Goal: Task Accomplishment & Management: Manage account settings

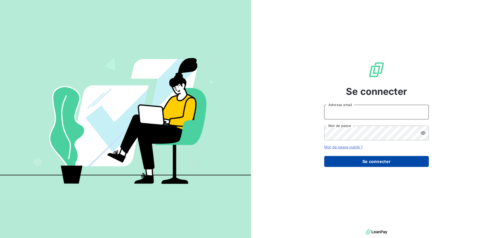
type input "[PERSON_NAME][EMAIL_ADDRESS][DOMAIN_NAME]"
click at [349, 163] on button "Se connecter" at bounding box center [376, 161] width 105 height 11
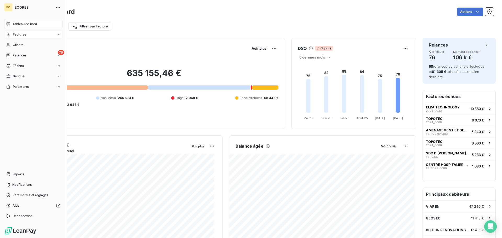
click at [18, 33] on span "Factures" at bounding box center [19, 34] width 13 height 5
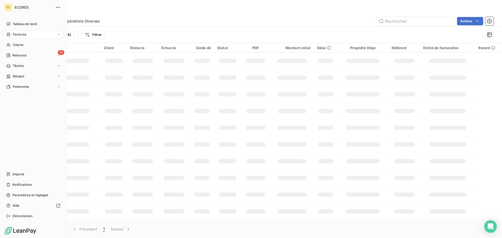
click at [17, 33] on span "Factures" at bounding box center [19, 34] width 13 height 5
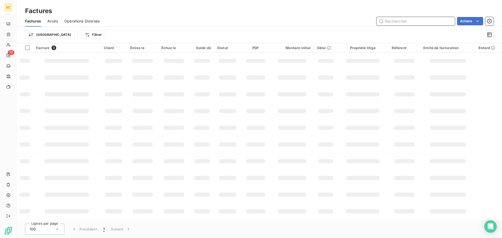
click at [402, 21] on input "text" at bounding box center [416, 21] width 78 height 8
type input "2343"
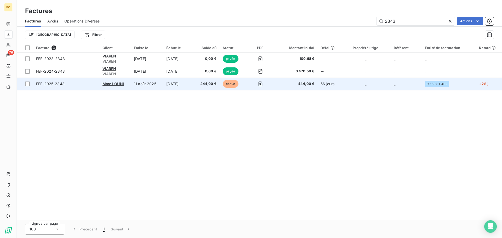
click at [78, 85] on span "FEF-2025-2343" at bounding box center [66, 83] width 60 height 5
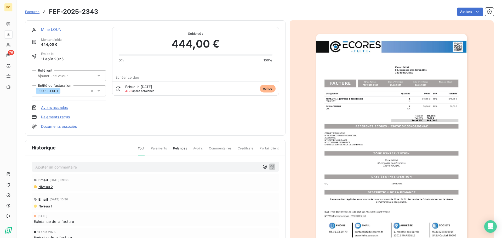
click at [49, 118] on link "Paiements reçus" at bounding box center [55, 117] width 29 height 5
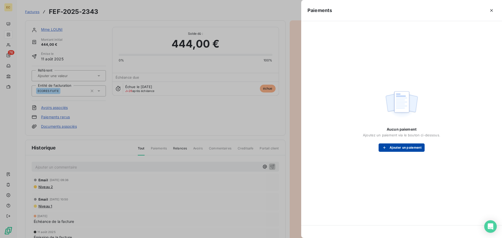
click at [399, 145] on button "Ajouter un paiement" at bounding box center [402, 148] width 46 height 8
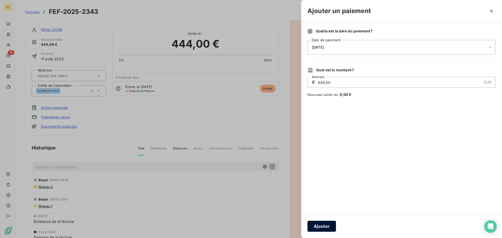
click at [328, 225] on button "Ajouter" at bounding box center [322, 226] width 29 height 11
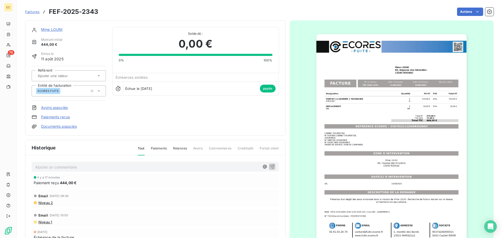
click at [31, 11] on span "Factures" at bounding box center [32, 12] width 14 height 4
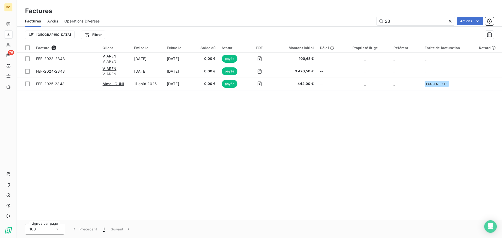
type input "2"
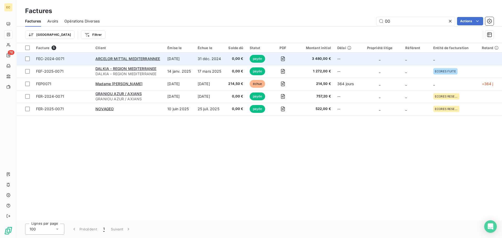
type input "0"
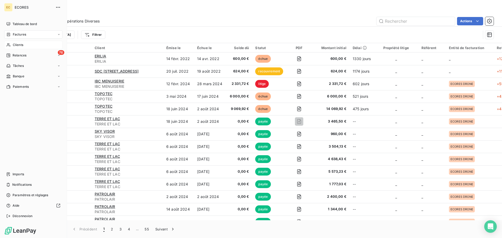
click at [16, 45] on span "Clients" at bounding box center [18, 45] width 10 height 5
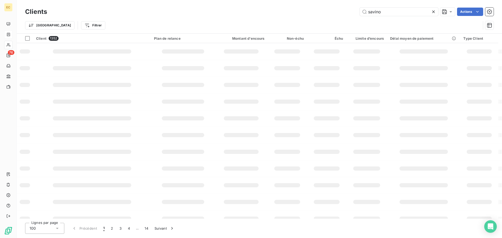
type input "savino"
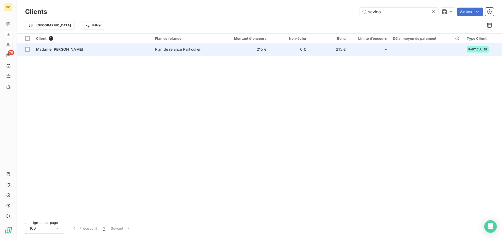
click at [128, 50] on div "Madame [PERSON_NAME]" at bounding box center [92, 49] width 113 height 5
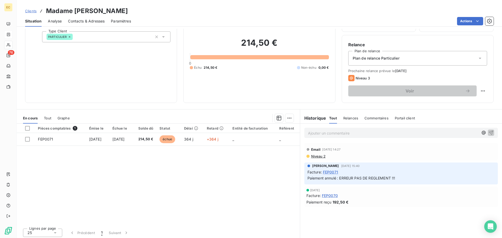
scroll to position [35, 0]
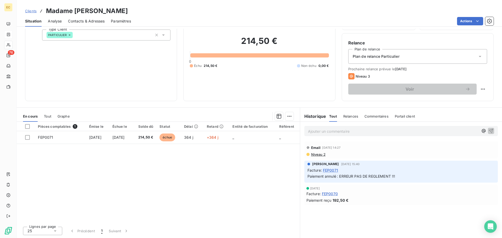
click at [326, 193] on span "FEP0070" at bounding box center [330, 193] width 16 height 5
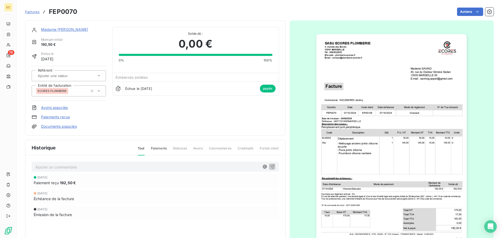
click at [355, 128] on img "button" at bounding box center [392, 140] width 150 height 213
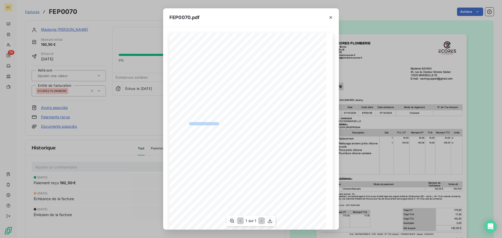
drag, startPoint x: 217, startPoint y: 123, endPoint x: 188, endPoint y: 123, distance: 28.8
click at [188, 123] on span "Référence : 2407172/13005MARSEILLE" at bounding box center [198, 123] width 41 height 2
copy span ": 2407172/13005MARSEILLE"
drag, startPoint x: 330, startPoint y: 18, endPoint x: 238, endPoint y: 19, distance: 92.6
click at [329, 18] on icon "button" at bounding box center [330, 17] width 5 height 5
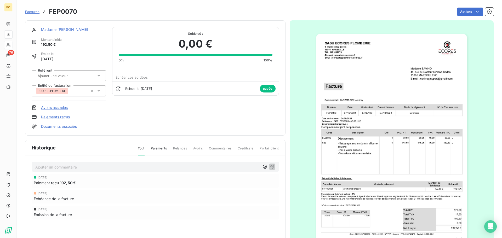
click at [30, 12] on span "Factures" at bounding box center [32, 12] width 14 height 4
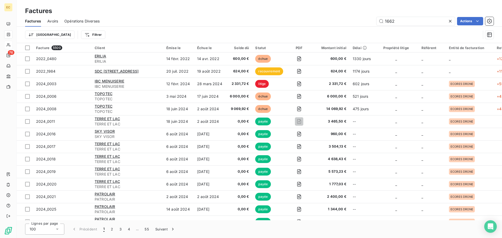
type input "1662"
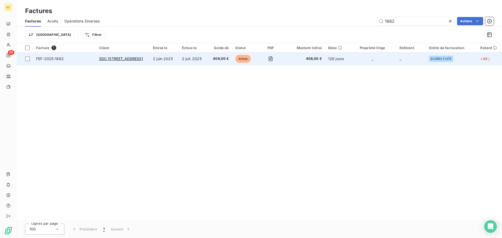
click at [80, 61] on span "FEF-2025-1662" at bounding box center [64, 58] width 57 height 5
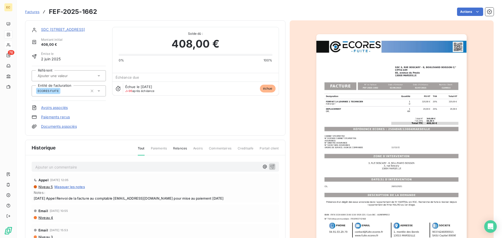
click at [65, 118] on link "Paiements reçus" at bounding box center [55, 117] width 29 height 5
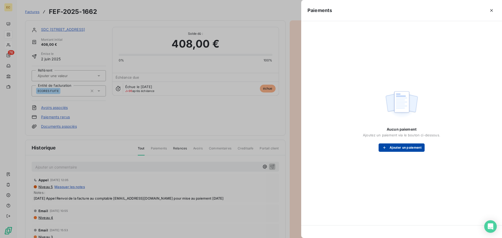
click at [397, 149] on button "Ajouter un paiement" at bounding box center [402, 148] width 46 height 8
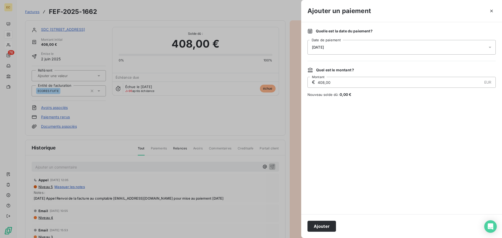
click at [324, 47] on span "[DATE]" at bounding box center [318, 47] width 12 height 4
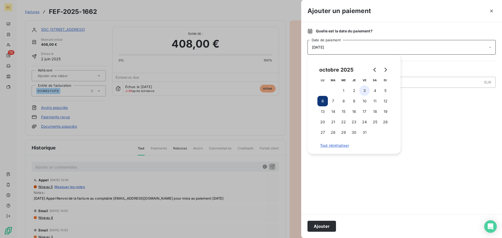
click at [365, 91] on button "3" at bounding box center [364, 91] width 10 height 10
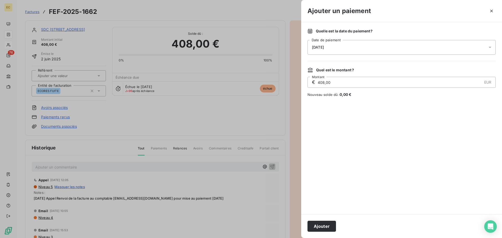
drag, startPoint x: 325, startPoint y: 228, endPoint x: 324, endPoint y: 223, distance: 4.9
click at [325, 228] on button "Ajouter" at bounding box center [322, 226] width 29 height 11
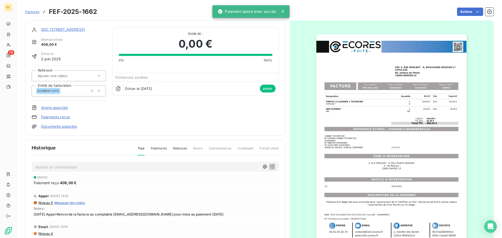
click at [32, 12] on span "Factures" at bounding box center [32, 12] width 14 height 4
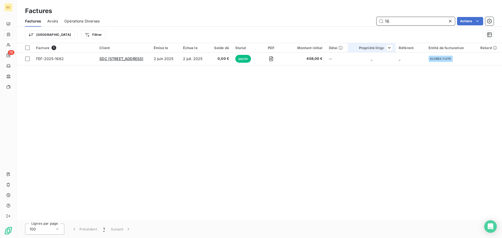
type input "1"
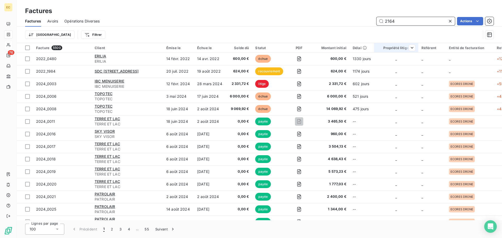
type input "2164"
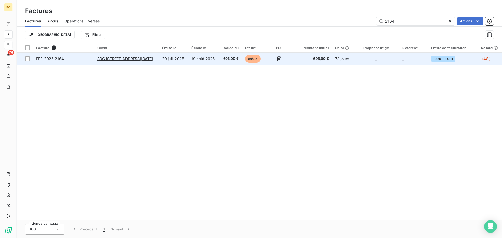
click at [83, 58] on span "FEF-2025-2164" at bounding box center [63, 58] width 55 height 5
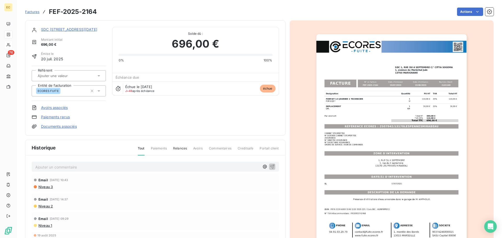
click at [63, 116] on link "Paiements reçus" at bounding box center [55, 117] width 29 height 5
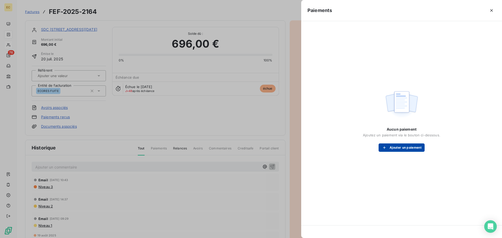
click at [407, 146] on button "Ajouter un paiement" at bounding box center [402, 148] width 46 height 8
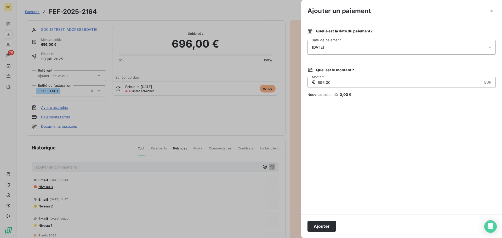
click at [336, 46] on div "[DATE]" at bounding box center [402, 47] width 188 height 15
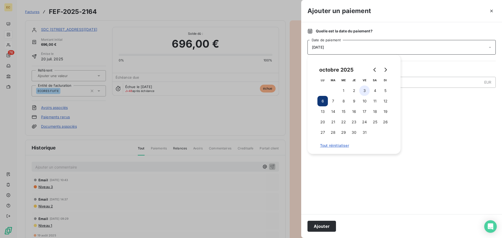
click at [364, 92] on button "3" at bounding box center [364, 91] width 10 height 10
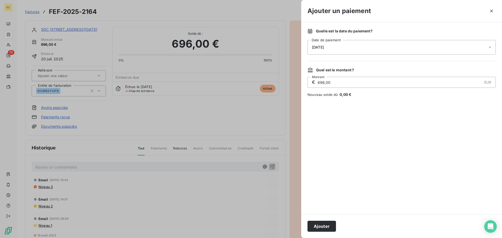
drag, startPoint x: 330, startPoint y: 225, endPoint x: 495, endPoint y: 183, distance: 170.2
click at [330, 225] on button "Ajouter" at bounding box center [322, 226] width 29 height 11
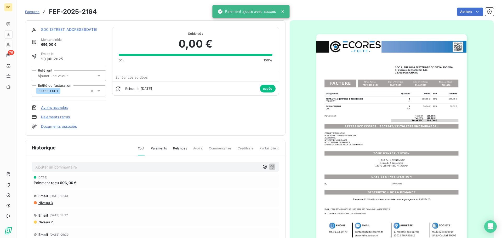
drag, startPoint x: 31, startPoint y: 12, endPoint x: 34, endPoint y: 12, distance: 3.4
click at [31, 12] on span "Factures" at bounding box center [32, 12] width 14 height 4
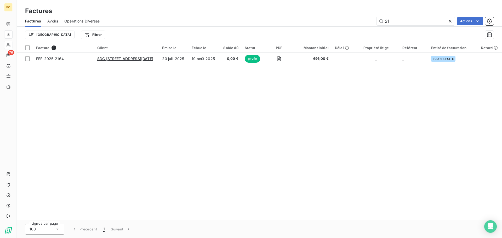
type input "2"
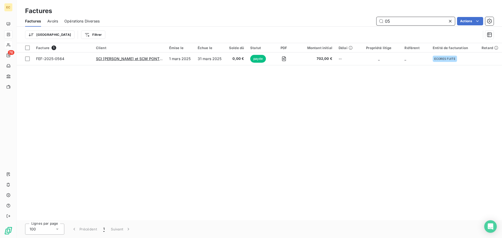
type input "0"
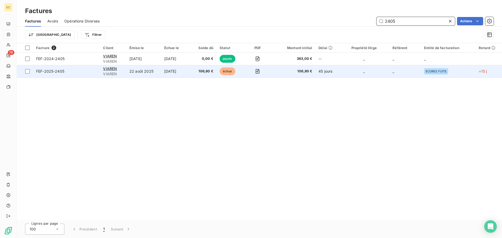
type input "2405"
click at [81, 72] on span "FEF-2025-2405" at bounding box center [66, 71] width 61 height 5
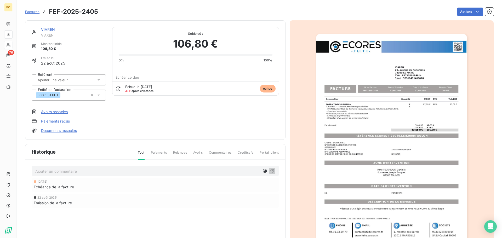
click at [61, 122] on link "Paiements reçus" at bounding box center [55, 121] width 29 height 5
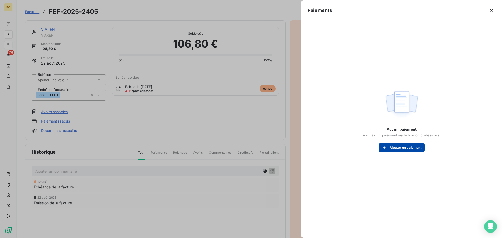
click at [394, 150] on button "Ajouter un paiement" at bounding box center [402, 148] width 46 height 8
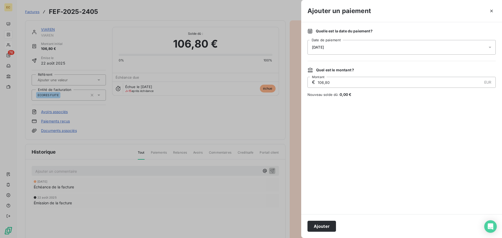
click at [343, 46] on div "[DATE]" at bounding box center [402, 47] width 188 height 15
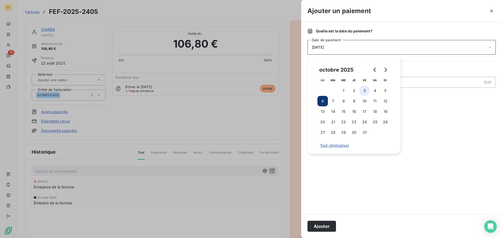
click at [365, 89] on button "3" at bounding box center [364, 91] width 10 height 10
click at [327, 227] on button "Ajouter" at bounding box center [322, 226] width 29 height 11
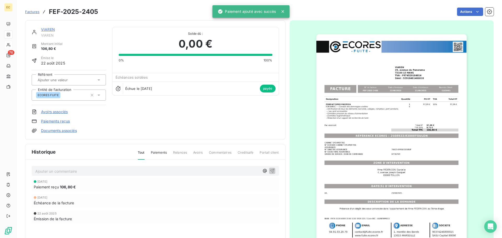
click at [32, 12] on span "Factures" at bounding box center [32, 12] width 14 height 4
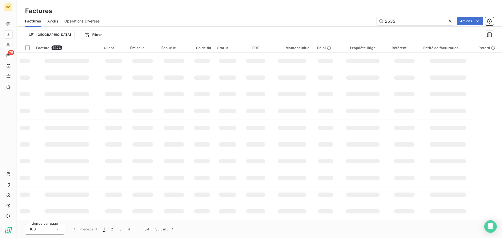
type input "2535"
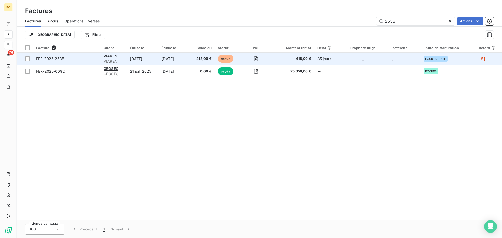
click at [87, 60] on span "FEF-2025-2535" at bounding box center [66, 58] width 61 height 5
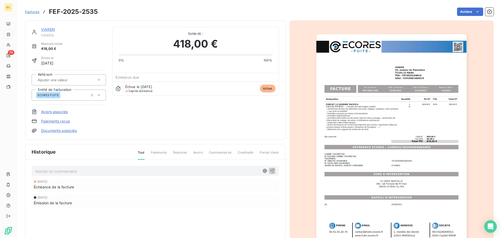
click at [55, 122] on link "Paiements reçus" at bounding box center [55, 121] width 29 height 5
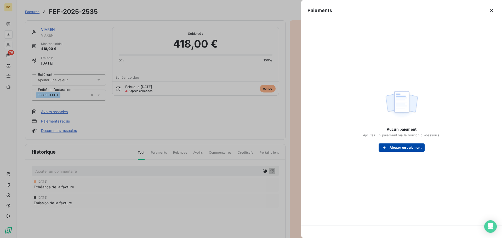
click at [390, 149] on button "Ajouter un paiement" at bounding box center [402, 148] width 46 height 8
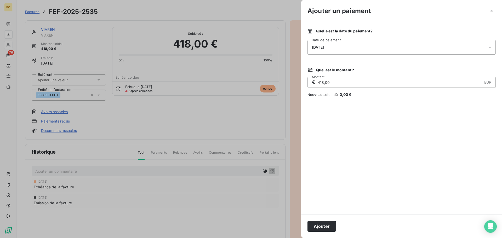
click at [352, 40] on div "Quelle est la date du paiement ? [DATE] Date de paiement" at bounding box center [402, 42] width 188 height 26
click at [353, 49] on div "[DATE]" at bounding box center [402, 47] width 188 height 15
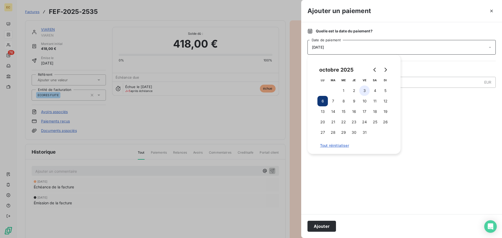
click at [366, 92] on button "3" at bounding box center [364, 91] width 10 height 10
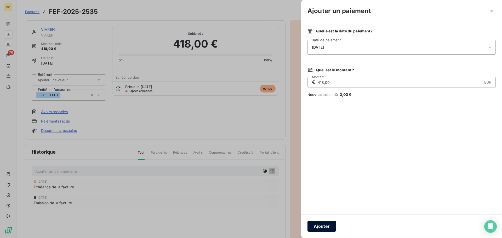
click at [325, 229] on button "Ajouter" at bounding box center [322, 226] width 29 height 11
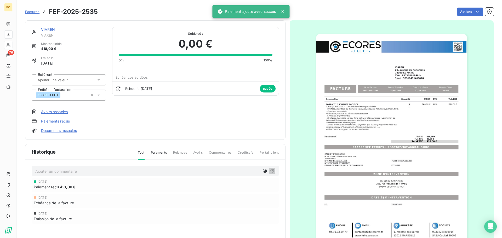
click at [33, 14] on span "Factures" at bounding box center [32, 12] width 14 height 4
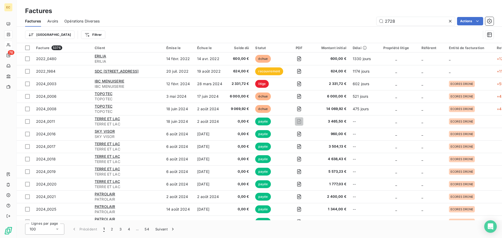
type input "2728"
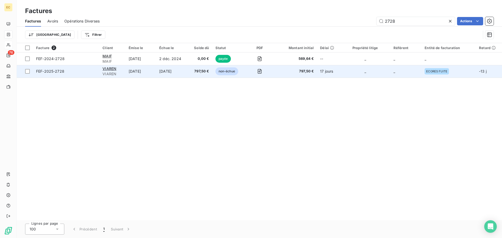
click at [87, 73] on span "FEF-2025-2728" at bounding box center [66, 71] width 60 height 5
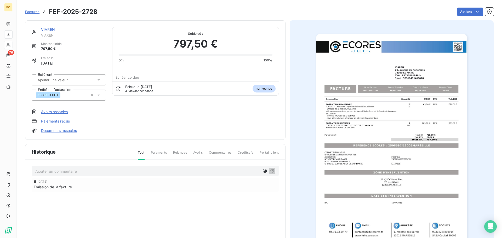
click at [47, 122] on link "Paiements reçus" at bounding box center [55, 121] width 29 height 5
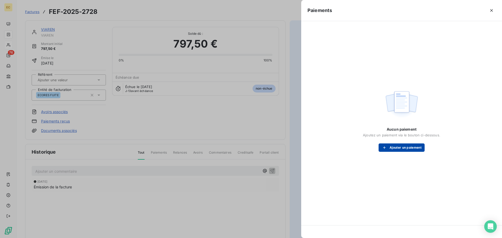
click at [392, 148] on button "Ajouter un paiement" at bounding box center [402, 148] width 46 height 8
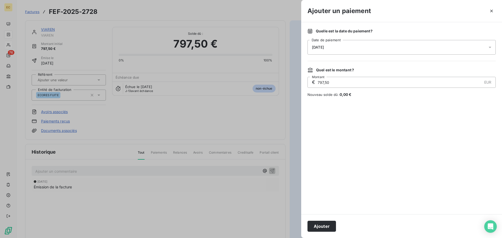
click at [353, 50] on div "[DATE]" at bounding box center [402, 47] width 188 height 15
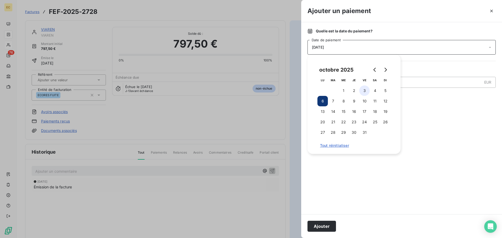
click at [364, 90] on button "3" at bounding box center [364, 91] width 10 height 10
click at [323, 226] on button "Ajouter" at bounding box center [322, 226] width 29 height 11
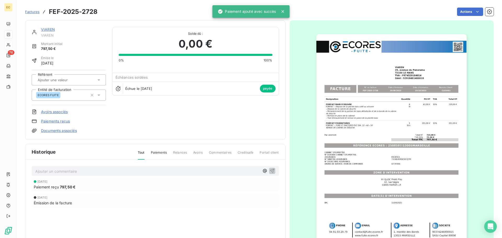
click at [33, 12] on span "Factures" at bounding box center [32, 12] width 14 height 4
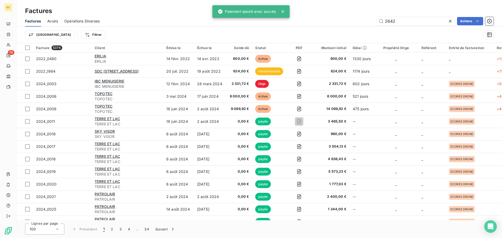
type input "2642"
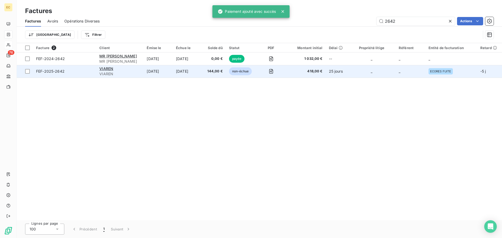
click at [81, 73] on span "FEF-2025-2642" at bounding box center [64, 71] width 57 height 5
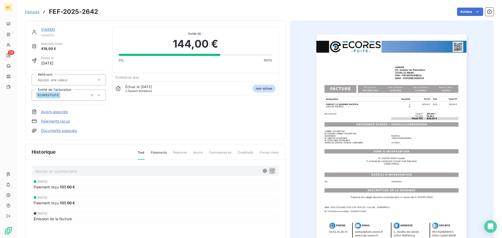
click at [64, 123] on link "Paiements reçus" at bounding box center [55, 121] width 29 height 5
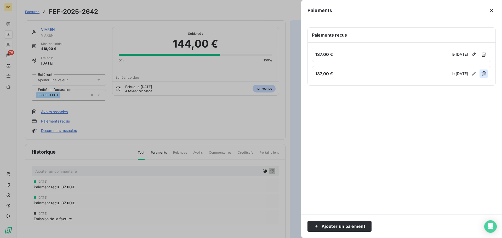
click at [484, 74] on icon "button" at bounding box center [483, 73] width 5 height 5
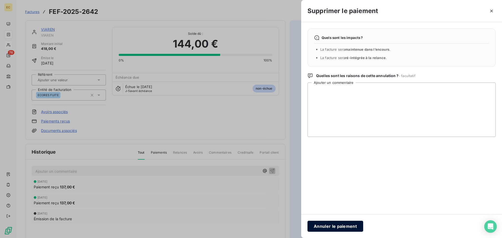
click at [341, 224] on button "Annuler le paiement" at bounding box center [336, 226] width 56 height 11
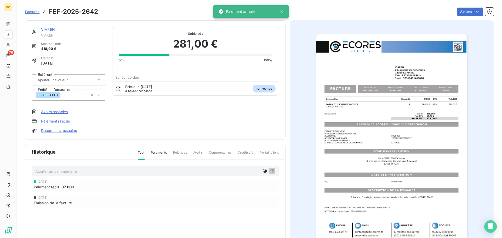
click at [61, 121] on link "Paiements reçus" at bounding box center [55, 121] width 29 height 5
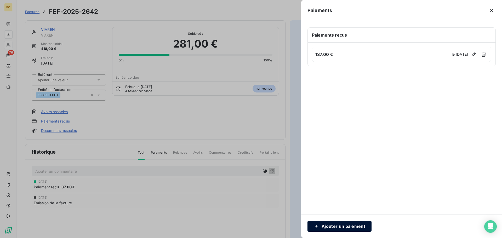
click at [345, 225] on button "Ajouter un paiement" at bounding box center [340, 226] width 64 height 11
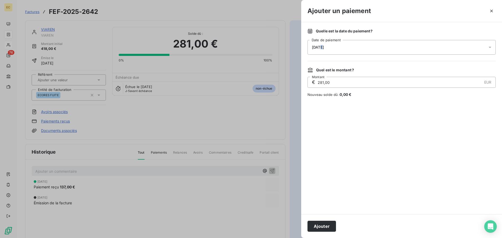
click at [321, 47] on span "[DATE]" at bounding box center [318, 47] width 12 height 4
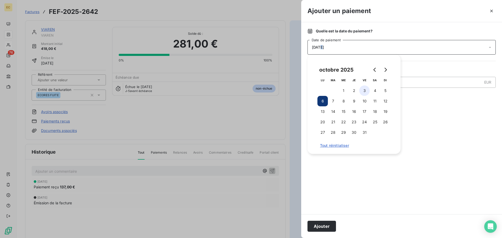
click at [365, 92] on button "3" at bounding box center [364, 91] width 10 height 10
click at [325, 224] on button "Ajouter" at bounding box center [322, 226] width 29 height 11
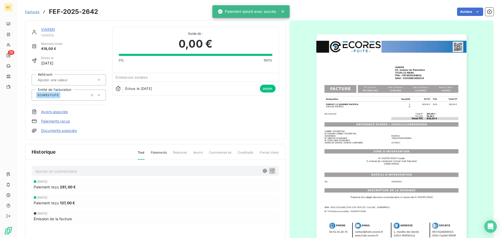
click at [33, 11] on span "Factures" at bounding box center [32, 12] width 14 height 4
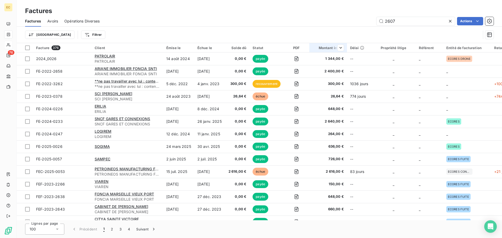
type input "2607"
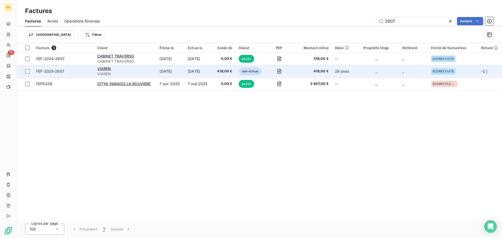
click at [84, 70] on span "FEF-2025-2607" at bounding box center [63, 71] width 55 height 5
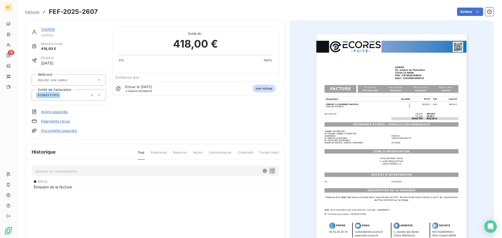
click at [63, 121] on link "Paiements reçus" at bounding box center [55, 121] width 29 height 5
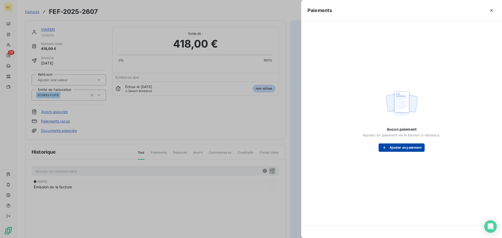
click at [394, 147] on button "Ajouter un paiement" at bounding box center [402, 148] width 46 height 8
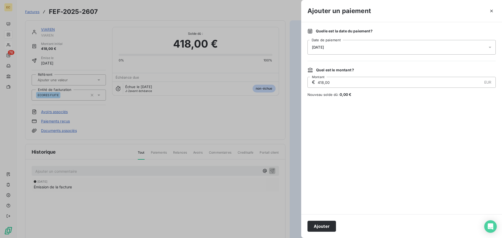
click at [349, 46] on div "[DATE]" at bounding box center [402, 47] width 188 height 15
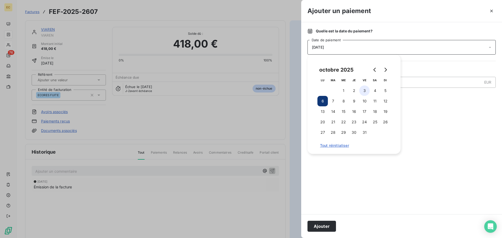
click at [364, 91] on button "3" at bounding box center [364, 91] width 10 height 10
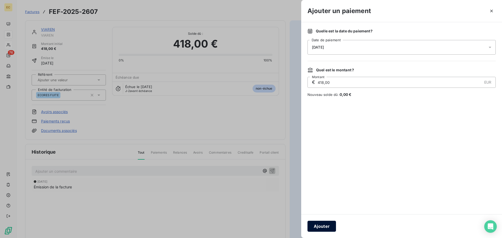
click at [329, 225] on button "Ajouter" at bounding box center [322, 226] width 29 height 11
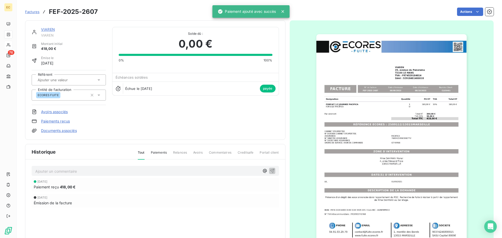
click at [33, 12] on span "Factures" at bounding box center [32, 12] width 14 height 4
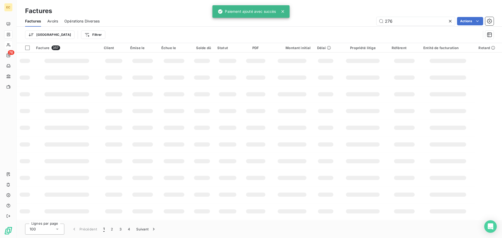
type input "2768"
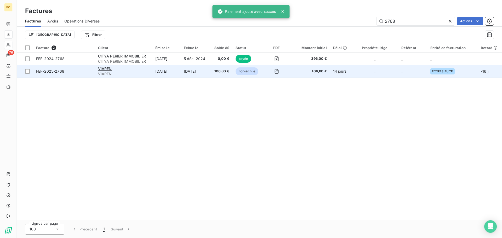
click at [76, 74] on span "FEF-2025-2768" at bounding box center [64, 71] width 56 height 5
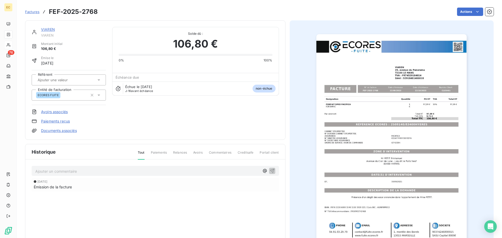
click at [60, 122] on link "Paiements reçus" at bounding box center [55, 121] width 29 height 5
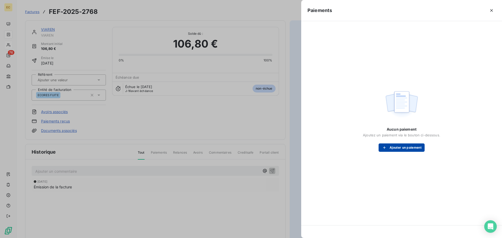
click at [399, 147] on button "Ajouter un paiement" at bounding box center [402, 148] width 46 height 8
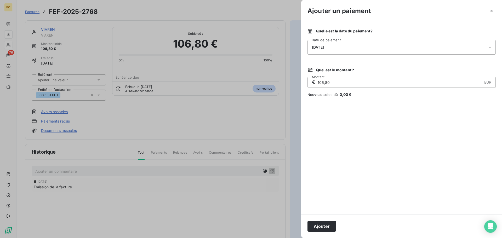
click at [363, 49] on div "[DATE]" at bounding box center [402, 47] width 188 height 15
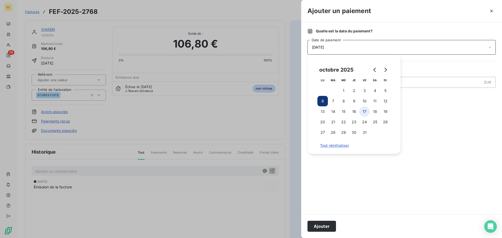
drag, startPoint x: 363, startPoint y: 91, endPoint x: 367, endPoint y: 114, distance: 23.9
click at [363, 91] on button "3" at bounding box center [364, 91] width 10 height 10
click at [329, 227] on button "Ajouter" at bounding box center [322, 226] width 29 height 11
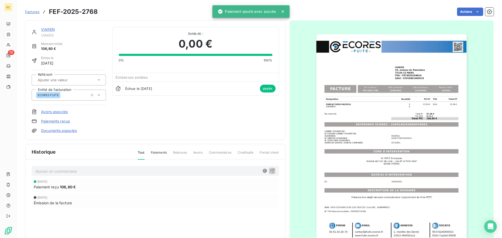
click at [31, 10] on span "Factures" at bounding box center [32, 12] width 14 height 4
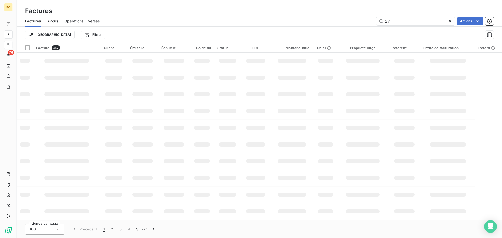
type input "2719"
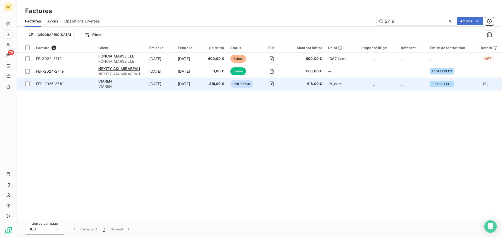
click at [71, 85] on span "FEF-2025-2719" at bounding box center [64, 83] width 56 height 5
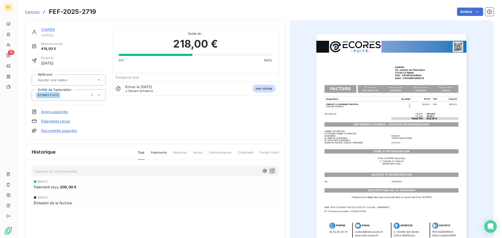
click at [62, 122] on link "Paiements reçus" at bounding box center [55, 121] width 29 height 5
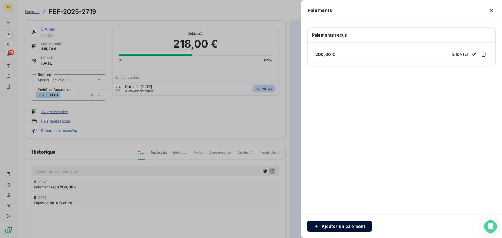
click at [342, 225] on button "Ajouter un paiement" at bounding box center [340, 226] width 64 height 11
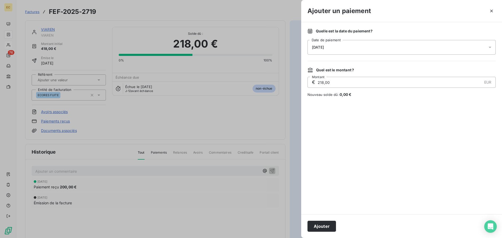
click at [321, 49] on span "[DATE]" at bounding box center [318, 47] width 12 height 4
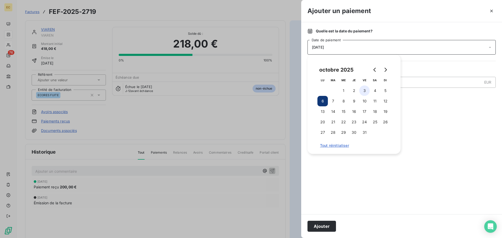
click at [364, 93] on button "3" at bounding box center [364, 91] width 10 height 10
click at [326, 227] on button "Ajouter" at bounding box center [322, 226] width 29 height 11
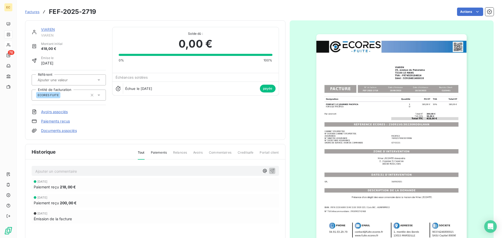
click at [32, 11] on span "Factures" at bounding box center [32, 12] width 14 height 4
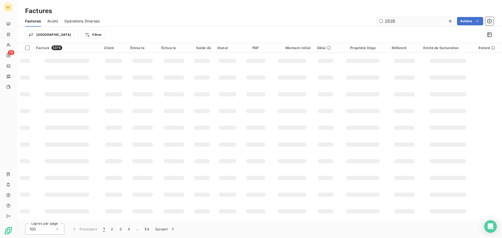
type input "2535"
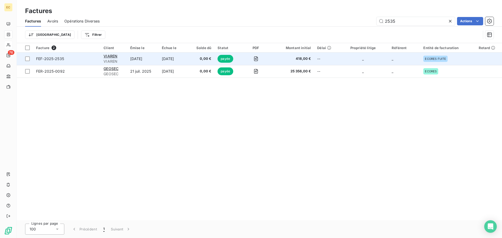
click at [81, 59] on span "FEF-2025-2535" at bounding box center [66, 58] width 61 height 5
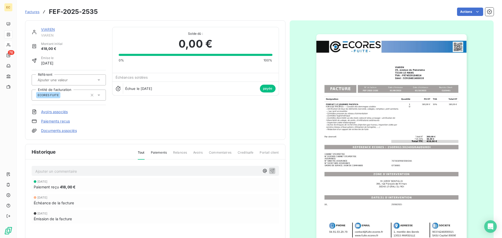
click at [59, 120] on link "Paiements reçus" at bounding box center [55, 121] width 29 height 5
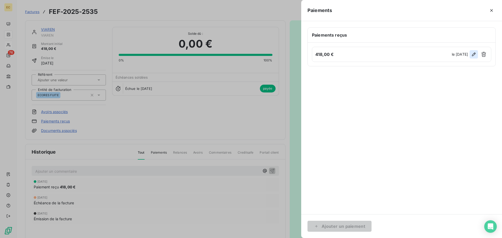
click at [473, 55] on icon "button" at bounding box center [473, 54] width 5 height 5
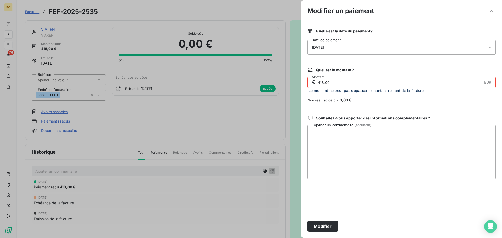
drag, startPoint x: 323, startPoint y: 80, endPoint x: 316, endPoint y: 81, distance: 7.1
click at [316, 81] on div "€ 418,00 EUR Montant" at bounding box center [402, 82] width 188 height 11
type input "268,00"
click at [325, 225] on button "Modifier" at bounding box center [323, 226] width 31 height 11
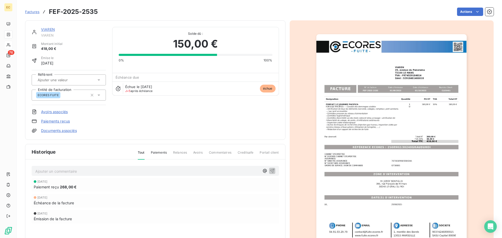
click at [36, 10] on span "Factures" at bounding box center [32, 12] width 14 height 4
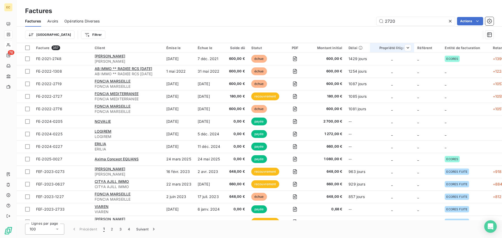
type input "2720"
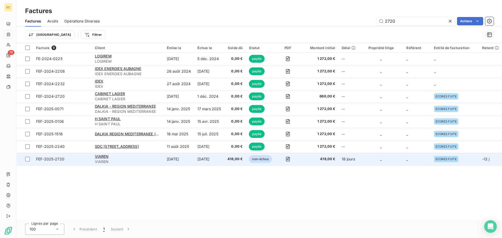
click at [113, 159] on div "VIAREN" at bounding box center [128, 156] width 66 height 5
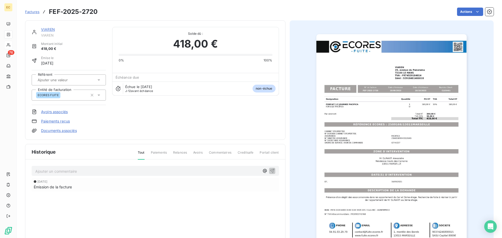
click at [61, 120] on link "Paiements reçus" at bounding box center [55, 121] width 29 height 5
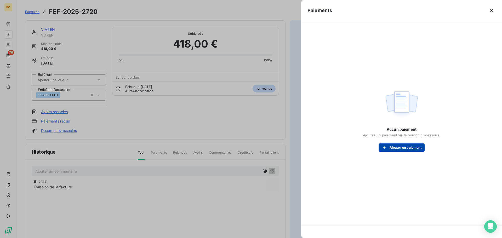
click at [400, 148] on button "Ajouter un paiement" at bounding box center [402, 148] width 46 height 8
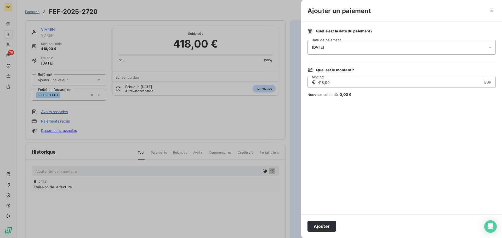
click at [344, 49] on div "[DATE]" at bounding box center [402, 47] width 188 height 15
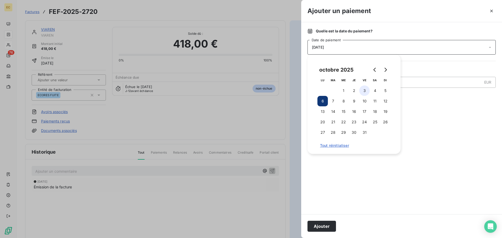
click at [363, 91] on button "3" at bounding box center [364, 91] width 10 height 10
click at [329, 228] on button "Ajouter" at bounding box center [322, 226] width 29 height 11
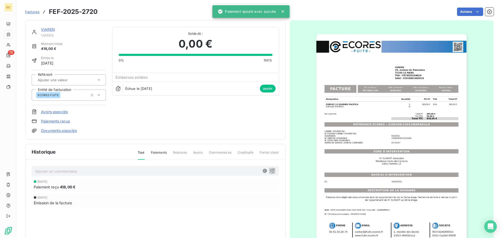
click at [33, 10] on span "Factures" at bounding box center [32, 12] width 14 height 4
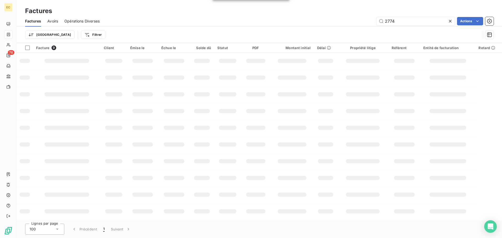
type input "2774"
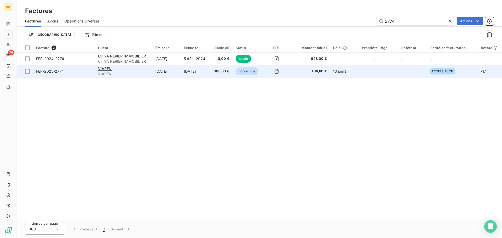
click at [82, 73] on span "FEF-2025-2774" at bounding box center [64, 71] width 56 height 5
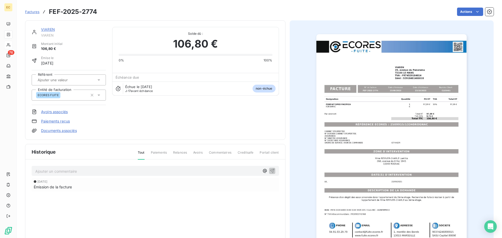
click at [52, 122] on link "Paiements reçus" at bounding box center [55, 121] width 29 height 5
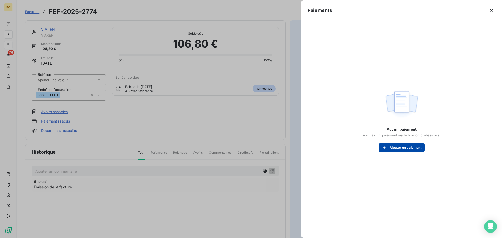
click at [388, 150] on div "button" at bounding box center [386, 147] width 8 height 5
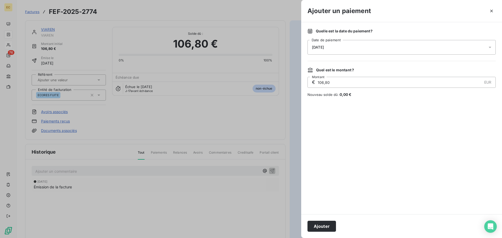
click at [340, 46] on div "[DATE]" at bounding box center [402, 47] width 188 height 15
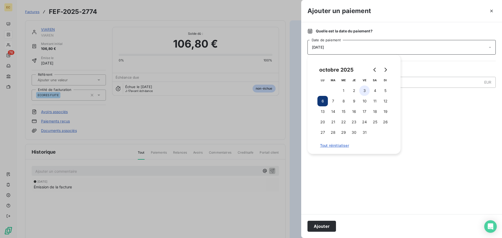
click at [363, 92] on button "3" at bounding box center [364, 91] width 10 height 10
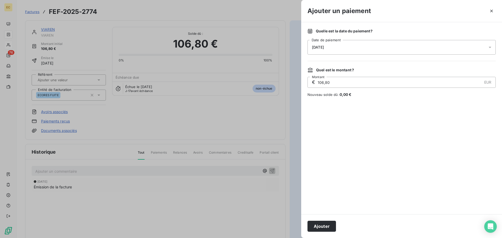
drag, startPoint x: 328, startPoint y: 230, endPoint x: 312, endPoint y: 193, distance: 40.1
click at [328, 229] on button "Ajouter" at bounding box center [322, 226] width 29 height 11
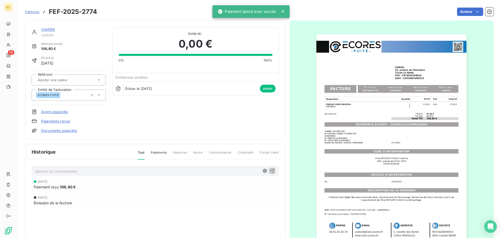
click at [33, 11] on span "Factures" at bounding box center [32, 12] width 14 height 4
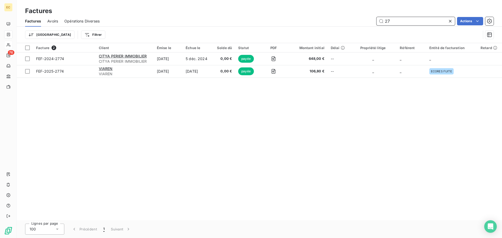
type input "2"
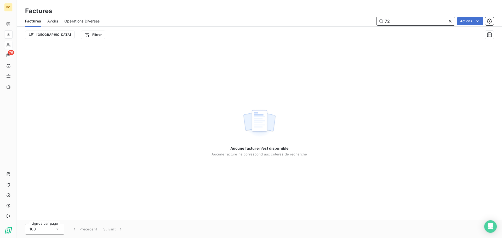
type input "7"
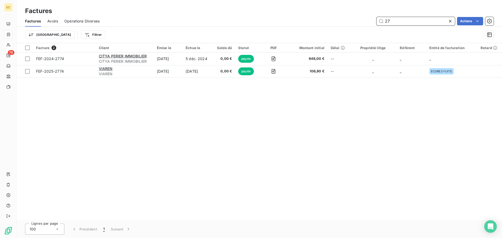
type input "2"
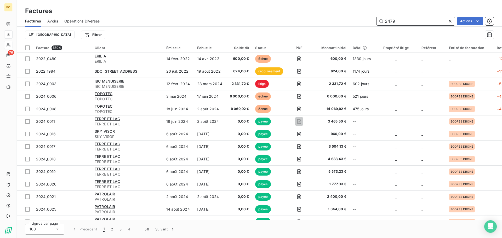
type input "2479"
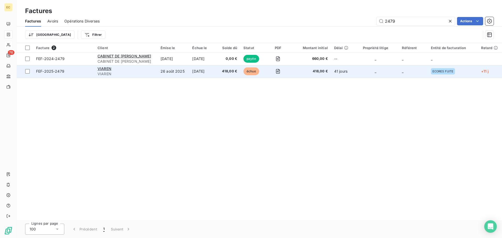
click at [84, 72] on span "FEF-2025-2479" at bounding box center [63, 71] width 55 height 5
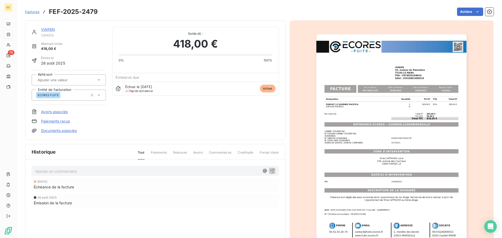
click at [60, 122] on link "Paiements reçus" at bounding box center [55, 121] width 29 height 5
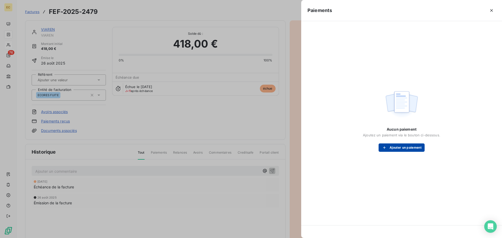
click at [389, 150] on div "button" at bounding box center [386, 147] width 8 height 5
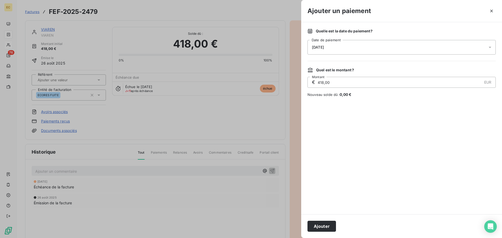
click at [346, 46] on div "[DATE]" at bounding box center [402, 47] width 188 height 15
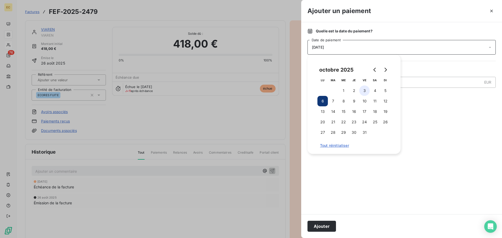
click at [367, 91] on button "3" at bounding box center [364, 91] width 10 height 10
click at [319, 225] on button "Ajouter" at bounding box center [322, 226] width 29 height 11
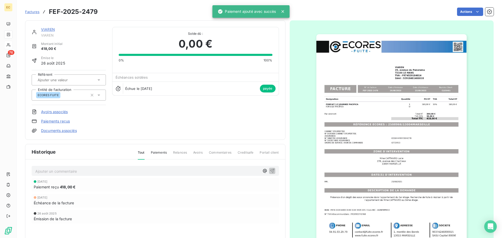
click at [30, 13] on span "Factures" at bounding box center [32, 12] width 14 height 4
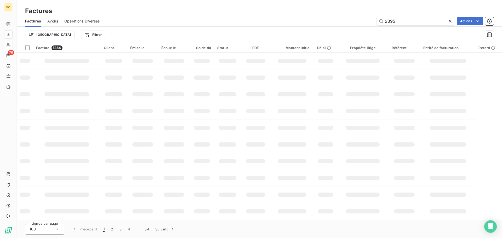
type input "2395"
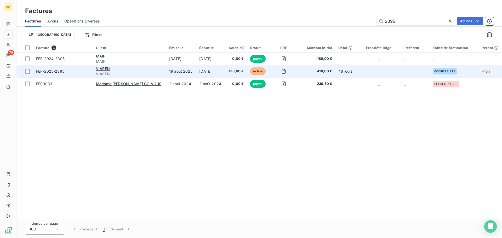
click at [87, 71] on span "FEF-2025-2395" at bounding box center [63, 71] width 54 height 5
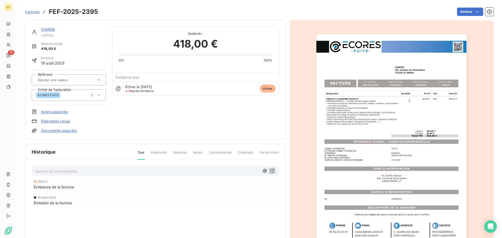
click at [60, 122] on link "Paiements reçus" at bounding box center [55, 121] width 29 height 5
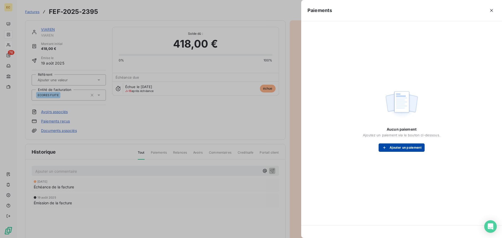
click at [390, 146] on button "Ajouter un paiement" at bounding box center [402, 148] width 46 height 8
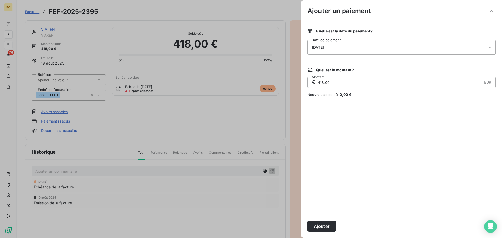
click at [337, 50] on div "[DATE]" at bounding box center [402, 47] width 188 height 15
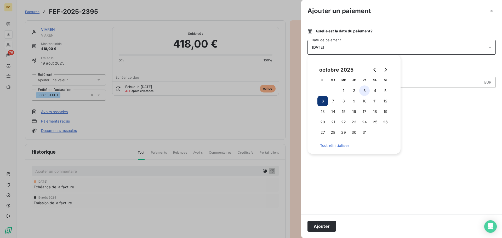
click at [366, 90] on button "3" at bounding box center [364, 91] width 10 height 10
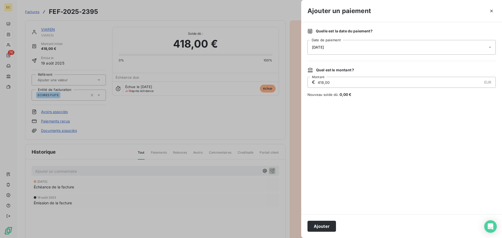
drag, startPoint x: 319, startPoint y: 222, endPoint x: 322, endPoint y: 223, distance: 3.5
click at [321, 223] on button "Ajouter" at bounding box center [322, 226] width 29 height 11
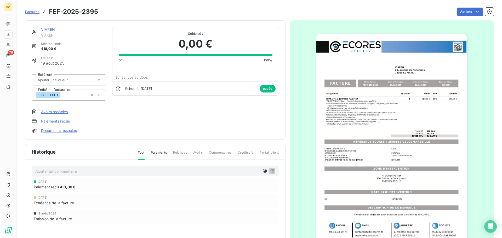
click at [31, 12] on span "Factures" at bounding box center [32, 12] width 14 height 4
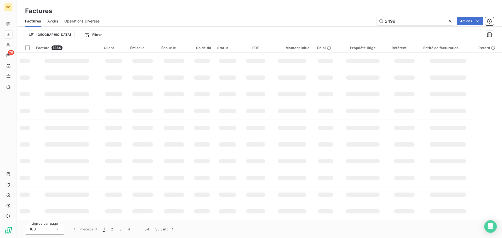
type input "2499"
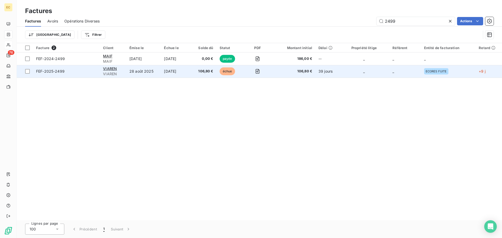
click at [82, 69] on span "FEF-2025-2499" at bounding box center [66, 71] width 61 height 5
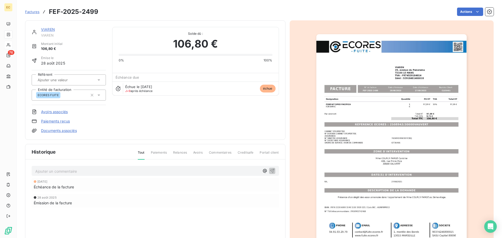
click at [64, 123] on link "Paiements reçus" at bounding box center [55, 121] width 29 height 5
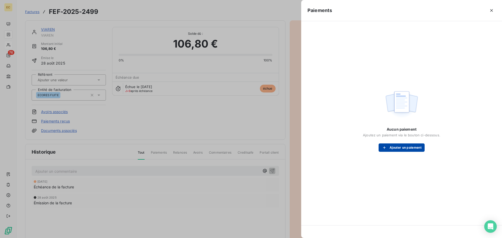
click at [403, 148] on button "Ajouter un paiement" at bounding box center [402, 148] width 46 height 8
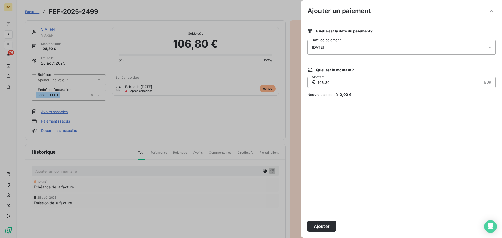
click at [373, 49] on div "[DATE]" at bounding box center [402, 47] width 188 height 15
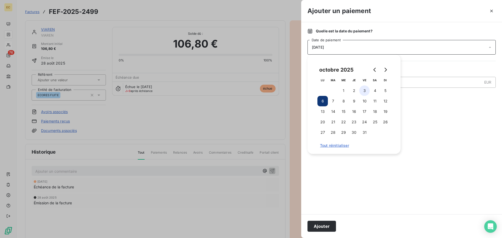
click at [363, 89] on button "3" at bounding box center [364, 91] width 10 height 10
drag, startPoint x: 326, startPoint y: 229, endPoint x: 328, endPoint y: 194, distance: 34.6
click at [326, 229] on button "Ajouter" at bounding box center [322, 226] width 29 height 11
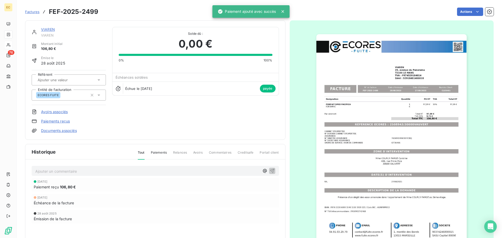
click at [33, 14] on span "Factures" at bounding box center [32, 12] width 14 height 4
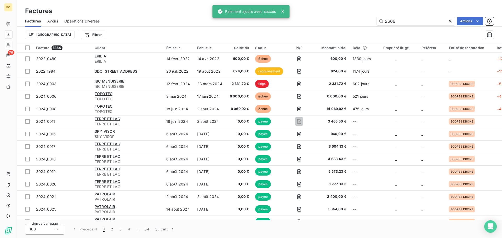
type input "2606"
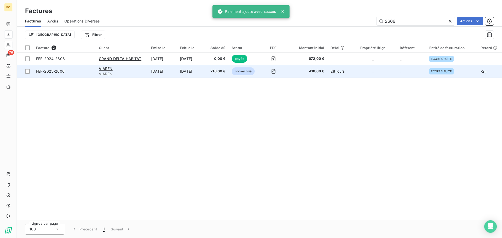
click at [74, 72] on span "FEF-2025-2606" at bounding box center [64, 71] width 57 height 5
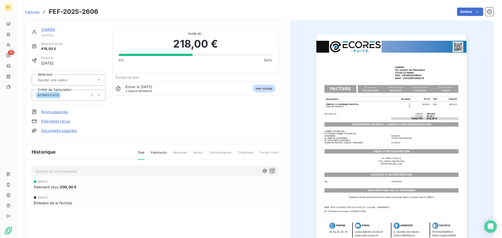
click at [58, 122] on link "Paiements reçus" at bounding box center [55, 121] width 29 height 5
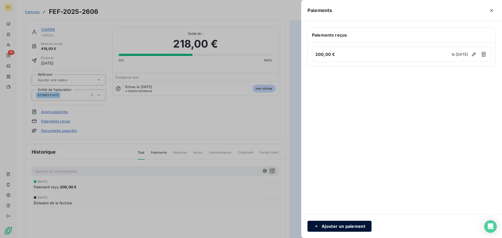
click at [344, 227] on button "Ajouter un paiement" at bounding box center [340, 226] width 64 height 11
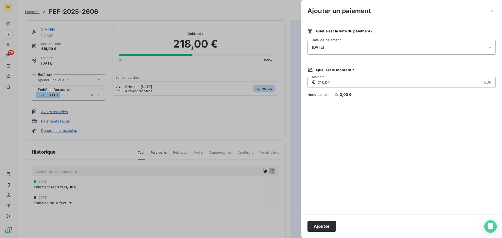
click at [342, 46] on div "[DATE]" at bounding box center [402, 47] width 188 height 15
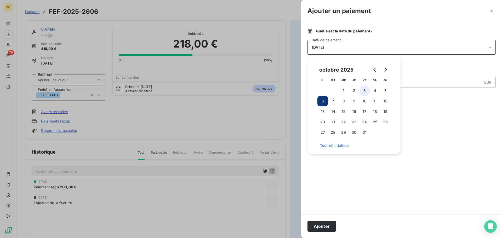
click at [364, 93] on button "3" at bounding box center [364, 91] width 10 height 10
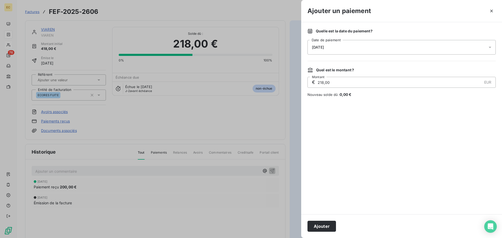
drag, startPoint x: 329, startPoint y: 229, endPoint x: 318, endPoint y: 158, distance: 71.8
click at [329, 229] on button "Ajouter" at bounding box center [322, 226] width 29 height 11
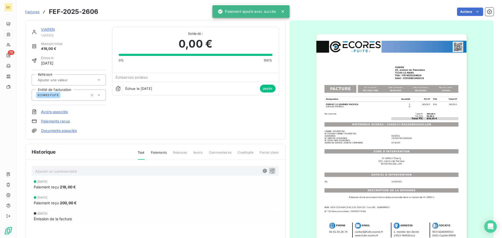
click at [26, 12] on span "Factures" at bounding box center [32, 12] width 14 height 4
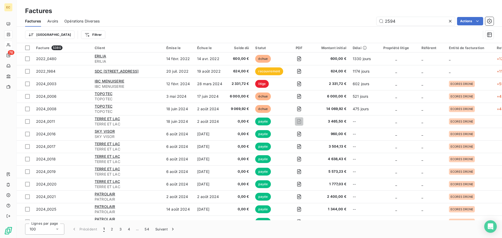
type input "2594"
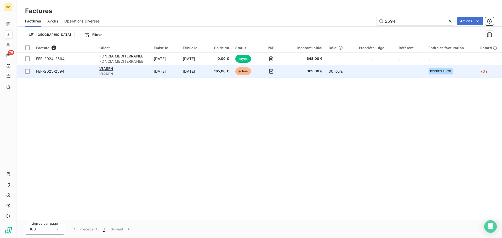
click at [84, 72] on span "FEF-2025-2594" at bounding box center [64, 71] width 57 height 5
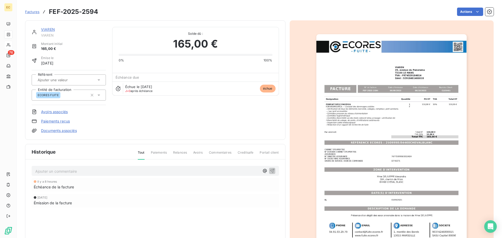
click at [59, 122] on link "Paiements reçus" at bounding box center [55, 121] width 29 height 5
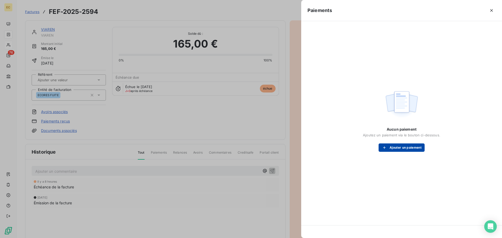
click at [383, 148] on icon "button" at bounding box center [384, 148] width 3 height 3
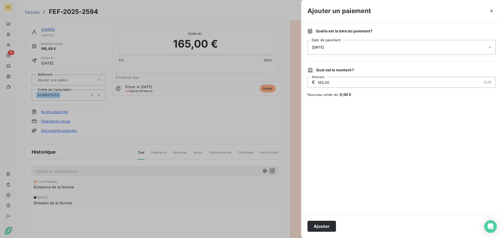
click at [356, 45] on div "[DATE]" at bounding box center [402, 47] width 188 height 15
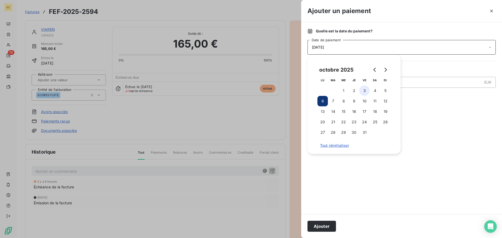
click at [364, 91] on button "3" at bounding box center [364, 91] width 10 height 10
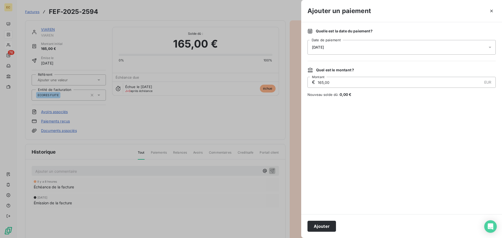
drag, startPoint x: 325, startPoint y: 230, endPoint x: 317, endPoint y: 177, distance: 53.5
click at [325, 230] on button "Ajouter" at bounding box center [322, 226] width 29 height 11
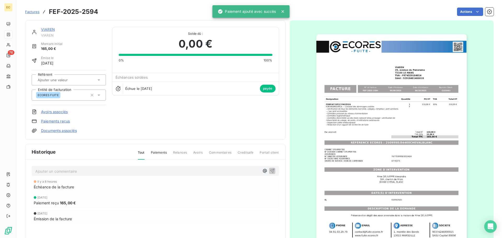
click at [33, 12] on span "Factures" at bounding box center [32, 12] width 14 height 4
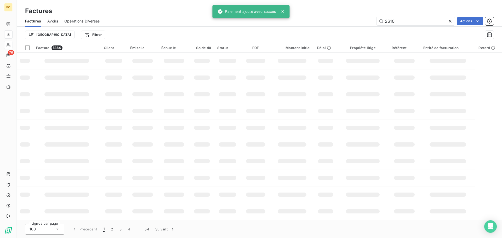
type input "2610"
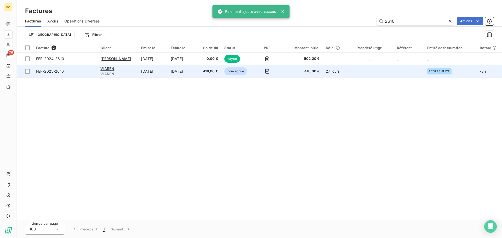
click at [83, 72] on span "FEF-2025-2610" at bounding box center [65, 71] width 58 height 5
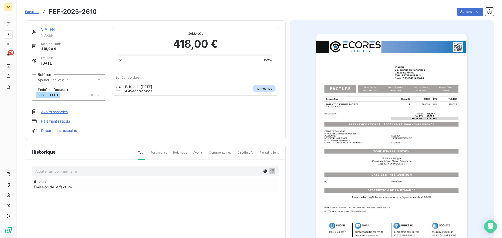
click at [63, 123] on link "Paiements reçus" at bounding box center [55, 121] width 29 height 5
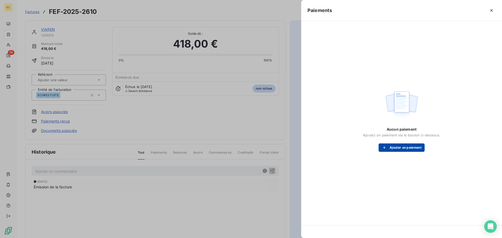
click at [387, 149] on div "button" at bounding box center [386, 147] width 8 height 5
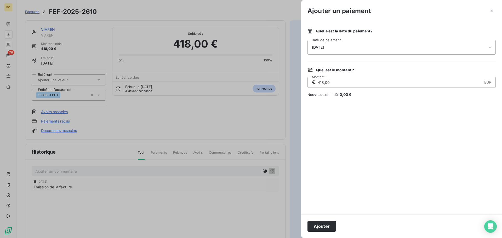
click at [347, 41] on div "[DATE]" at bounding box center [402, 47] width 188 height 15
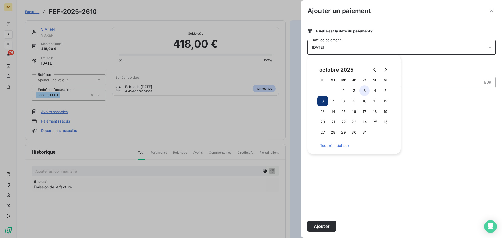
click at [365, 90] on button "3" at bounding box center [364, 91] width 10 height 10
click at [323, 228] on button "Ajouter" at bounding box center [322, 226] width 29 height 11
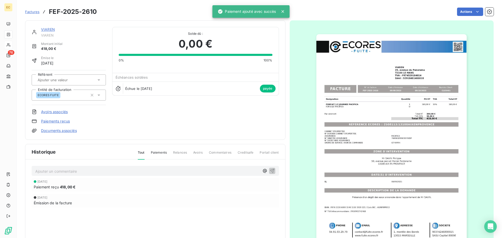
click at [26, 13] on span "Factures" at bounding box center [32, 12] width 14 height 4
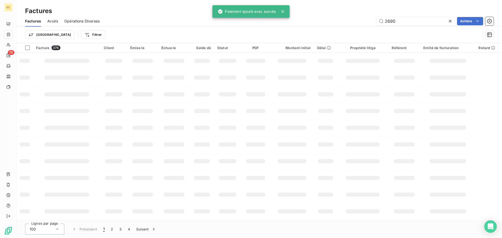
type input "2690"
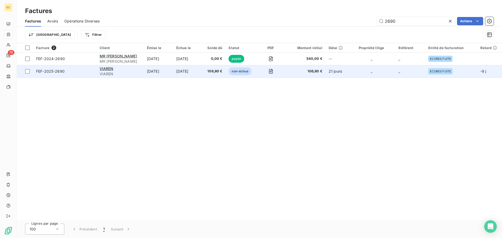
click at [74, 70] on span "FEF-2025-2690" at bounding box center [64, 71] width 57 height 5
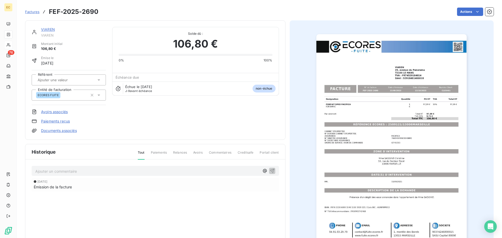
click at [63, 122] on link "Paiements reçus" at bounding box center [55, 121] width 29 height 5
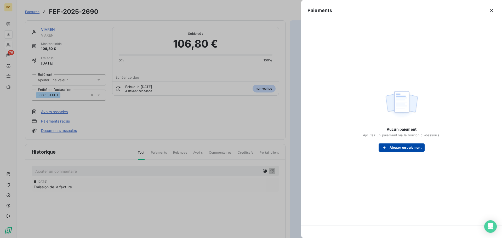
click at [394, 149] on button "Ajouter un paiement" at bounding box center [402, 148] width 46 height 8
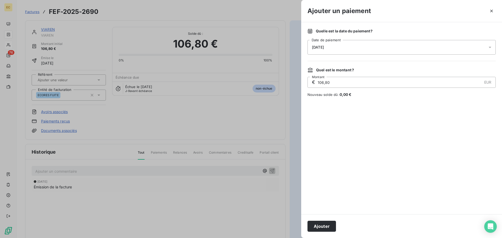
click at [347, 49] on div "[DATE]" at bounding box center [402, 47] width 188 height 15
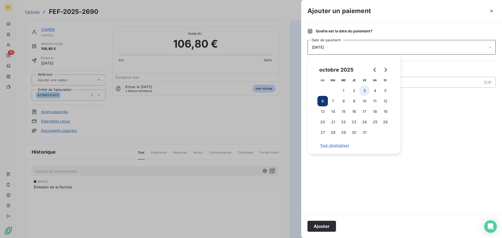
click at [364, 91] on button "3" at bounding box center [364, 91] width 10 height 10
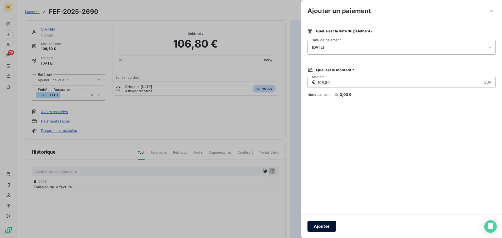
click at [326, 228] on button "Ajouter" at bounding box center [322, 226] width 29 height 11
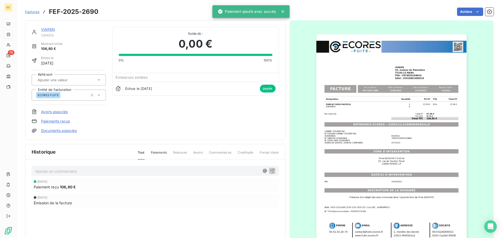
click at [31, 13] on span "Factures" at bounding box center [32, 12] width 14 height 4
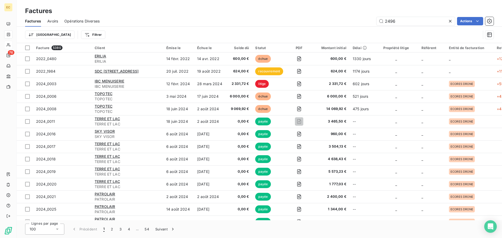
type input "2496"
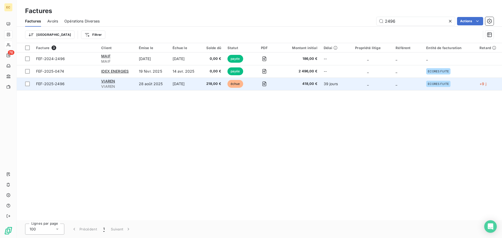
click at [87, 86] on span "FEF-2025-2496" at bounding box center [65, 83] width 59 height 5
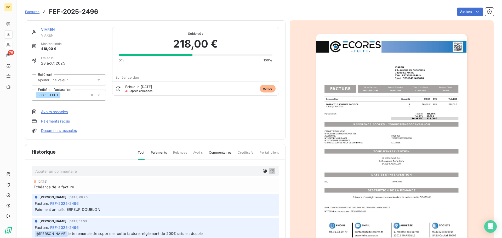
click at [59, 122] on link "Paiements reçus" at bounding box center [55, 121] width 29 height 5
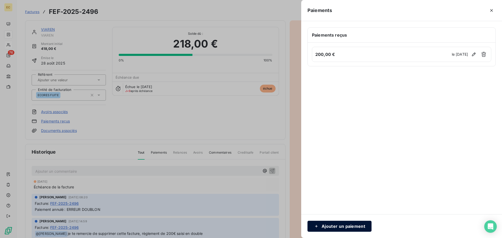
click at [347, 225] on button "Ajouter un paiement" at bounding box center [340, 226] width 64 height 11
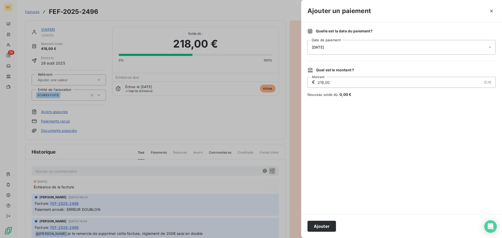
click at [344, 45] on div "[DATE]" at bounding box center [402, 47] width 188 height 15
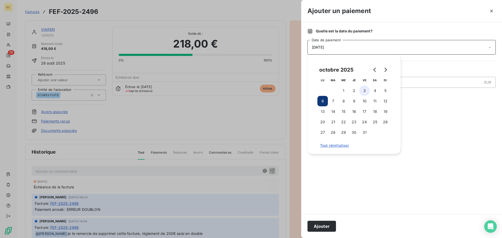
click at [362, 91] on button "3" at bounding box center [364, 91] width 10 height 10
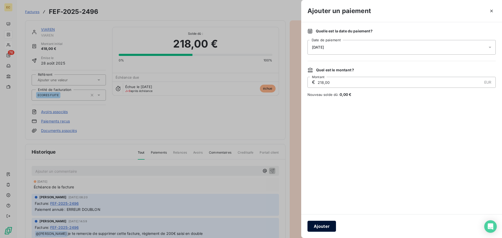
click at [322, 226] on button "Ajouter" at bounding box center [322, 226] width 29 height 11
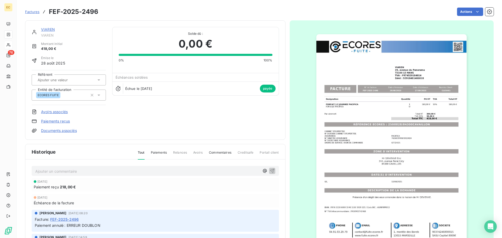
click at [31, 12] on span "Factures" at bounding box center [32, 12] width 14 height 4
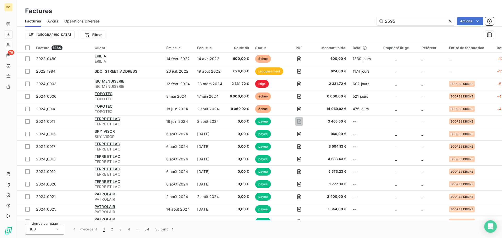
type input "2595"
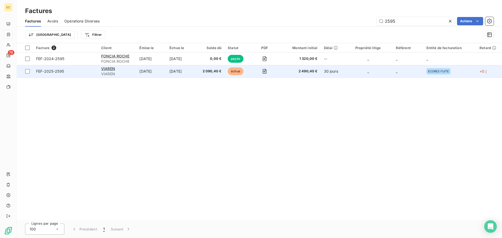
click at [83, 73] on span "FEF-2025-2595" at bounding box center [65, 71] width 59 height 5
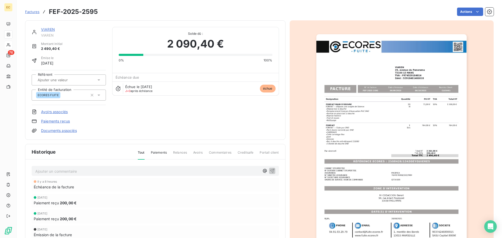
click at [67, 121] on link "Paiements reçus" at bounding box center [55, 121] width 29 height 5
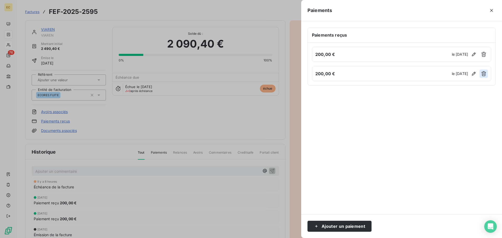
click at [485, 75] on icon "button" at bounding box center [484, 73] width 5 height 5
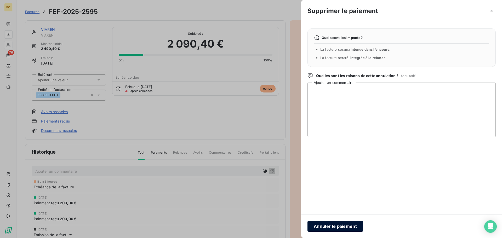
click at [346, 227] on button "Annuler le paiement" at bounding box center [336, 226] width 56 height 11
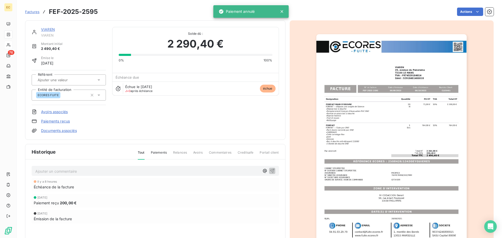
click at [62, 124] on link "Paiements reçus" at bounding box center [55, 121] width 29 height 5
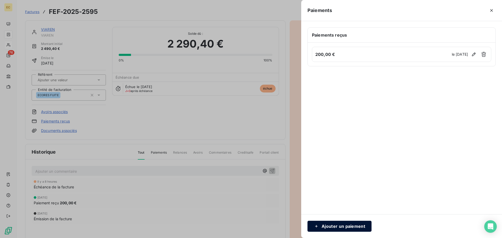
click at [339, 225] on button "Ajouter un paiement" at bounding box center [340, 226] width 64 height 11
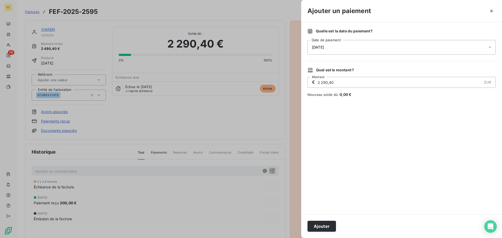
click at [347, 49] on div "[DATE]" at bounding box center [402, 47] width 188 height 15
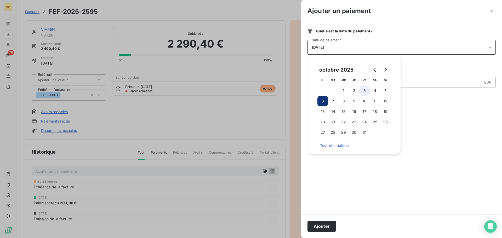
click at [366, 92] on button "3" at bounding box center [364, 91] width 10 height 10
click at [327, 224] on button "Ajouter" at bounding box center [322, 226] width 29 height 11
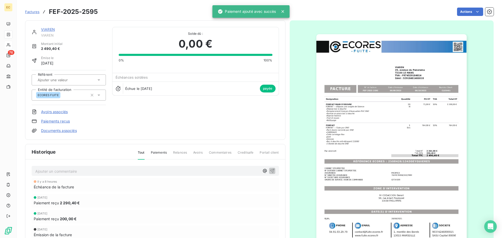
click at [35, 13] on span "Factures" at bounding box center [32, 12] width 14 height 4
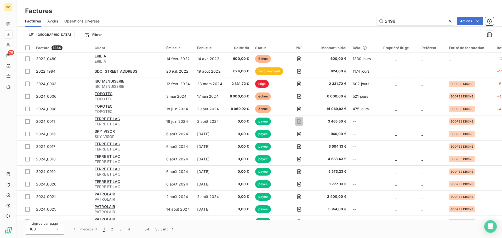
type input "2498"
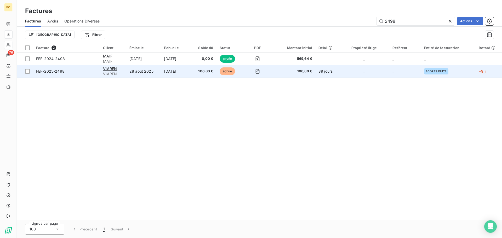
click at [88, 72] on span "FEF-2025-2498" at bounding box center [66, 71] width 61 height 5
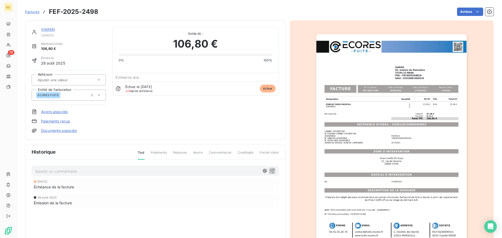
click at [57, 124] on link "Paiements reçus" at bounding box center [55, 121] width 29 height 5
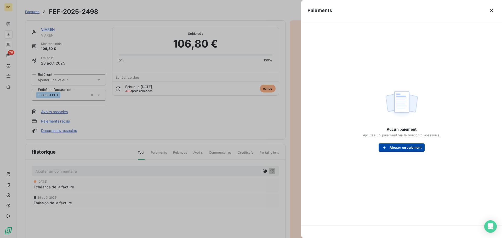
click at [390, 147] on button "Ajouter un paiement" at bounding box center [402, 148] width 46 height 8
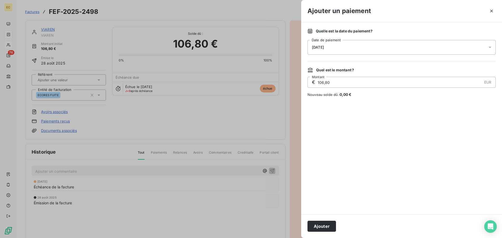
drag, startPoint x: 332, startPoint y: 44, endPoint x: 334, endPoint y: 50, distance: 7.0
click at [332, 44] on div "[DATE]" at bounding box center [402, 47] width 188 height 15
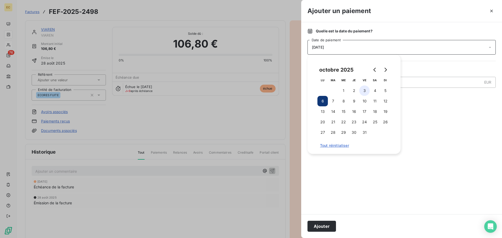
click at [366, 88] on button "3" at bounding box center [364, 91] width 10 height 10
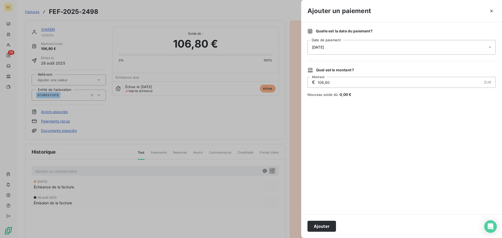
drag, startPoint x: 315, startPoint y: 229, endPoint x: 294, endPoint y: 154, distance: 77.5
click at [315, 228] on button "Ajouter" at bounding box center [322, 226] width 29 height 11
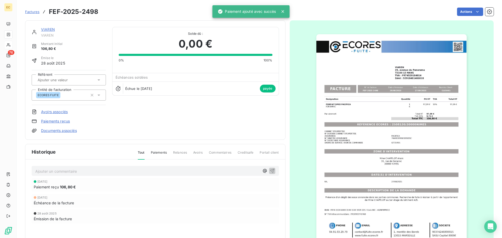
click at [28, 12] on span "Factures" at bounding box center [32, 12] width 14 height 4
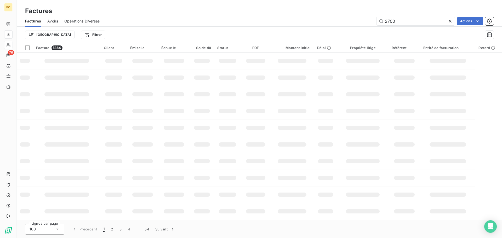
type input "2700"
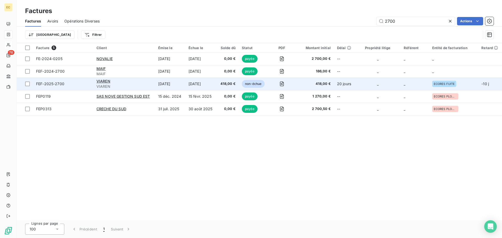
click at [70, 84] on span "FEF-2025-2700" at bounding box center [63, 83] width 54 height 5
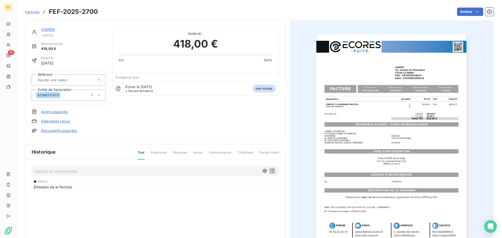
click at [61, 122] on link "Paiements reçus" at bounding box center [55, 121] width 29 height 5
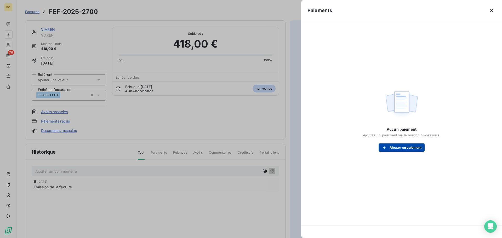
click at [385, 147] on icon "button" at bounding box center [384, 147] width 5 height 5
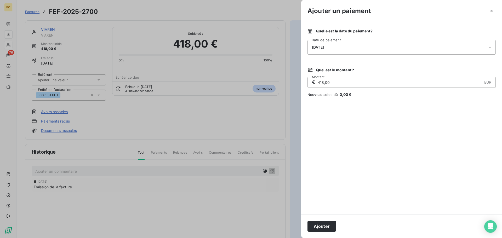
drag, startPoint x: 334, startPoint y: 37, endPoint x: 334, endPoint y: 47, distance: 10.0
click at [334, 41] on div "Quelle est la date du paiement ? [DATE] Date de paiement" at bounding box center [402, 42] width 188 height 26
click at [334, 47] on div "[DATE]" at bounding box center [402, 47] width 188 height 15
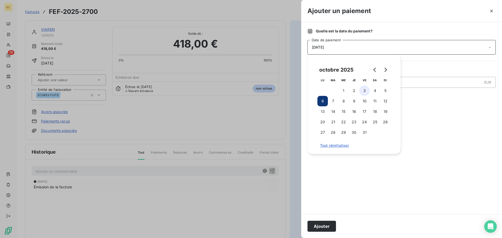
click at [364, 92] on button "3" at bounding box center [364, 91] width 10 height 10
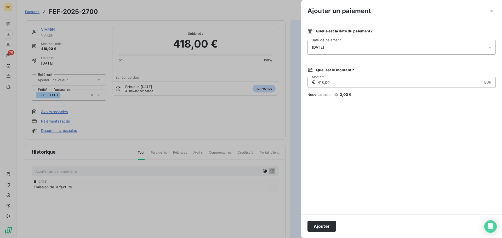
click at [320, 225] on button "Ajouter" at bounding box center [322, 226] width 29 height 11
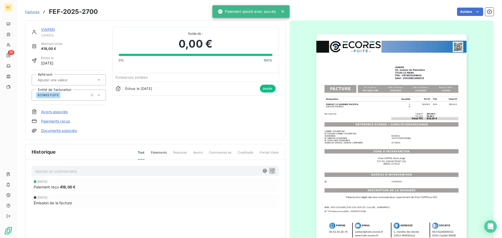
click at [36, 12] on span "Factures" at bounding box center [32, 12] width 14 height 4
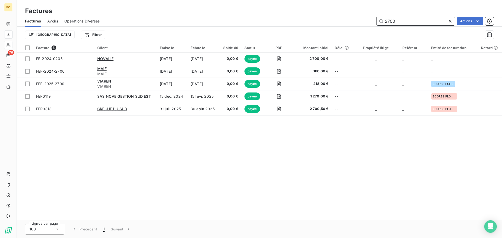
click at [411, 21] on input "2700" at bounding box center [416, 21] width 78 height 8
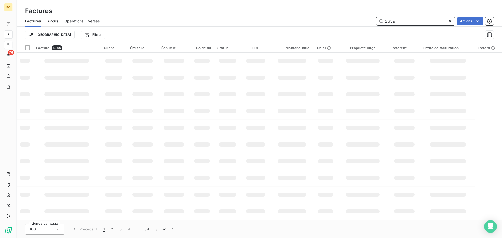
type input "2639"
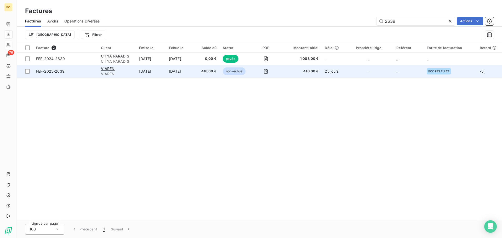
click at [81, 73] on span "FEF-2025-2639" at bounding box center [65, 71] width 59 height 5
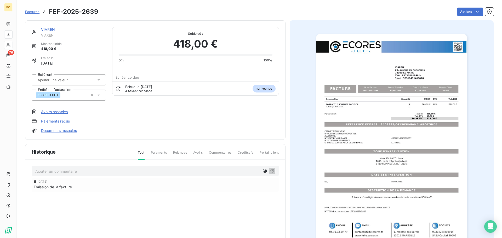
click at [65, 121] on link "Paiements reçus" at bounding box center [55, 121] width 29 height 5
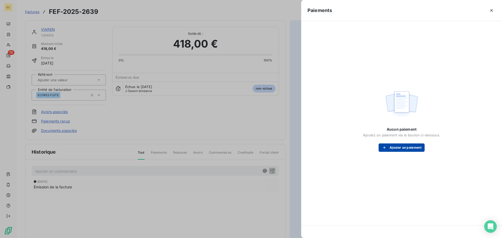
click at [401, 148] on button "Ajouter un paiement" at bounding box center [402, 148] width 46 height 8
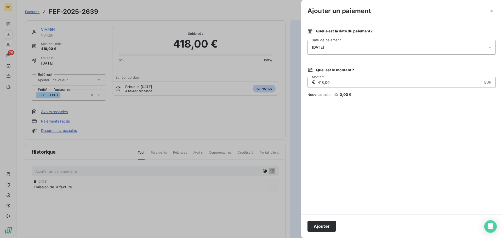
click at [357, 51] on div "[DATE]" at bounding box center [402, 47] width 188 height 15
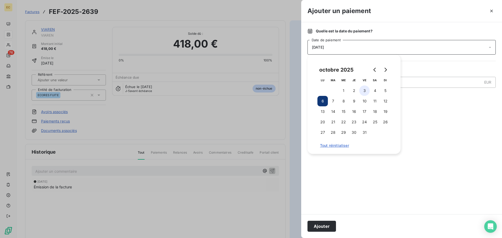
click at [364, 88] on button "3" at bounding box center [364, 91] width 10 height 10
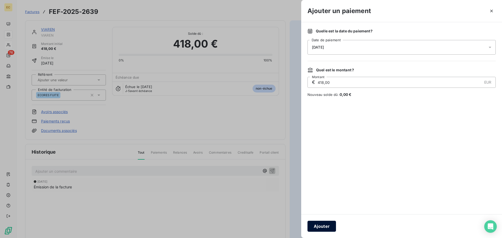
click at [328, 223] on button "Ajouter" at bounding box center [322, 226] width 29 height 11
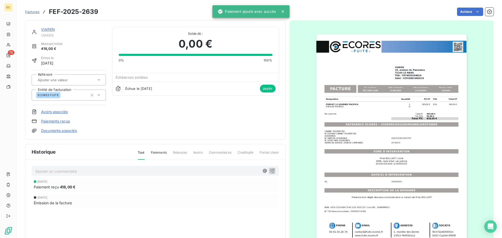
click at [30, 11] on span "Factures" at bounding box center [32, 12] width 14 height 4
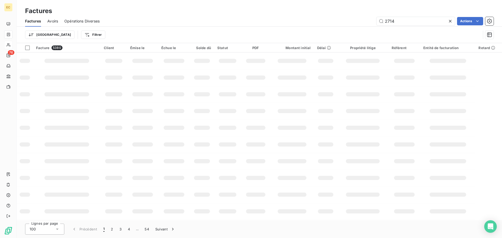
type input "2714"
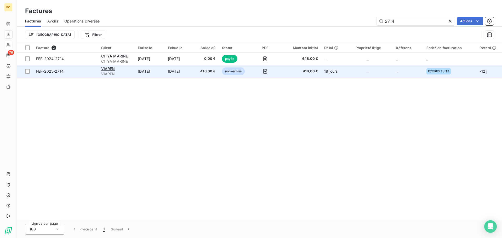
click at [85, 73] on span "FEF-2025-2714" at bounding box center [65, 71] width 59 height 5
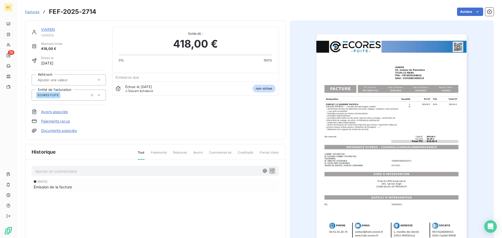
click at [66, 123] on link "Paiements reçus" at bounding box center [55, 121] width 29 height 5
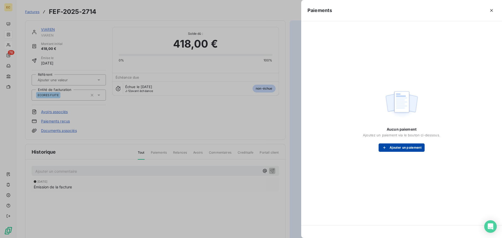
click at [401, 147] on button "Ajouter un paiement" at bounding box center [402, 148] width 46 height 8
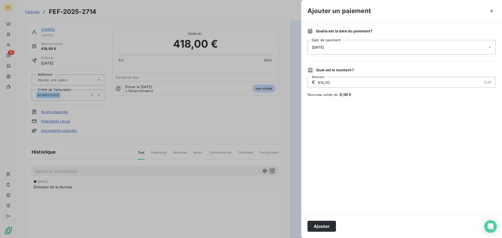
click at [350, 46] on div "[DATE]" at bounding box center [402, 47] width 188 height 15
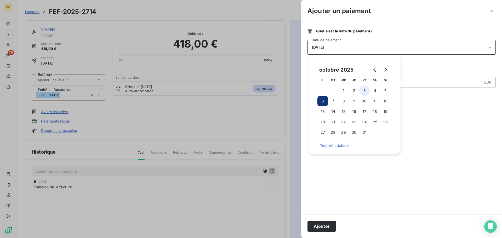
click at [362, 90] on button "3" at bounding box center [364, 91] width 10 height 10
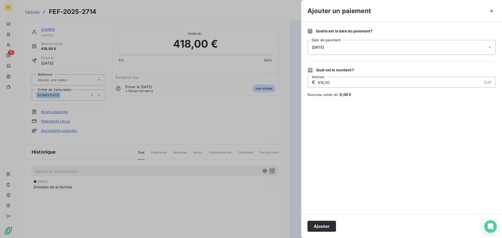
drag, startPoint x: 324, startPoint y: 228, endPoint x: 281, endPoint y: 139, distance: 97.9
click at [324, 228] on button "Ajouter" at bounding box center [322, 226] width 29 height 11
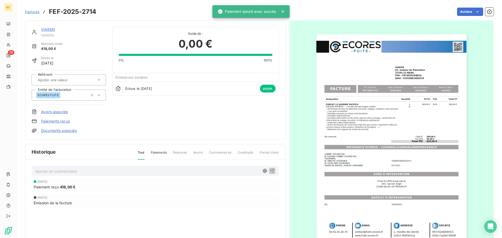
click at [31, 12] on span "Factures" at bounding box center [32, 12] width 14 height 4
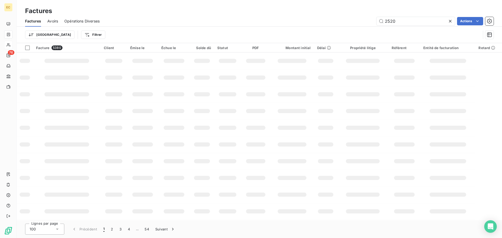
type input "2520"
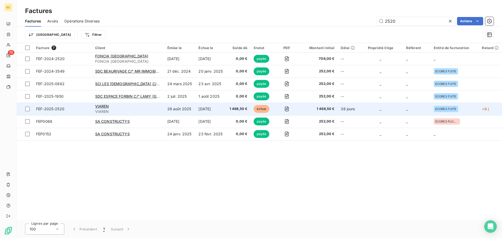
click at [74, 109] on span "FEF-2025-2520" at bounding box center [62, 108] width 53 height 5
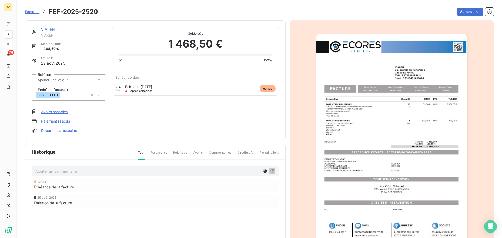
click at [54, 122] on link "Paiements reçus" at bounding box center [55, 121] width 29 height 5
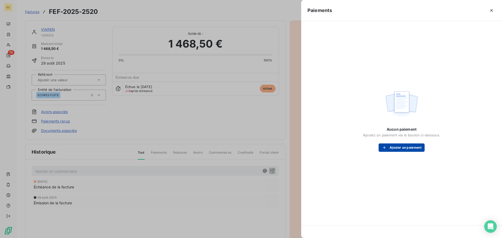
click at [400, 145] on button "Ajouter un paiement" at bounding box center [402, 148] width 46 height 8
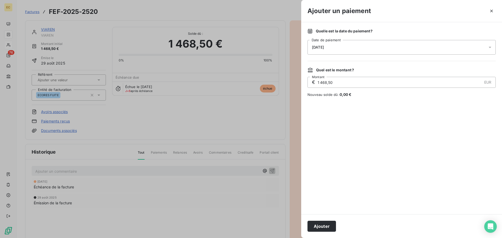
click at [355, 44] on div "[DATE]" at bounding box center [402, 47] width 188 height 15
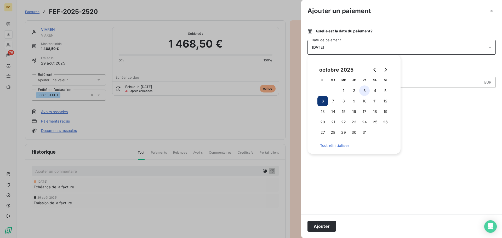
drag, startPoint x: 365, startPoint y: 88, endPoint x: 368, endPoint y: 89, distance: 3.7
click at [365, 89] on button "3" at bounding box center [364, 91] width 10 height 10
click at [325, 228] on button "Ajouter" at bounding box center [322, 226] width 29 height 11
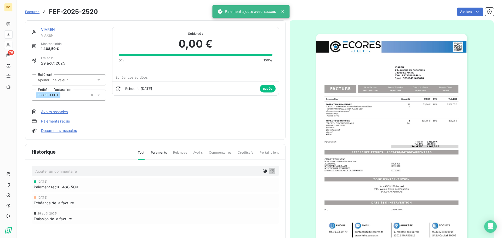
click at [31, 12] on span "Factures" at bounding box center [32, 12] width 14 height 4
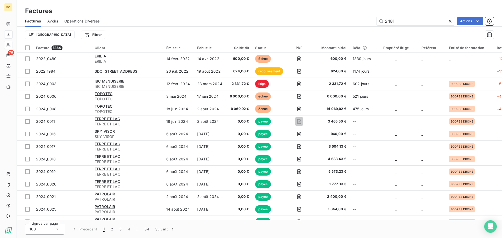
type input "2481"
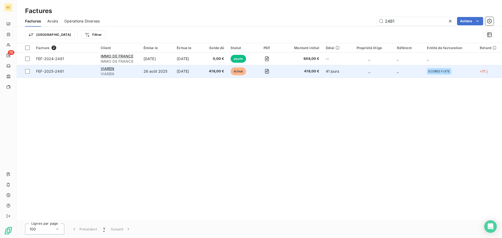
click at [79, 71] on span "FEF-2025-2481" at bounding box center [65, 71] width 58 height 5
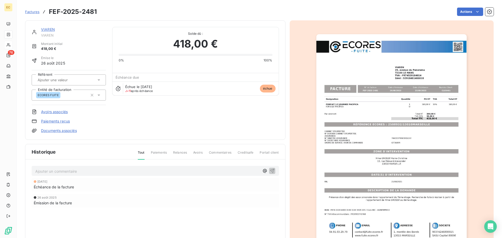
click at [66, 120] on link "Paiements reçus" at bounding box center [55, 121] width 29 height 5
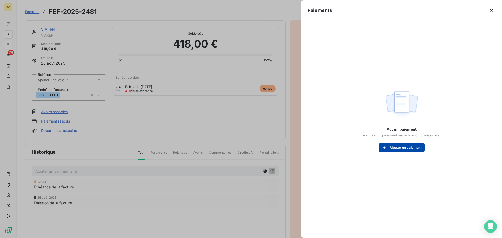
click at [401, 149] on button "Ajouter un paiement" at bounding box center [402, 148] width 46 height 8
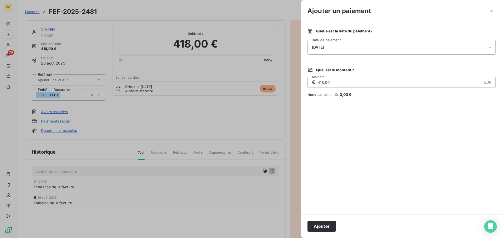
click at [346, 47] on div "[DATE]" at bounding box center [402, 47] width 188 height 15
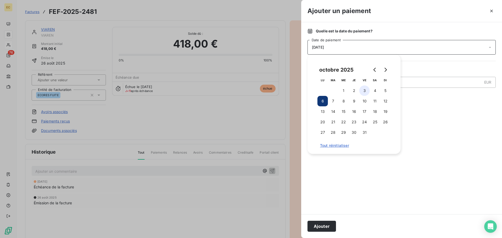
click at [362, 89] on button "3" at bounding box center [364, 91] width 10 height 10
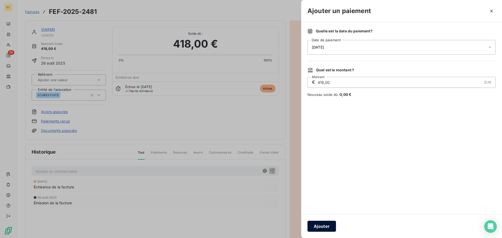
click at [327, 226] on button "Ajouter" at bounding box center [322, 226] width 29 height 11
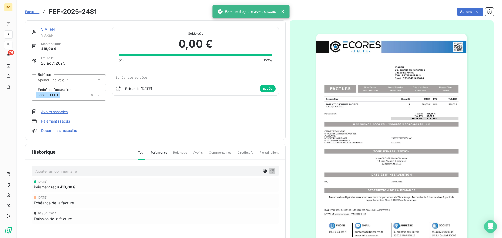
click at [33, 13] on span "Factures" at bounding box center [32, 12] width 14 height 4
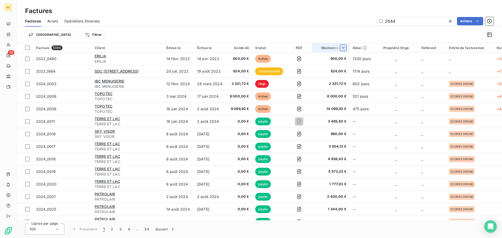
type input "2644"
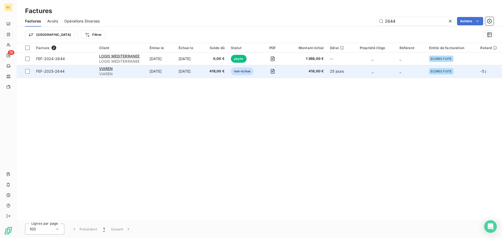
click at [82, 76] on td "FEF-2025-2644" at bounding box center [64, 71] width 63 height 13
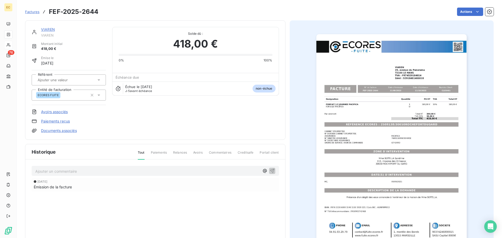
click at [57, 122] on link "Paiements reçus" at bounding box center [55, 121] width 29 height 5
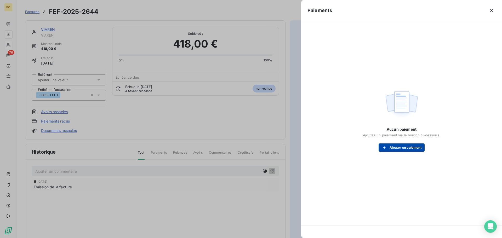
click at [393, 148] on button "Ajouter un paiement" at bounding box center [402, 148] width 46 height 8
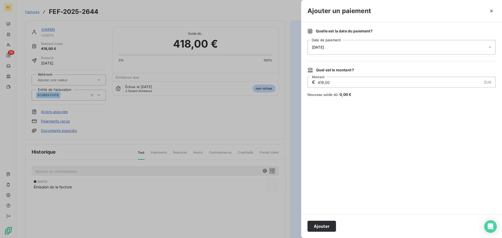
click at [346, 46] on div "[DATE]" at bounding box center [402, 47] width 188 height 15
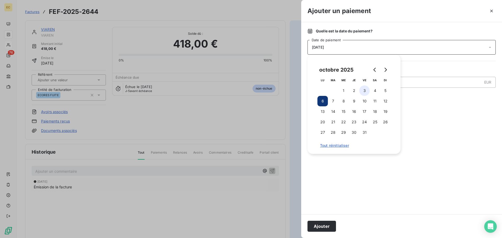
click at [366, 92] on button "3" at bounding box center [364, 91] width 10 height 10
click at [318, 227] on button "Ajouter" at bounding box center [322, 226] width 29 height 11
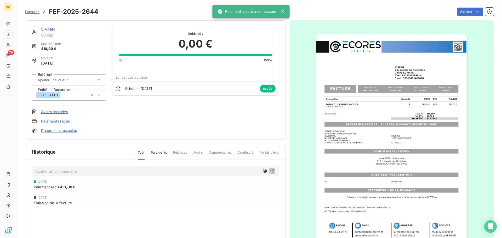
click at [35, 12] on span "Factures" at bounding box center [32, 12] width 14 height 4
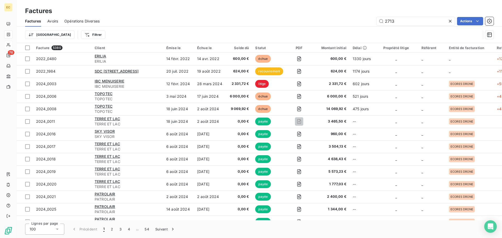
type input "2713"
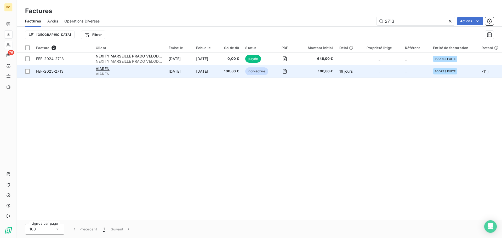
click at [80, 73] on span "FEF-2025-2713" at bounding box center [62, 71] width 53 height 5
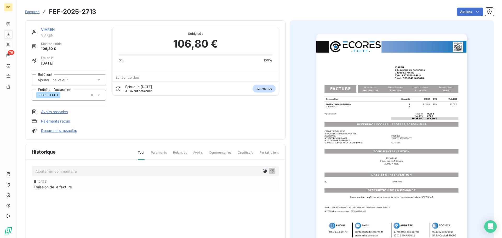
click at [59, 121] on link "Paiements reçus" at bounding box center [55, 121] width 29 height 5
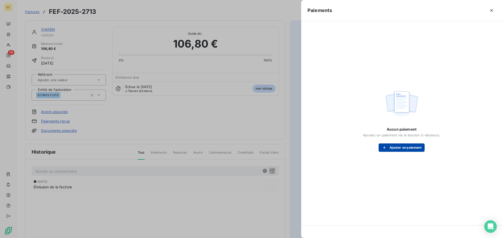
click at [406, 148] on button "Ajouter un paiement" at bounding box center [402, 148] width 46 height 8
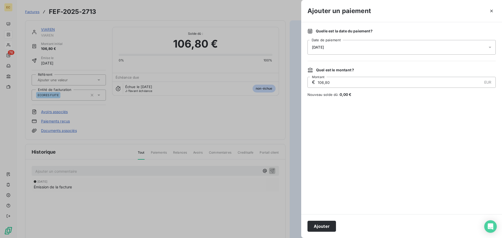
click at [361, 49] on div "[DATE]" at bounding box center [402, 47] width 188 height 15
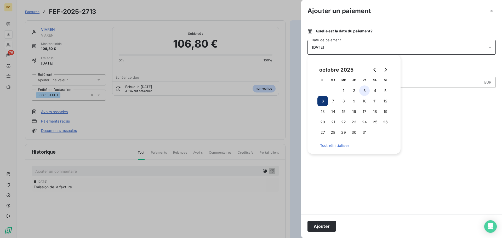
click at [366, 91] on button "3" at bounding box center [364, 91] width 10 height 10
click at [327, 225] on button "Ajouter" at bounding box center [322, 226] width 29 height 11
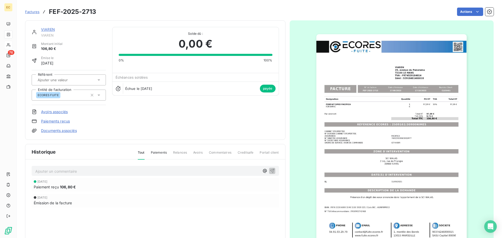
click at [33, 12] on span "Factures" at bounding box center [32, 12] width 14 height 4
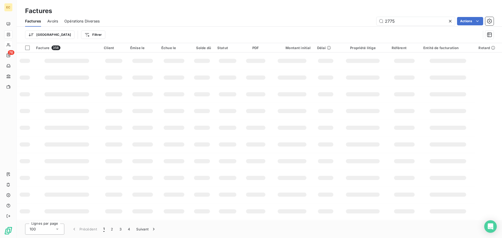
type input "2775"
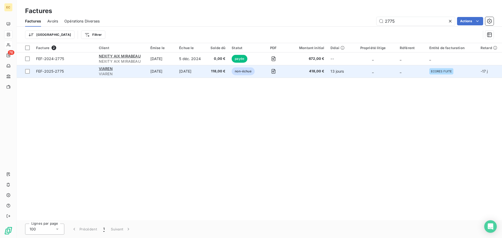
click at [89, 74] on span "FEF-2025-2775" at bounding box center [64, 71] width 57 height 5
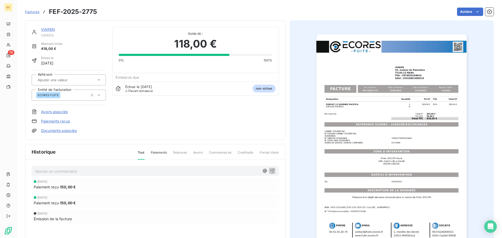
click at [64, 121] on link "Paiements reçus" at bounding box center [55, 121] width 29 height 5
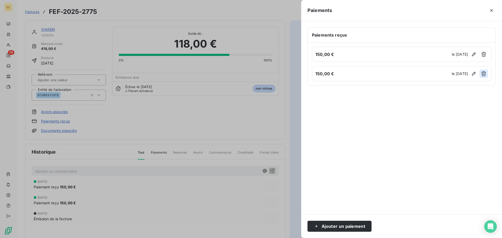
click at [483, 74] on icon "button" at bounding box center [483, 73] width 5 height 5
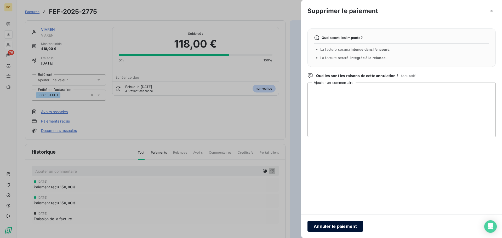
click at [341, 228] on button "Annuler le paiement" at bounding box center [336, 226] width 56 height 11
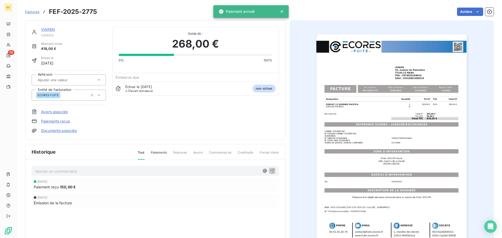
click at [50, 122] on link "Paiements reçus" at bounding box center [55, 121] width 29 height 5
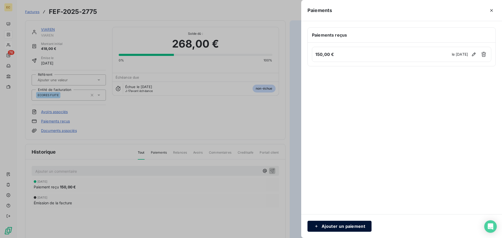
click at [335, 226] on button "Ajouter un paiement" at bounding box center [340, 226] width 64 height 11
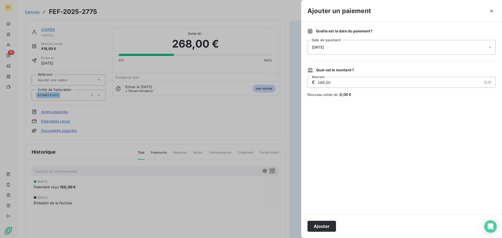
click at [324, 49] on span "[DATE]" at bounding box center [318, 47] width 12 height 4
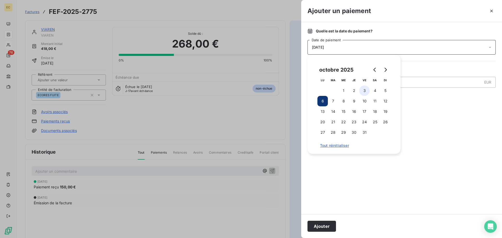
drag, startPoint x: 364, startPoint y: 89, endPoint x: 367, endPoint y: 95, distance: 6.2
click at [365, 90] on button "3" at bounding box center [364, 91] width 10 height 10
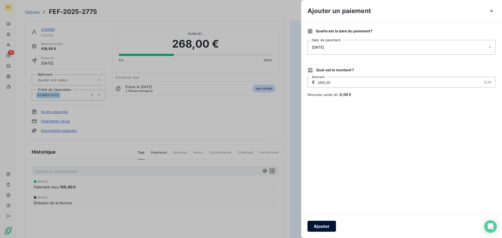
click at [330, 227] on button "Ajouter" at bounding box center [322, 226] width 29 height 11
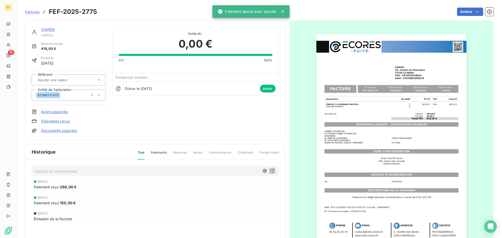
click at [30, 13] on span "Factures" at bounding box center [32, 12] width 14 height 4
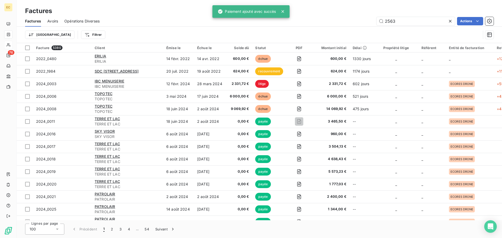
type input "2563"
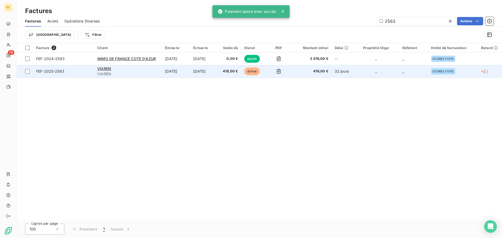
click at [69, 73] on span "FEF-2025-2563" at bounding box center [63, 71] width 55 height 5
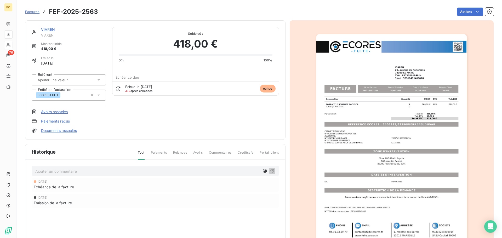
click at [61, 121] on link "Paiements reçus" at bounding box center [55, 121] width 29 height 5
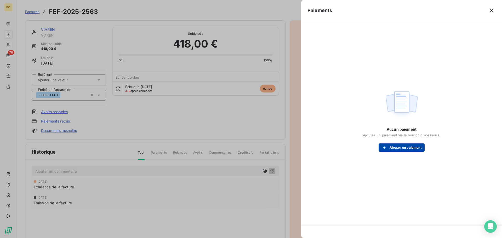
click at [399, 148] on button "Ajouter un paiement" at bounding box center [402, 148] width 46 height 8
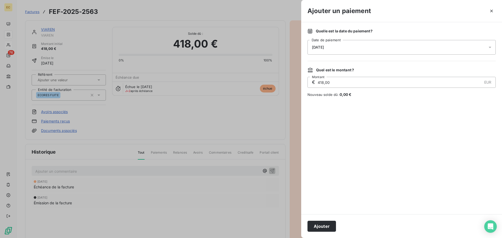
drag, startPoint x: 332, startPoint y: 48, endPoint x: 335, endPoint y: 48, distance: 2.6
click at [324, 48] on span "[DATE]" at bounding box center [318, 47] width 12 height 4
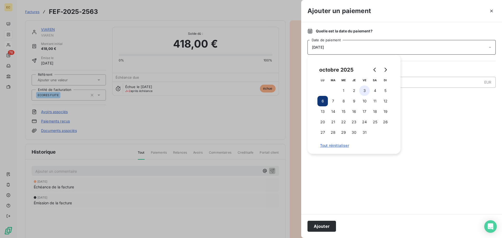
click at [365, 92] on button "3" at bounding box center [364, 91] width 10 height 10
click at [326, 225] on button "Ajouter" at bounding box center [322, 226] width 29 height 11
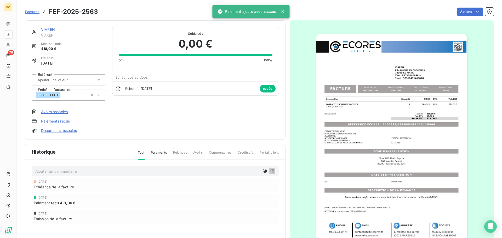
click at [31, 12] on span "Factures" at bounding box center [32, 12] width 14 height 4
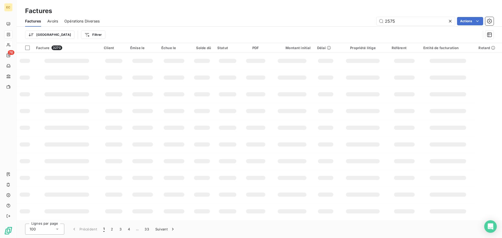
type input "2575"
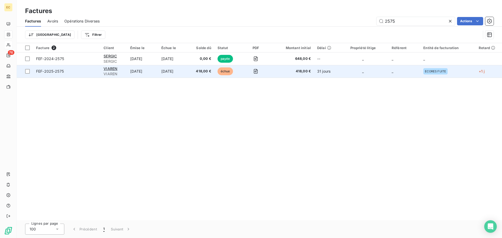
click at [87, 73] on span "FEF-2025-2575" at bounding box center [66, 71] width 61 height 5
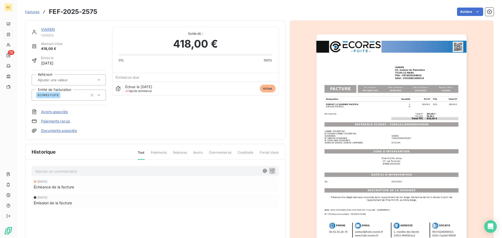
click at [65, 121] on link "Paiements reçus" at bounding box center [55, 121] width 29 height 5
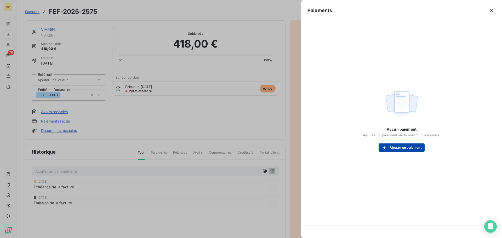
click at [394, 148] on button "Ajouter un paiement" at bounding box center [402, 148] width 46 height 8
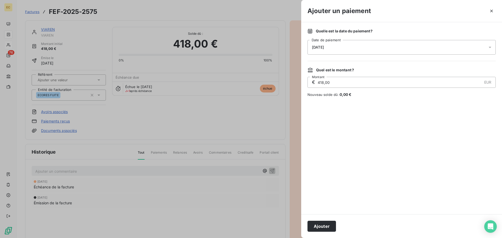
click at [351, 46] on div "[DATE]" at bounding box center [402, 47] width 188 height 15
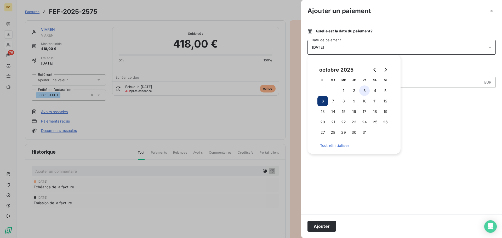
click at [365, 90] on button "3" at bounding box center [364, 91] width 10 height 10
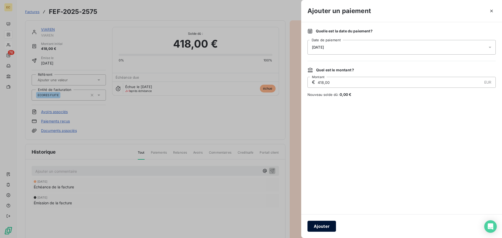
click at [324, 225] on button "Ajouter" at bounding box center [322, 226] width 29 height 11
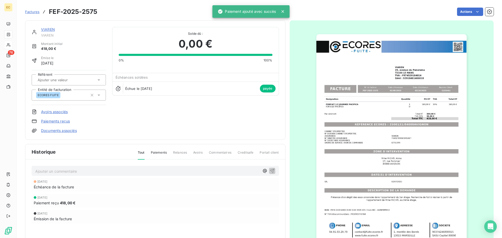
click at [29, 12] on span "Factures" at bounding box center [32, 12] width 14 height 4
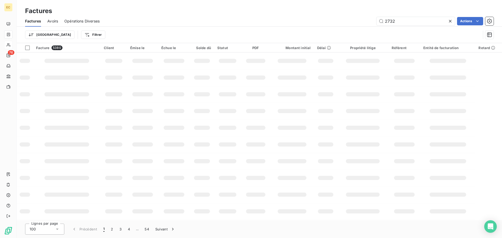
type input "2732"
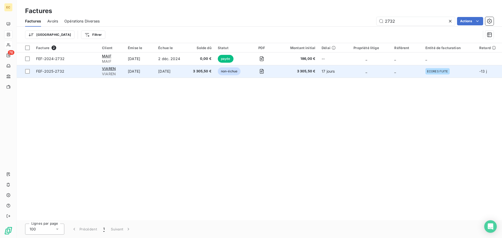
click at [76, 74] on span "FEF-2025-2732" at bounding box center [66, 71] width 60 height 5
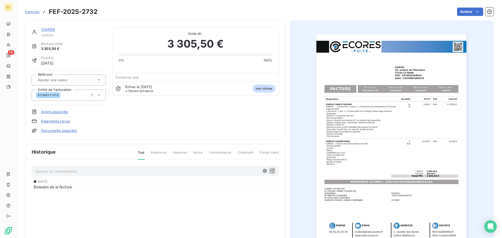
click at [62, 122] on link "Paiements reçus" at bounding box center [55, 121] width 29 height 5
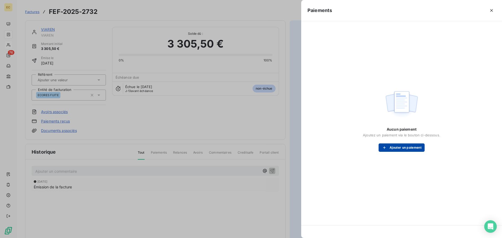
click at [387, 148] on div "button" at bounding box center [386, 147] width 8 height 5
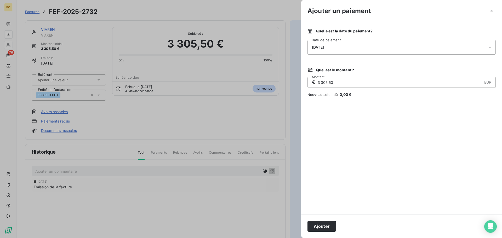
click at [357, 48] on div "[DATE]" at bounding box center [402, 47] width 188 height 15
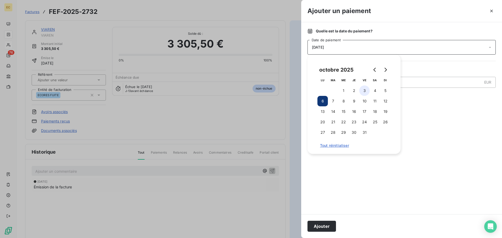
click at [365, 90] on button "3" at bounding box center [364, 91] width 10 height 10
drag, startPoint x: 326, startPoint y: 225, endPoint x: 325, endPoint y: 219, distance: 6.4
click at [327, 225] on button "Ajouter" at bounding box center [322, 226] width 29 height 11
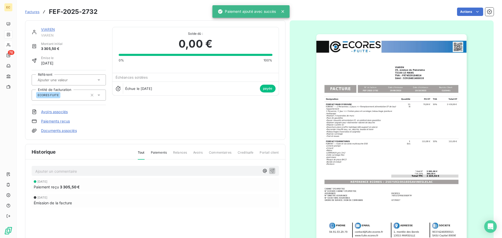
click at [28, 13] on span "Factures" at bounding box center [32, 12] width 14 height 4
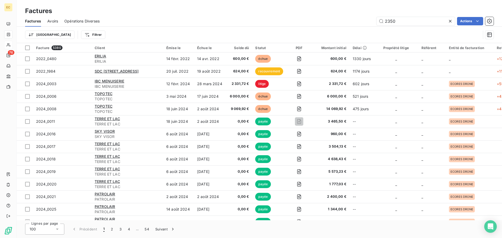
type input "2350"
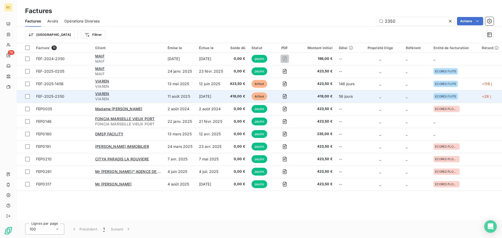
click at [77, 95] on span "FEF-2025-2350" at bounding box center [62, 96] width 53 height 5
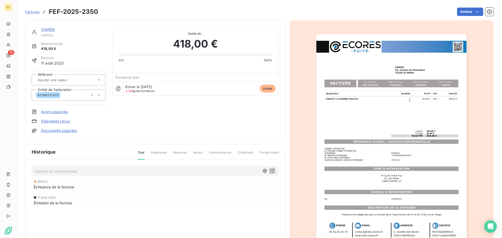
click at [54, 122] on link "Paiements reçus" at bounding box center [55, 121] width 29 height 5
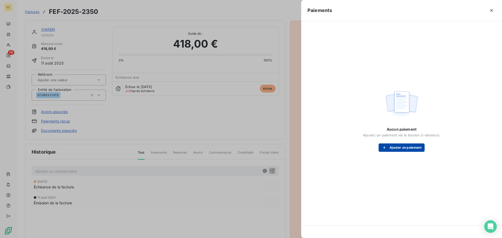
click at [397, 149] on button "Ajouter un paiement" at bounding box center [402, 148] width 46 height 8
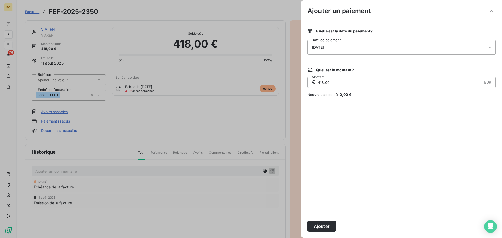
click at [346, 43] on div "[DATE]" at bounding box center [402, 47] width 188 height 15
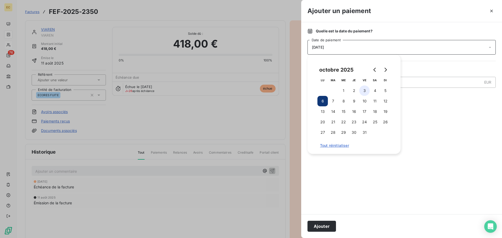
click at [366, 91] on button "3" at bounding box center [364, 91] width 10 height 10
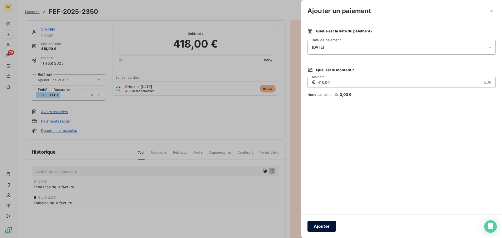
click at [327, 225] on button "Ajouter" at bounding box center [322, 226] width 29 height 11
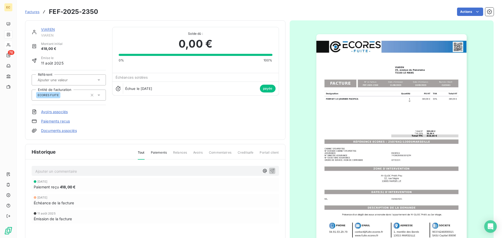
click at [37, 10] on span "Factures" at bounding box center [32, 12] width 14 height 4
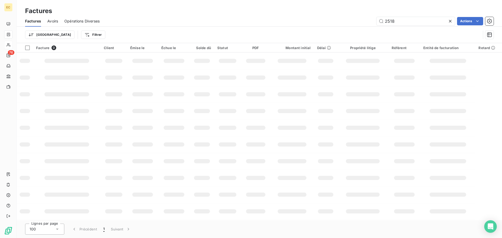
type input "2518"
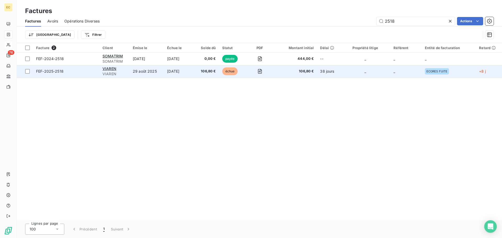
click at [87, 70] on span "FEF-2025-2518" at bounding box center [66, 71] width 60 height 5
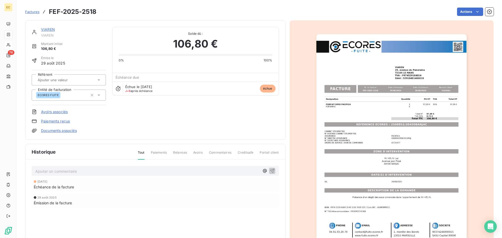
click at [62, 120] on link "Paiements reçus" at bounding box center [55, 121] width 29 height 5
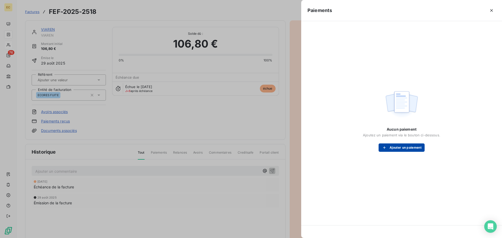
click at [393, 151] on button "Ajouter un paiement" at bounding box center [402, 148] width 46 height 8
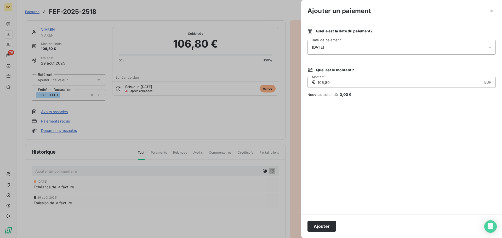
click at [353, 51] on div "[DATE]" at bounding box center [402, 47] width 188 height 15
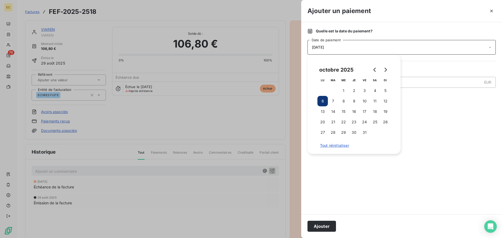
drag, startPoint x: 361, startPoint y: 89, endPoint x: 379, endPoint y: 115, distance: 32.1
click at [361, 89] on button "3" at bounding box center [364, 91] width 10 height 10
click at [325, 224] on button "Ajouter" at bounding box center [322, 226] width 29 height 11
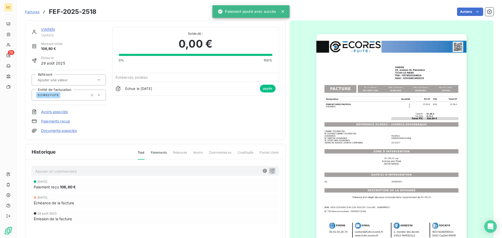
click at [35, 12] on span "Factures" at bounding box center [32, 12] width 14 height 4
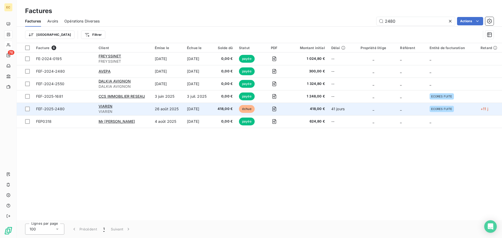
type input "2480"
click at [84, 108] on span "FEF-2025-2480" at bounding box center [64, 108] width 56 height 5
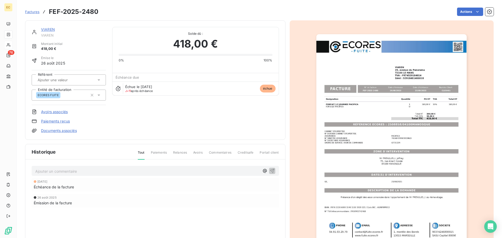
click at [63, 121] on link "Paiements reçus" at bounding box center [55, 121] width 29 height 5
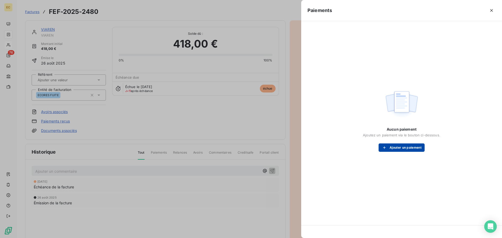
click at [393, 149] on button "Ajouter un paiement" at bounding box center [402, 148] width 46 height 8
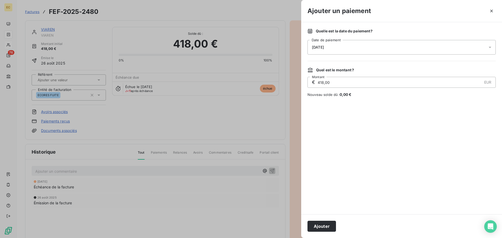
click at [362, 49] on div "[DATE]" at bounding box center [402, 47] width 188 height 15
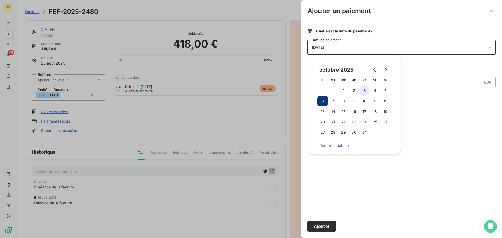
click at [362, 89] on button "3" at bounding box center [364, 91] width 10 height 10
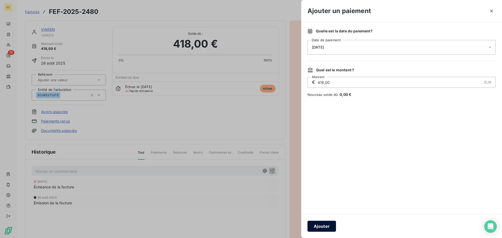
click at [326, 225] on button "Ajouter" at bounding box center [322, 226] width 29 height 11
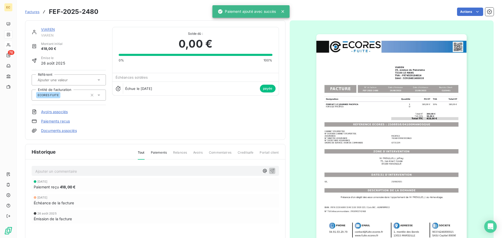
click at [30, 11] on span "Factures" at bounding box center [32, 12] width 14 height 4
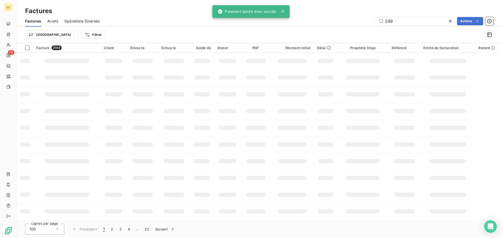
type input "2490"
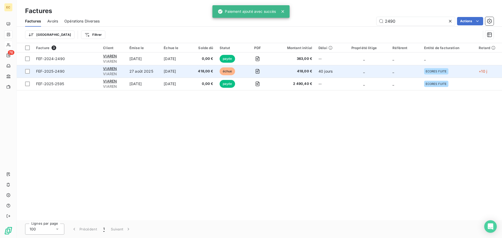
click at [83, 69] on span "FEF-2025-2490" at bounding box center [66, 71] width 61 height 5
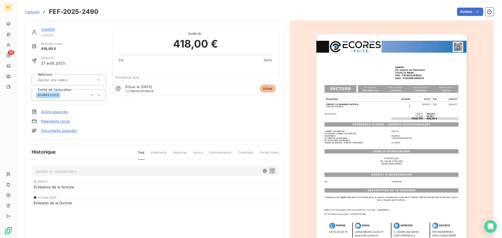
click at [61, 120] on link "Paiements reçus" at bounding box center [55, 121] width 29 height 5
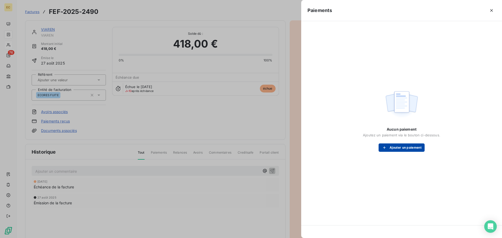
click at [394, 149] on button "Ajouter un paiement" at bounding box center [402, 148] width 46 height 8
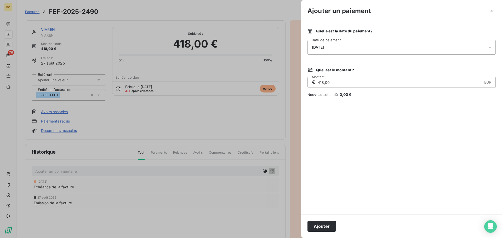
click at [347, 45] on div "[DATE]" at bounding box center [402, 47] width 188 height 15
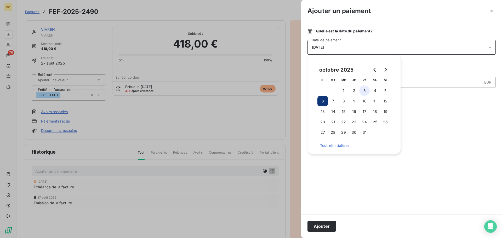
click at [365, 89] on button "3" at bounding box center [364, 91] width 10 height 10
drag, startPoint x: 324, startPoint y: 229, endPoint x: 323, endPoint y: 225, distance: 4.8
click at [324, 229] on button "Ajouter" at bounding box center [322, 226] width 29 height 11
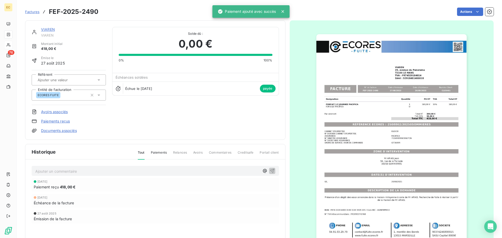
click at [31, 11] on span "Factures" at bounding box center [32, 12] width 14 height 4
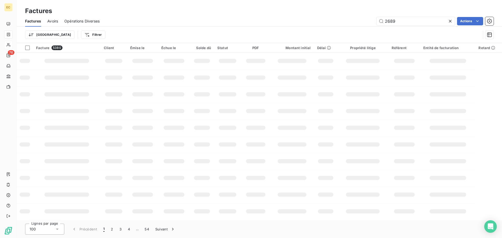
type input "2689"
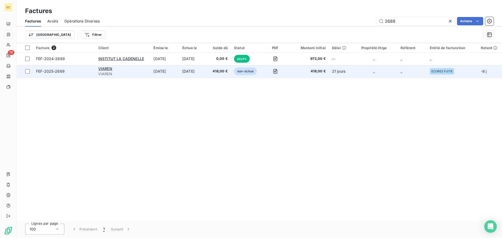
click at [79, 72] on span "FEF-2025-2689" at bounding box center [64, 71] width 56 height 5
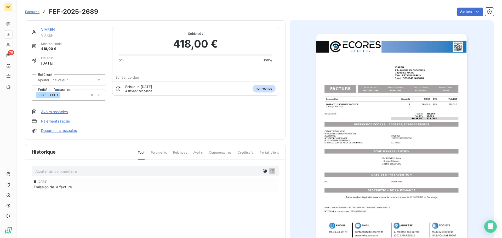
click at [62, 121] on link "Paiements reçus" at bounding box center [55, 121] width 29 height 5
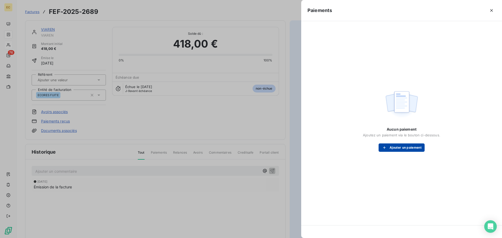
click at [407, 147] on button "Ajouter un paiement" at bounding box center [402, 148] width 46 height 8
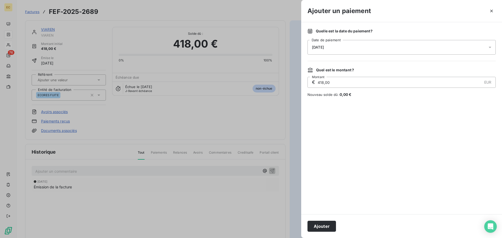
click at [346, 49] on div "[DATE]" at bounding box center [402, 47] width 188 height 15
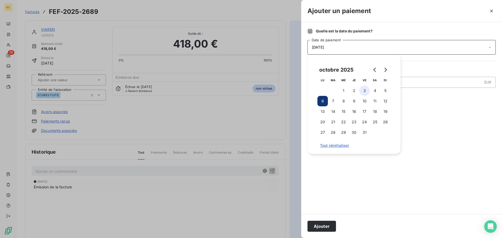
click at [364, 89] on button "3" at bounding box center [364, 91] width 10 height 10
click at [329, 226] on button "Ajouter" at bounding box center [322, 226] width 29 height 11
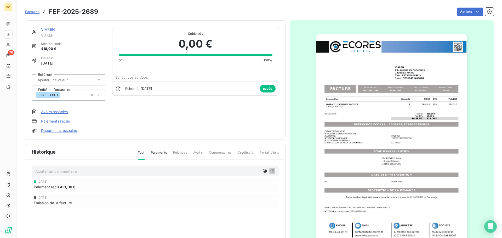
click at [31, 13] on span "Factures" at bounding box center [32, 12] width 14 height 4
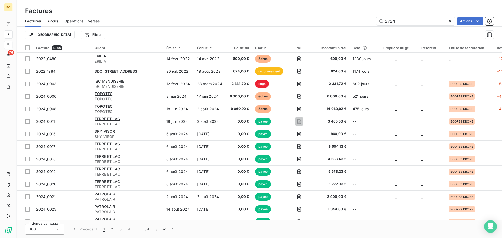
type input "2724"
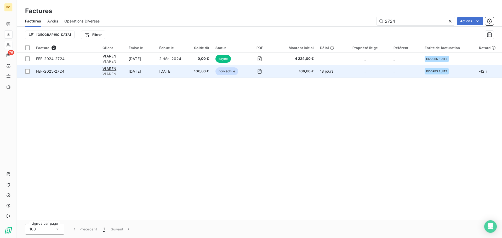
click at [80, 72] on span "FEF-2025-2724" at bounding box center [66, 71] width 60 height 5
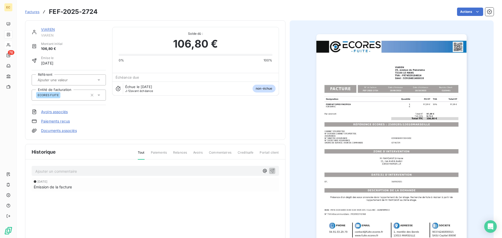
click at [63, 122] on link "Paiements reçus" at bounding box center [55, 121] width 29 height 5
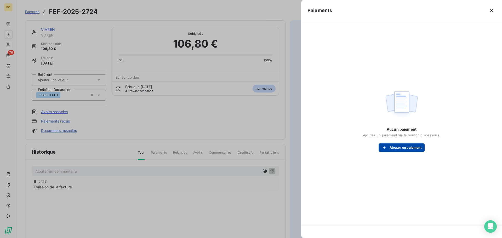
click at [389, 148] on div "button" at bounding box center [386, 147] width 8 height 5
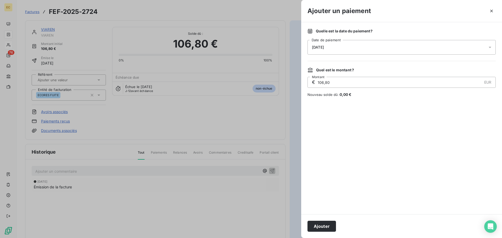
click at [357, 46] on div "[DATE]" at bounding box center [402, 47] width 188 height 15
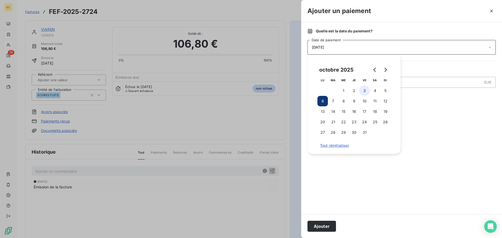
click at [366, 90] on button "3" at bounding box center [364, 91] width 10 height 10
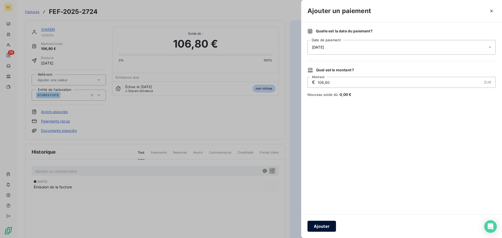
click at [327, 221] on button "Ajouter" at bounding box center [322, 226] width 29 height 11
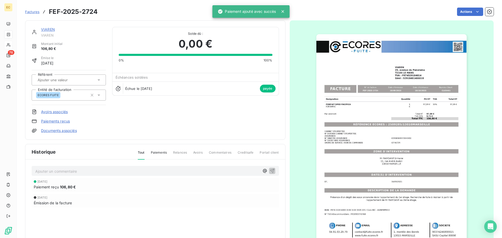
click at [32, 11] on span "Factures" at bounding box center [32, 12] width 14 height 4
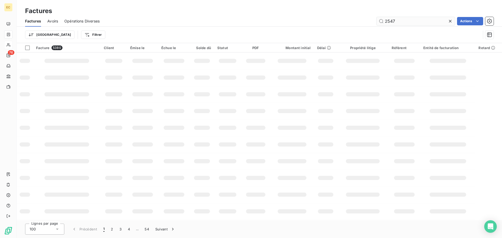
type input "2547"
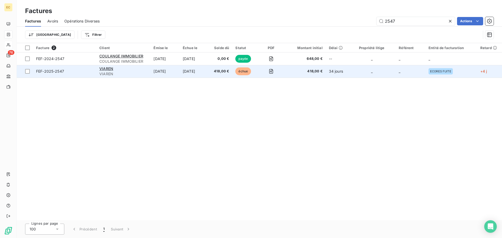
click at [83, 73] on span "FEF-2025-2547" at bounding box center [64, 71] width 57 height 5
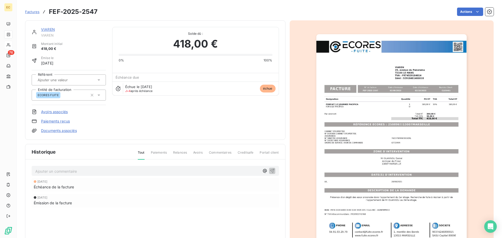
click at [64, 121] on link "Paiements reçus" at bounding box center [55, 121] width 29 height 5
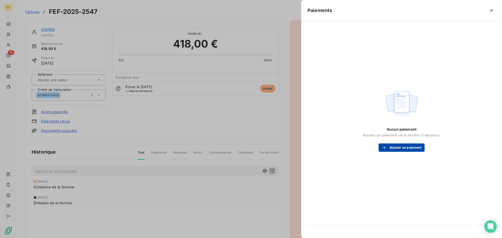
click at [389, 147] on div "button" at bounding box center [386, 147] width 8 height 5
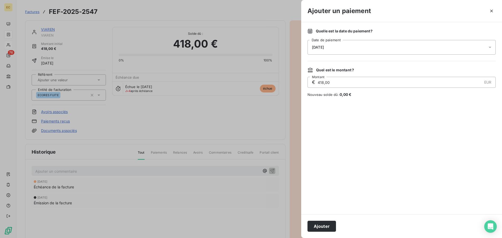
click at [349, 50] on div "[DATE]" at bounding box center [402, 47] width 188 height 15
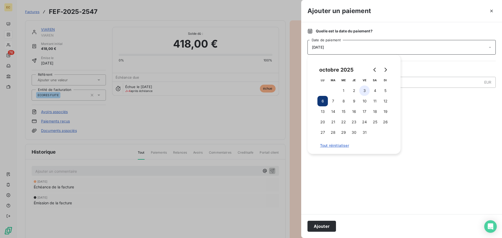
click at [364, 91] on button "3" at bounding box center [364, 91] width 10 height 10
drag, startPoint x: 328, startPoint y: 228, endPoint x: 328, endPoint y: 222, distance: 5.5
click at [328, 226] on button "Ajouter" at bounding box center [322, 226] width 29 height 11
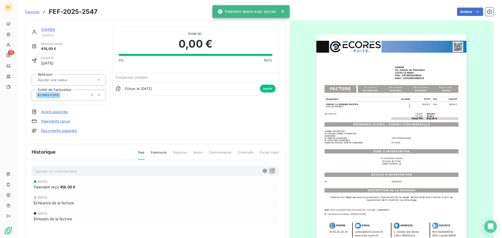
click at [34, 13] on span "Factures" at bounding box center [32, 12] width 14 height 4
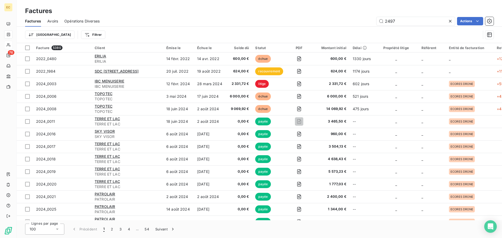
type input "2497"
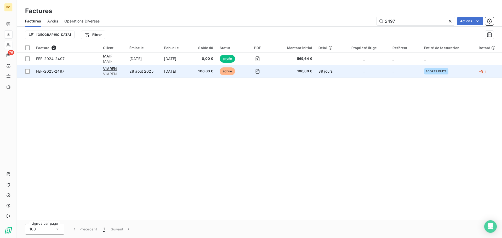
click at [88, 72] on span "FEF-2025-2497" at bounding box center [66, 71] width 61 height 5
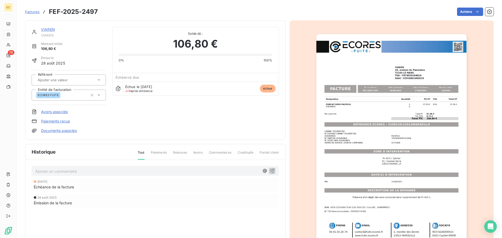
click at [60, 121] on link "Paiements reçus" at bounding box center [55, 121] width 29 height 5
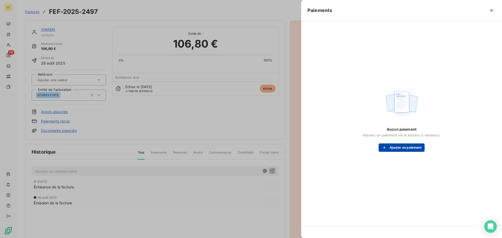
click at [396, 148] on button "Ajouter un paiement" at bounding box center [402, 148] width 46 height 8
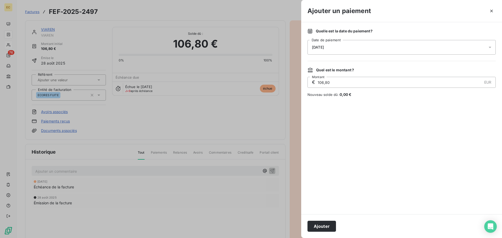
click at [344, 46] on div "[DATE]" at bounding box center [402, 47] width 188 height 15
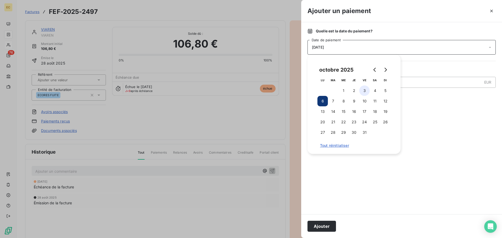
click at [363, 92] on button "3" at bounding box center [364, 91] width 10 height 10
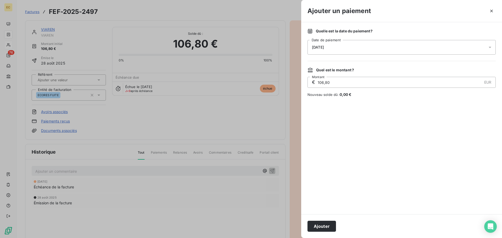
drag, startPoint x: 325, startPoint y: 227, endPoint x: 315, endPoint y: 175, distance: 53.3
click at [325, 227] on button "Ajouter" at bounding box center [322, 226] width 29 height 11
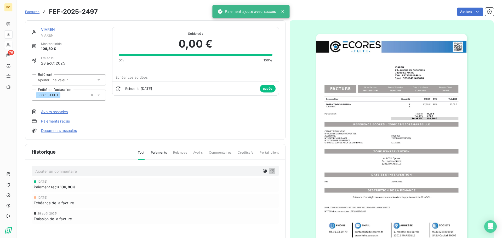
click at [32, 12] on span "Factures" at bounding box center [32, 12] width 14 height 4
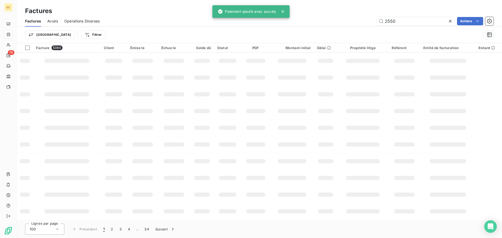
type input "2550"
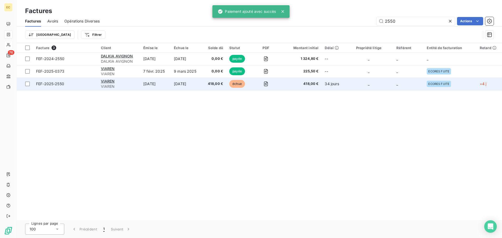
click at [71, 85] on span "FEF-2025-2550" at bounding box center [65, 83] width 59 height 5
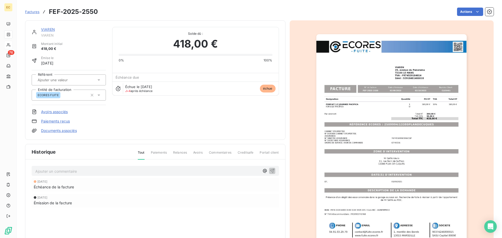
click at [61, 122] on link "Paiements reçus" at bounding box center [55, 121] width 29 height 5
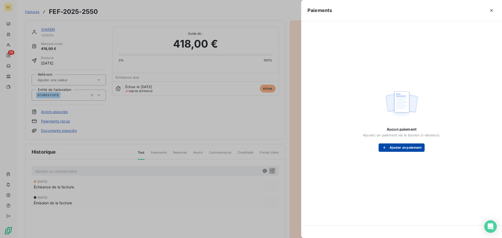
click at [390, 147] on button "Ajouter un paiement" at bounding box center [402, 148] width 46 height 8
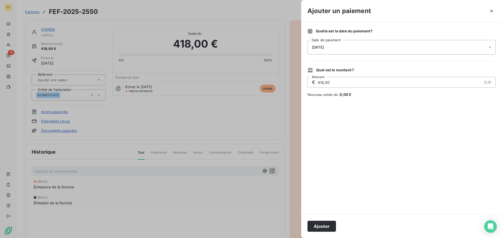
click at [355, 42] on div "[DATE]" at bounding box center [402, 47] width 188 height 15
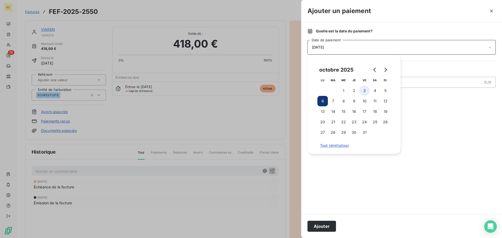
click at [364, 92] on button "3" at bounding box center [364, 91] width 10 height 10
click at [323, 226] on button "Ajouter" at bounding box center [322, 226] width 29 height 11
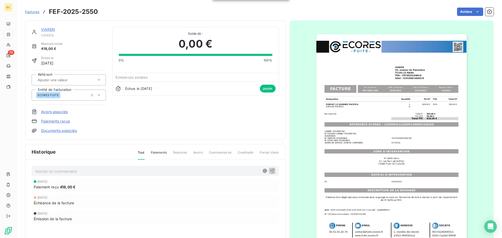
click at [30, 11] on span "Factures" at bounding box center [32, 12] width 14 height 4
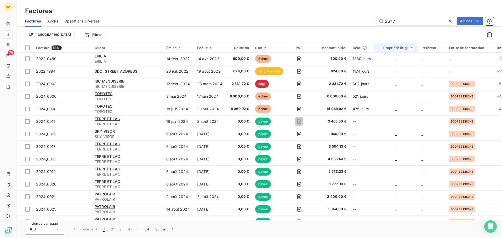
type input "2647"
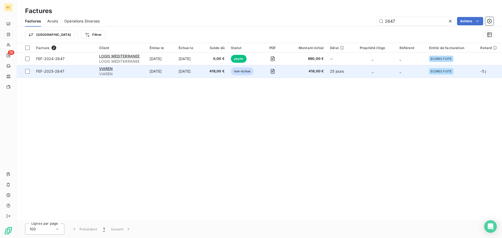
click at [71, 70] on span "FEF-2025-2647" at bounding box center [64, 71] width 57 height 5
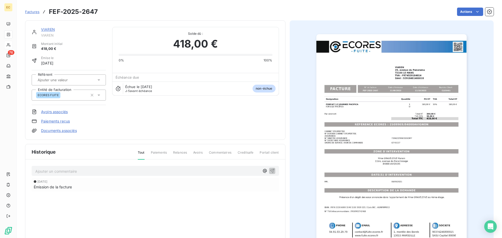
click at [59, 121] on link "Paiements reçus" at bounding box center [55, 121] width 29 height 5
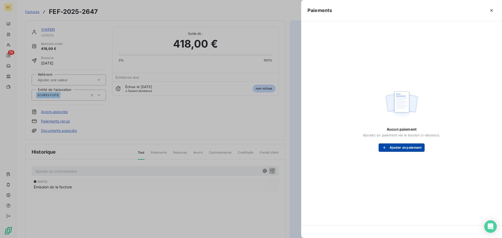
click at [393, 148] on button "Ajouter un paiement" at bounding box center [402, 148] width 46 height 8
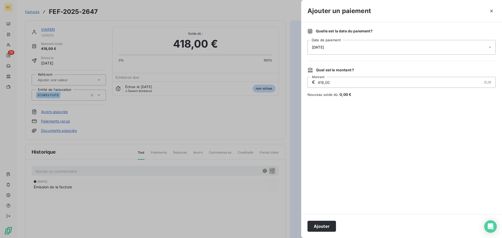
click at [354, 46] on div "[DATE]" at bounding box center [402, 47] width 188 height 15
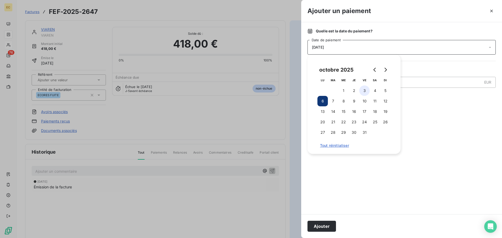
click at [364, 88] on button "3" at bounding box center [364, 91] width 10 height 10
click at [320, 227] on button "Ajouter" at bounding box center [322, 226] width 29 height 11
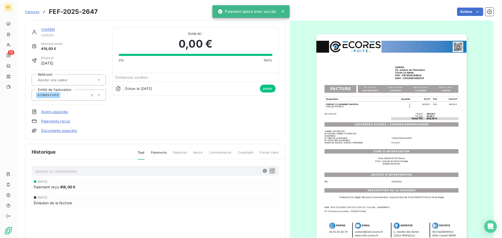
click at [36, 14] on span "Factures" at bounding box center [32, 12] width 14 height 4
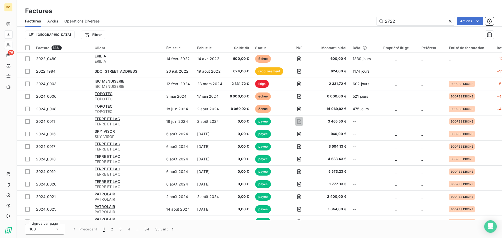
type input "2722"
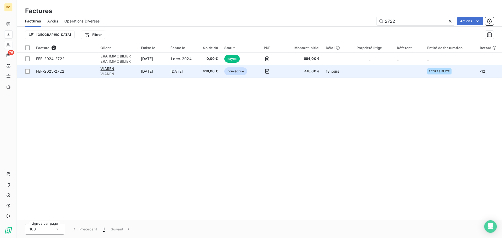
click at [84, 77] on td "FEF-2025-2722" at bounding box center [65, 71] width 64 height 13
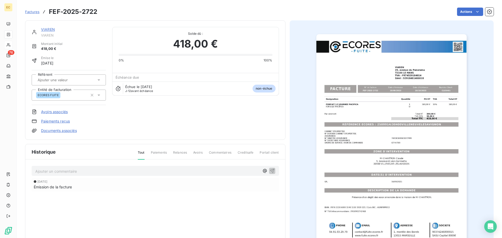
click at [63, 121] on link "Paiements reçus" at bounding box center [55, 121] width 29 height 5
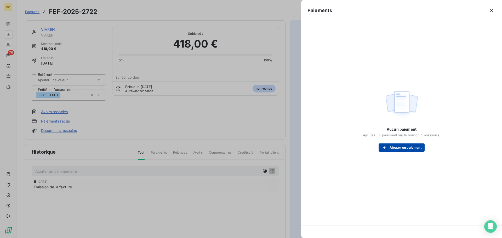
click at [393, 146] on button "Ajouter un paiement" at bounding box center [402, 148] width 46 height 8
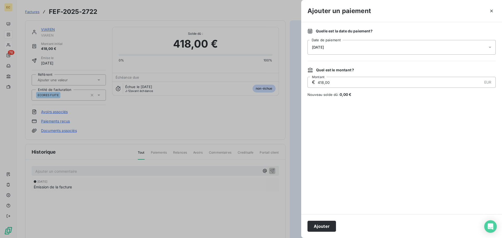
click at [353, 47] on div "[DATE]" at bounding box center [402, 47] width 188 height 15
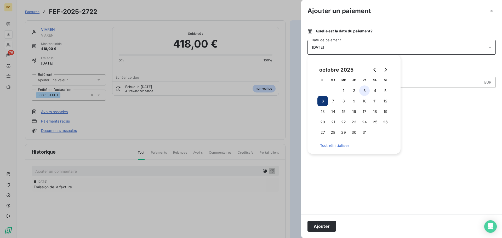
click at [368, 90] on button "3" at bounding box center [364, 91] width 10 height 10
click at [322, 225] on button "Ajouter" at bounding box center [322, 226] width 29 height 11
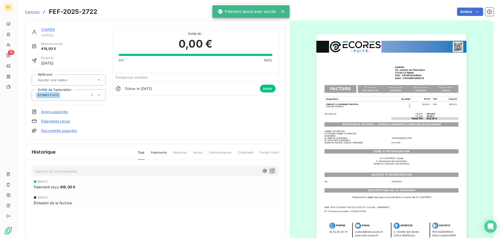
click at [33, 12] on span "Factures" at bounding box center [32, 12] width 14 height 4
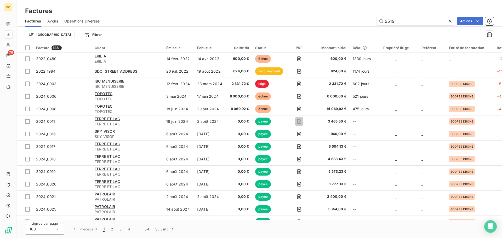
type input "2519"
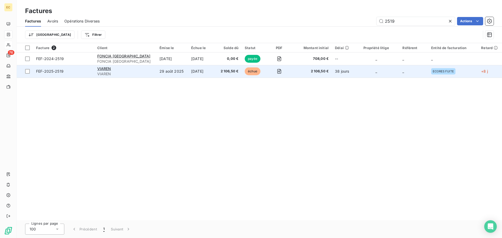
click at [74, 73] on span "FEF-2025-2519" at bounding box center [63, 71] width 55 height 5
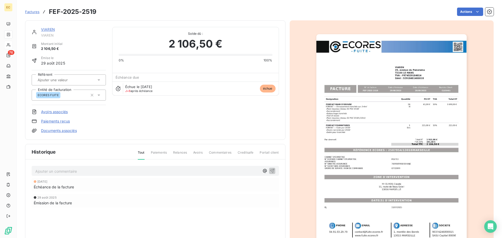
click at [57, 120] on link "Paiements reçus" at bounding box center [55, 121] width 29 height 5
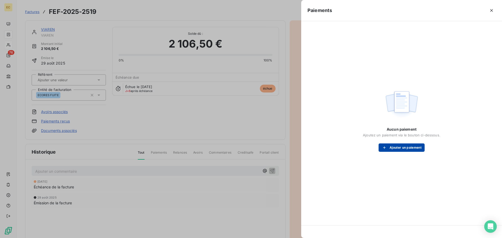
click at [401, 146] on button "Ajouter un paiement" at bounding box center [402, 148] width 46 height 8
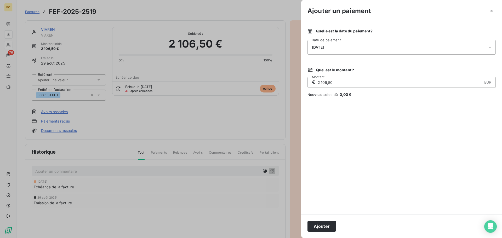
click at [352, 46] on div "[DATE]" at bounding box center [402, 47] width 188 height 15
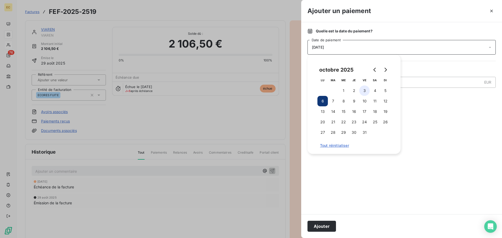
click at [367, 92] on button "3" at bounding box center [364, 91] width 10 height 10
click at [323, 226] on button "Ajouter" at bounding box center [322, 226] width 29 height 11
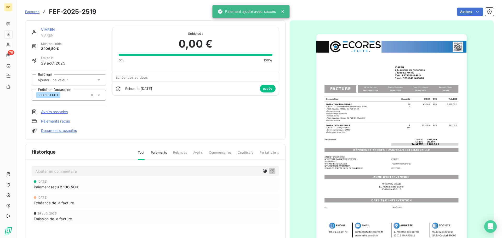
click at [35, 12] on span "Factures" at bounding box center [32, 12] width 14 height 4
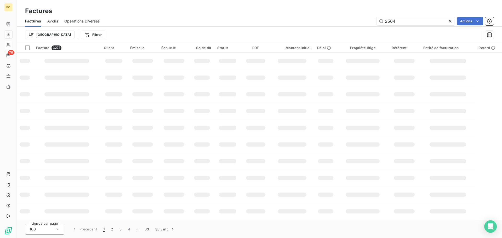
type input "2564"
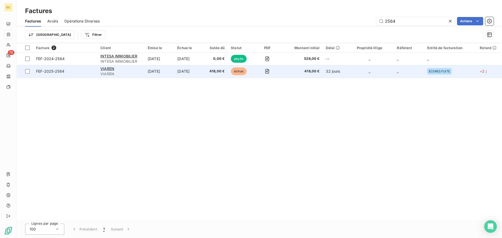
click at [79, 71] on span "FEF-2025-2564" at bounding box center [65, 71] width 58 height 5
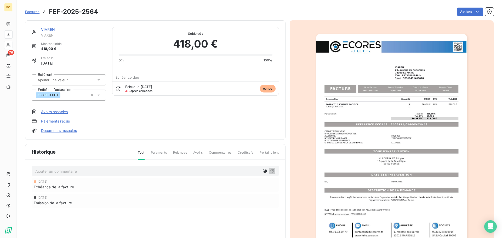
click at [55, 120] on link "Paiements reçus" at bounding box center [55, 121] width 29 height 5
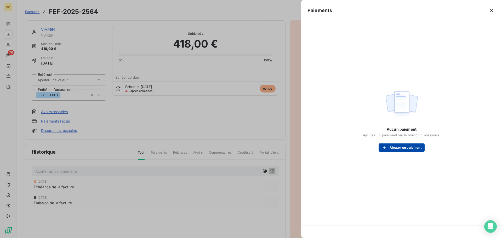
click at [390, 148] on button "Ajouter un paiement" at bounding box center [402, 148] width 46 height 8
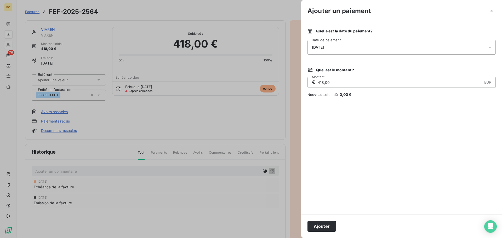
click at [334, 48] on div "[DATE]" at bounding box center [402, 47] width 188 height 15
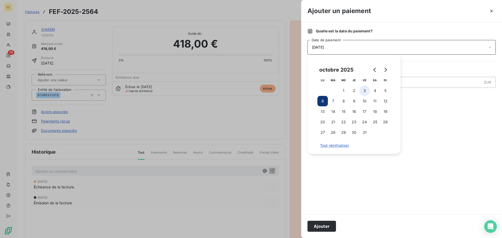
click at [365, 92] on button "3" at bounding box center [364, 91] width 10 height 10
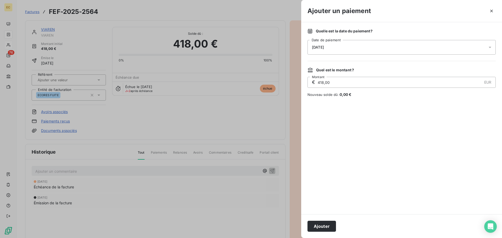
drag, startPoint x: 329, startPoint y: 229, endPoint x: 255, endPoint y: 161, distance: 100.5
click at [329, 228] on button "Ajouter" at bounding box center [322, 226] width 29 height 11
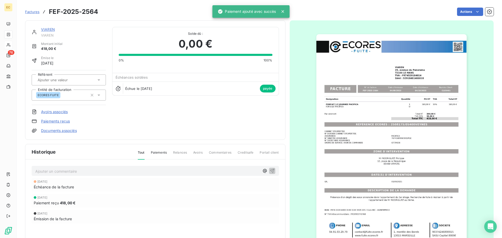
drag, startPoint x: 33, startPoint y: 14, endPoint x: 36, endPoint y: 12, distance: 3.2
click at [33, 13] on link "Factures" at bounding box center [32, 11] width 14 height 5
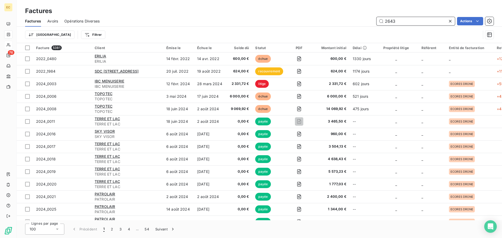
type input "2643"
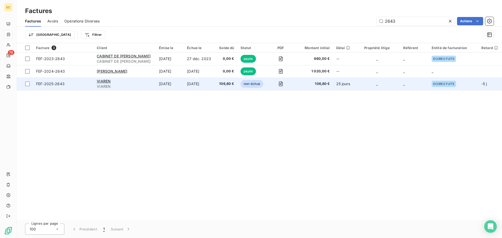
click at [85, 84] on span "FEF-2025-2643" at bounding box center [63, 83] width 54 height 5
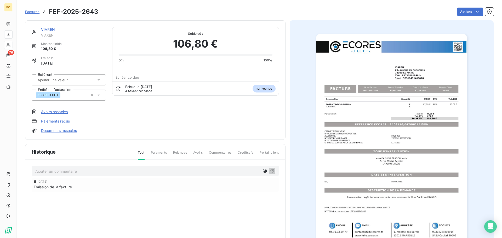
click at [64, 120] on link "Paiements reçus" at bounding box center [55, 121] width 29 height 5
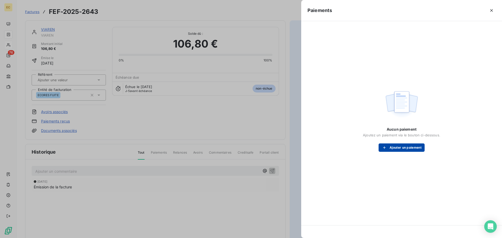
click at [407, 149] on button "Ajouter un paiement" at bounding box center [402, 148] width 46 height 8
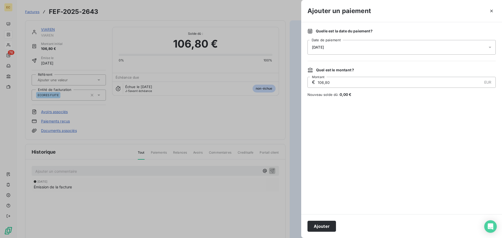
click at [372, 43] on div "[DATE]" at bounding box center [402, 47] width 188 height 15
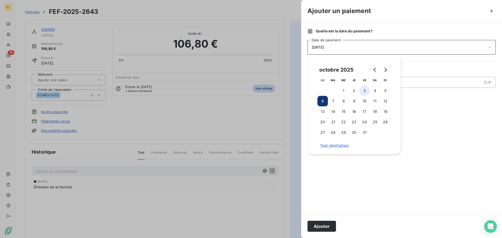
click at [364, 92] on button "3" at bounding box center [364, 91] width 10 height 10
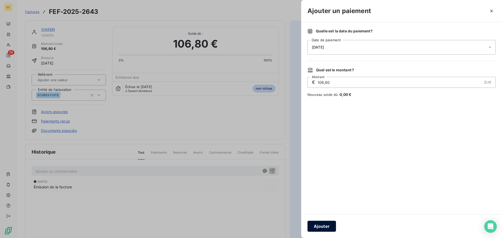
click at [324, 225] on button "Ajouter" at bounding box center [322, 226] width 29 height 11
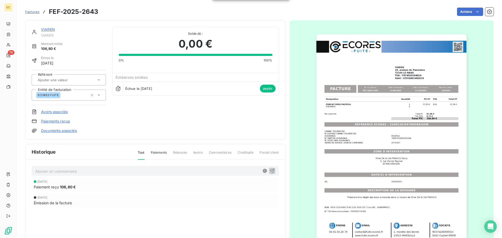
click at [33, 11] on span "Factures" at bounding box center [32, 12] width 14 height 4
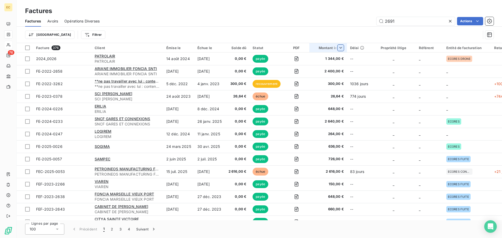
type input "2691"
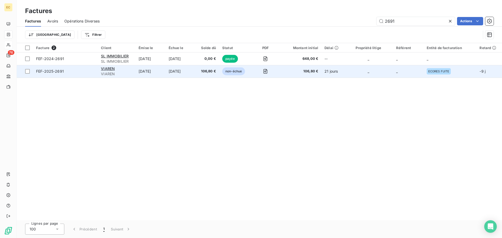
click at [81, 75] on td "FEF-2025-2691" at bounding box center [65, 71] width 65 height 13
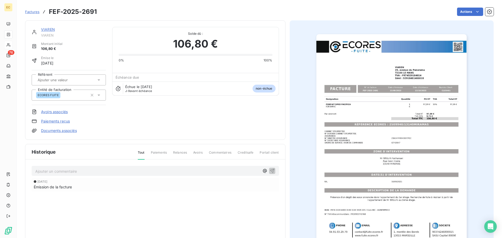
click at [63, 122] on link "Paiements reçus" at bounding box center [55, 121] width 29 height 5
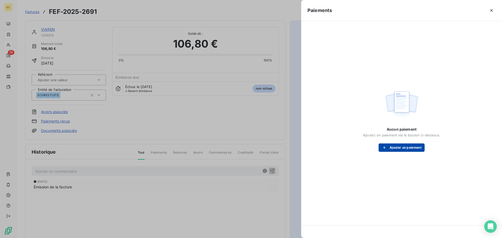
click at [395, 145] on button "Ajouter un paiement" at bounding box center [402, 148] width 46 height 8
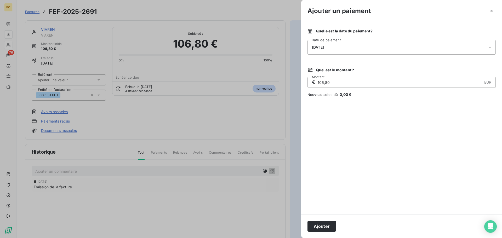
click at [360, 48] on div "[DATE]" at bounding box center [402, 47] width 188 height 15
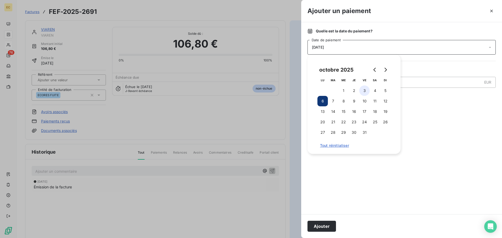
click at [363, 92] on button "3" at bounding box center [364, 91] width 10 height 10
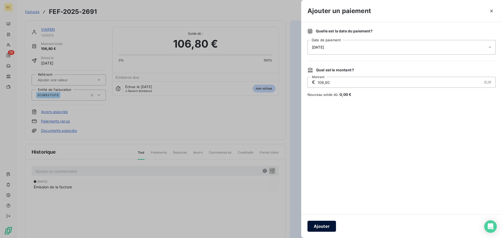
click at [327, 228] on button "Ajouter" at bounding box center [322, 226] width 29 height 11
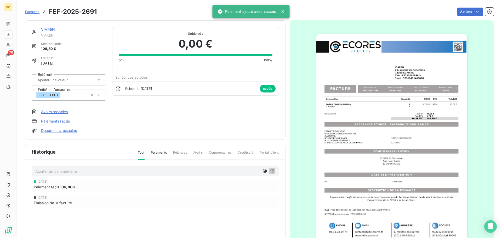
click at [35, 11] on span "Factures" at bounding box center [32, 12] width 14 height 4
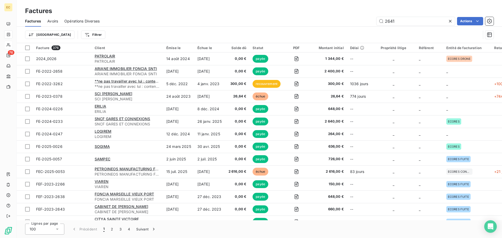
type input "2641"
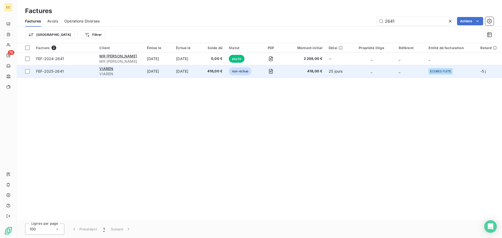
click at [82, 73] on span "FEF-2025-2641" at bounding box center [64, 71] width 57 height 5
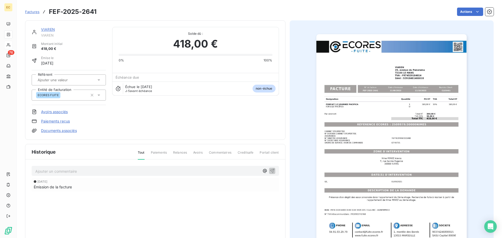
click at [64, 123] on link "Paiements reçus" at bounding box center [55, 121] width 29 height 5
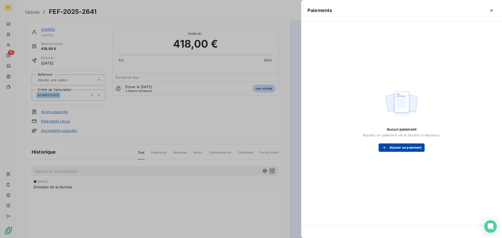
click at [394, 148] on button "Ajouter un paiement" at bounding box center [402, 148] width 46 height 8
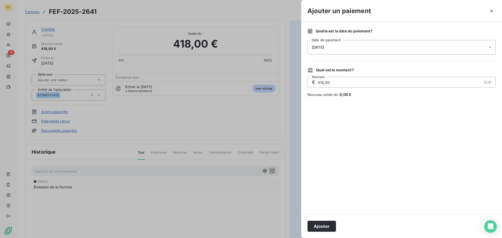
drag, startPoint x: 352, startPoint y: 48, endPoint x: 355, endPoint y: 50, distance: 4.0
click at [352, 48] on div "[DATE]" at bounding box center [402, 47] width 188 height 15
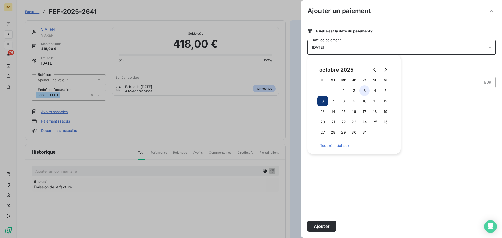
click at [364, 89] on button "3" at bounding box center [364, 91] width 10 height 10
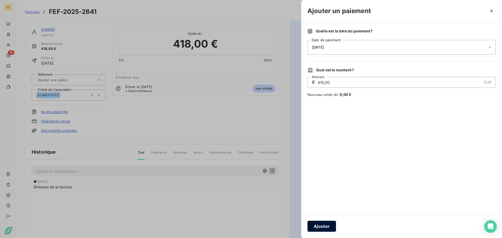
click at [326, 227] on button "Ajouter" at bounding box center [322, 226] width 29 height 11
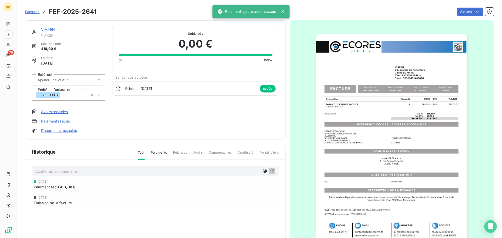
click at [32, 11] on span "Factures" at bounding box center [32, 12] width 14 height 4
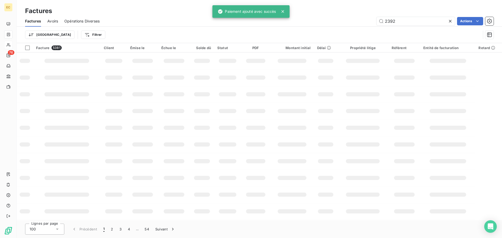
type input "2392"
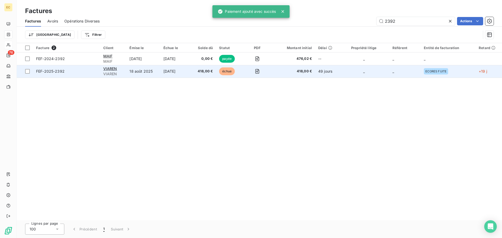
click at [82, 71] on span "FEF-2025-2392" at bounding box center [66, 71] width 61 height 5
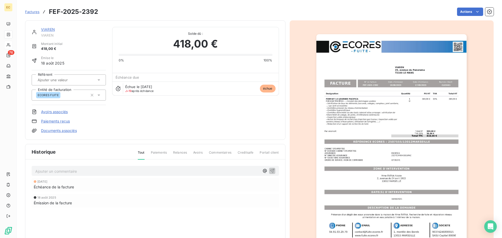
click at [61, 122] on link "Paiements reçus" at bounding box center [55, 121] width 29 height 5
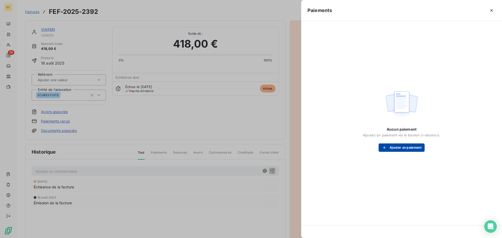
click at [393, 151] on button "Ajouter un paiement" at bounding box center [402, 148] width 46 height 8
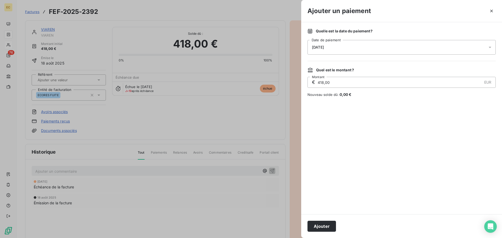
click at [364, 49] on div "[DATE]" at bounding box center [402, 47] width 188 height 15
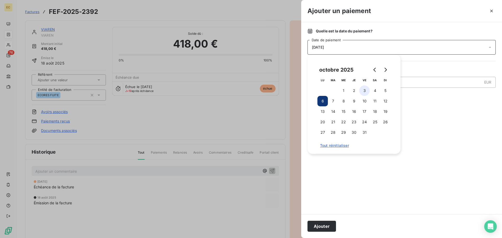
click at [364, 91] on button "3" at bounding box center [364, 91] width 10 height 10
click at [330, 228] on button "Ajouter" at bounding box center [322, 226] width 29 height 11
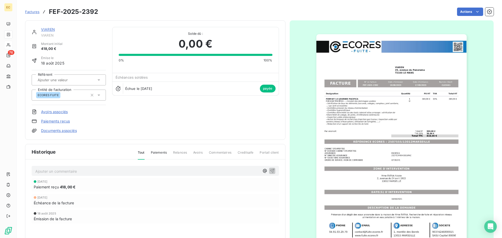
click at [32, 12] on span "Factures" at bounding box center [32, 12] width 14 height 4
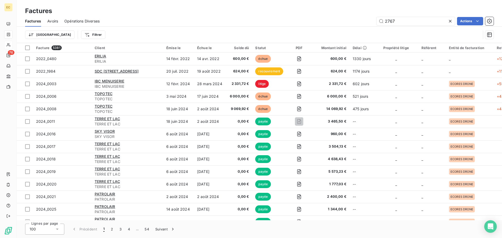
type input "2767"
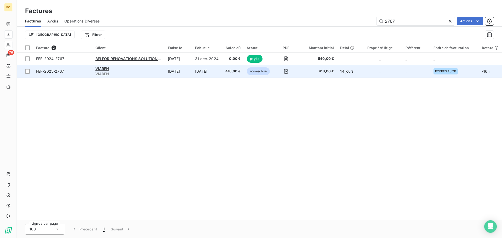
click at [82, 74] on span "FEF-2025-2767" at bounding box center [62, 71] width 53 height 5
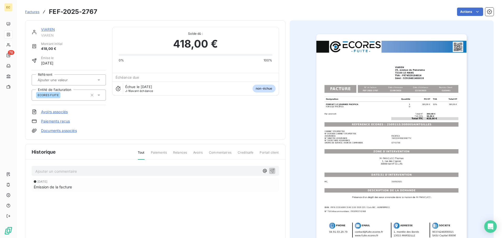
click at [59, 122] on link "Paiements reçus" at bounding box center [55, 121] width 29 height 5
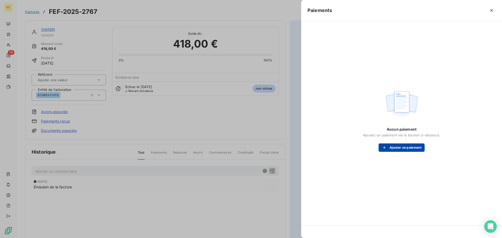
click at [393, 150] on button "Ajouter un paiement" at bounding box center [402, 148] width 46 height 8
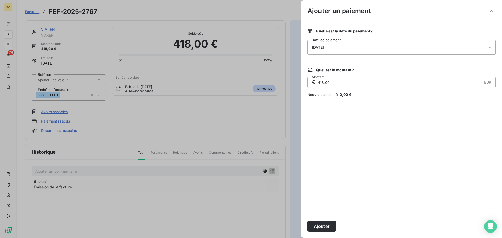
click at [346, 48] on div "[DATE]" at bounding box center [402, 47] width 188 height 15
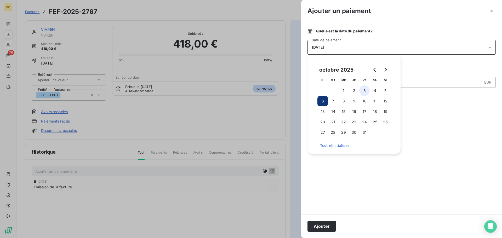
click at [366, 91] on button "3" at bounding box center [364, 91] width 10 height 10
click at [330, 225] on button "Ajouter" at bounding box center [322, 226] width 29 height 11
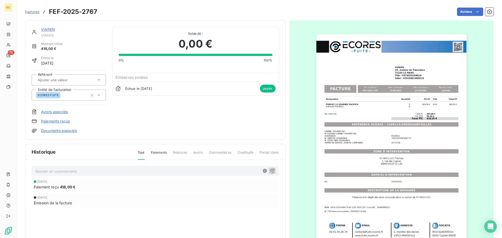
click at [31, 13] on span "Factures" at bounding box center [32, 12] width 14 height 4
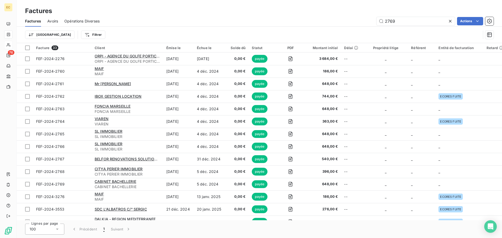
type input "2769"
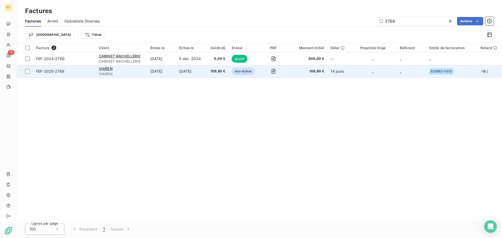
click at [86, 71] on span "FEF-2025-2769" at bounding box center [64, 71] width 57 height 5
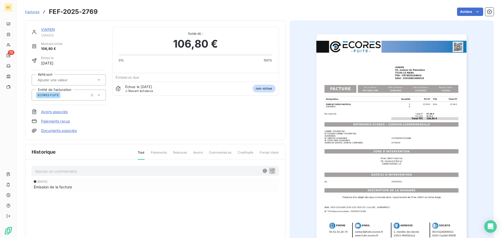
click at [64, 122] on link "Paiements reçus" at bounding box center [55, 121] width 29 height 5
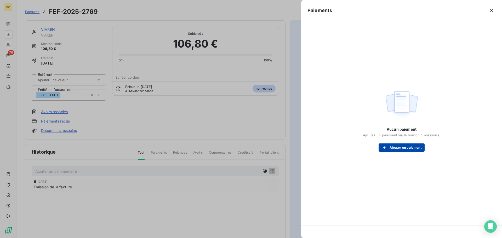
click at [403, 147] on button "Ajouter un paiement" at bounding box center [402, 148] width 46 height 8
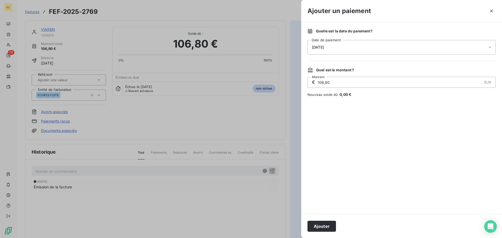
click at [353, 48] on div "[DATE]" at bounding box center [402, 47] width 188 height 15
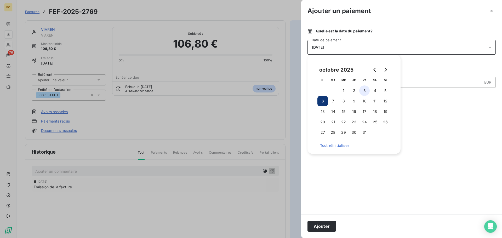
click at [363, 91] on button "3" at bounding box center [364, 91] width 10 height 10
drag, startPoint x: 329, startPoint y: 227, endPoint x: 332, endPoint y: 224, distance: 4.3
click at [329, 227] on button "Ajouter" at bounding box center [322, 226] width 29 height 11
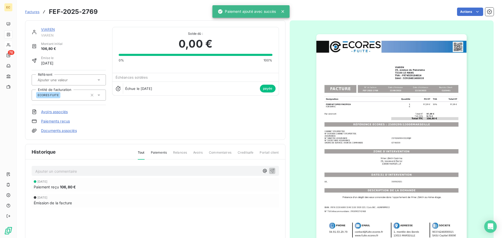
click at [33, 12] on span "Factures" at bounding box center [32, 12] width 14 height 4
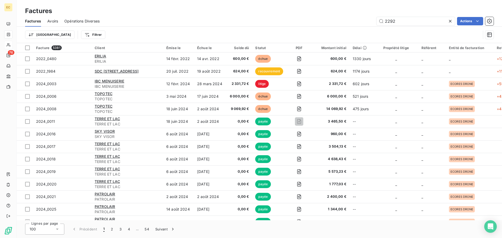
type input "2292"
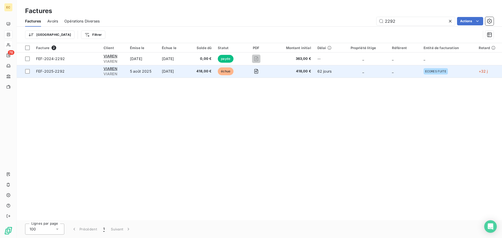
click at [90, 74] on td "FEF-2025-2292" at bounding box center [66, 71] width 67 height 13
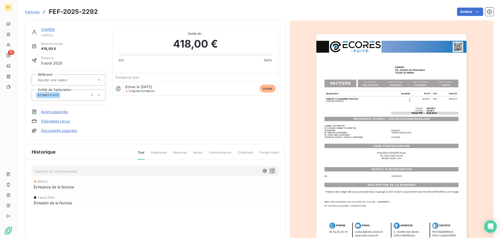
click at [60, 121] on link "Paiements reçus" at bounding box center [55, 121] width 29 height 5
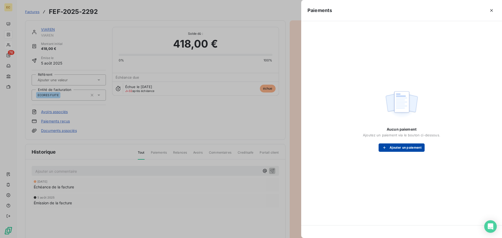
click at [396, 147] on button "Ajouter un paiement" at bounding box center [402, 148] width 46 height 8
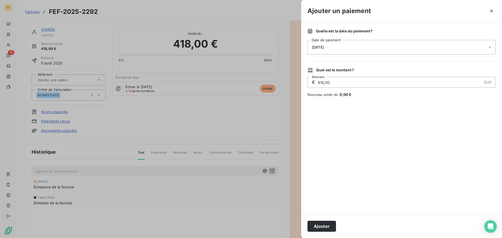
click at [353, 50] on div "[DATE]" at bounding box center [402, 47] width 188 height 15
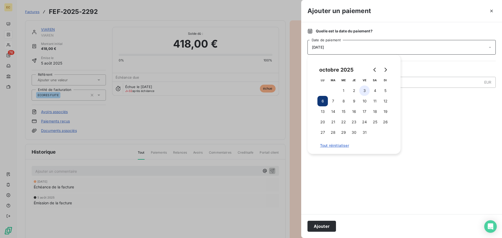
click at [364, 89] on button "3" at bounding box center [364, 91] width 10 height 10
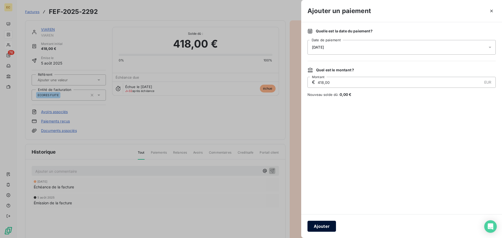
click at [326, 225] on button "Ajouter" at bounding box center [322, 226] width 29 height 11
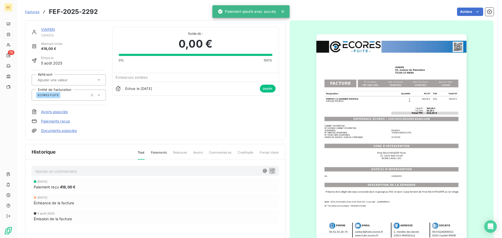
click at [34, 13] on span "Factures" at bounding box center [32, 12] width 14 height 4
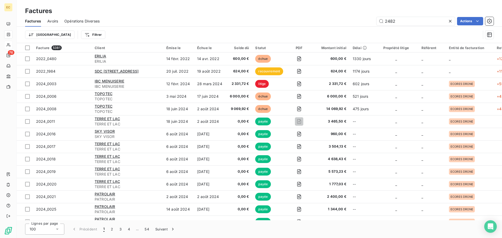
type input "2482"
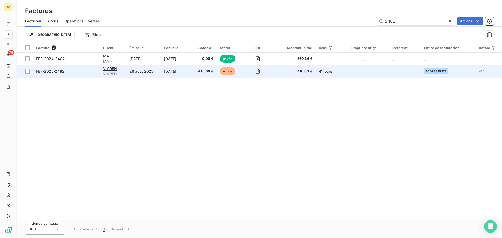
click at [82, 74] on td "FEF-2025-2482" at bounding box center [66, 71] width 67 height 13
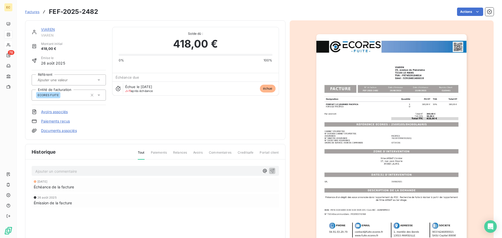
click at [54, 122] on link "Paiements reçus" at bounding box center [55, 121] width 29 height 5
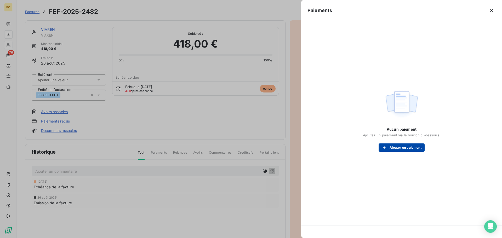
click at [400, 149] on button "Ajouter un paiement" at bounding box center [402, 148] width 46 height 8
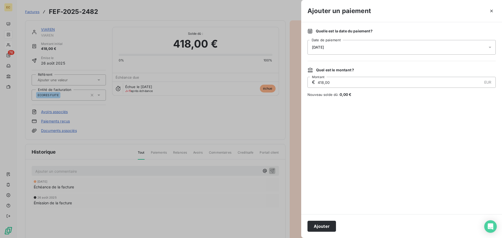
click at [360, 43] on div "[DATE]" at bounding box center [402, 47] width 188 height 15
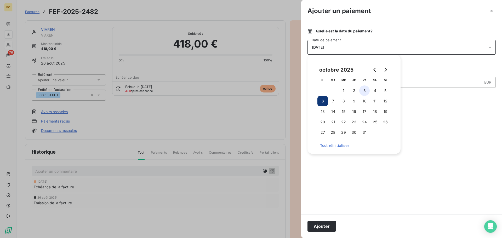
click at [364, 89] on button "3" at bounding box center [364, 91] width 10 height 10
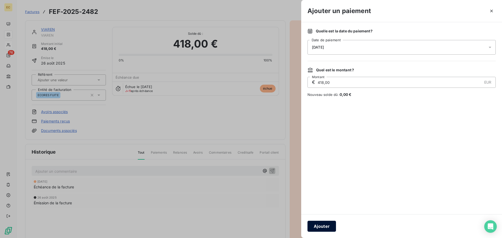
click at [331, 227] on button "Ajouter" at bounding box center [322, 226] width 29 height 11
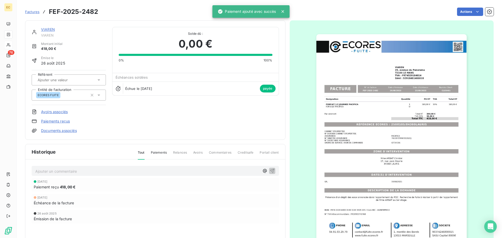
click at [34, 13] on span "Factures" at bounding box center [32, 12] width 14 height 4
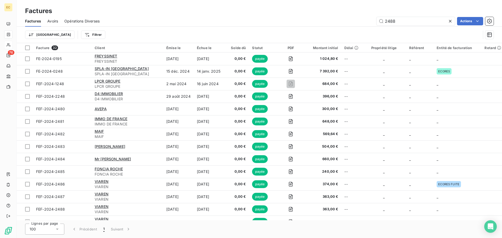
type input "2488"
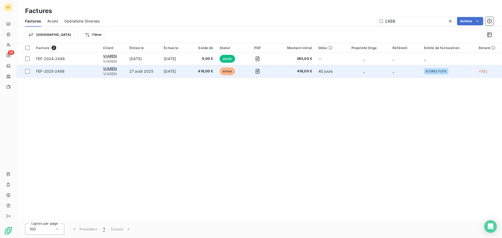
click at [80, 73] on span "FEF-2025-2488" at bounding box center [66, 71] width 61 height 5
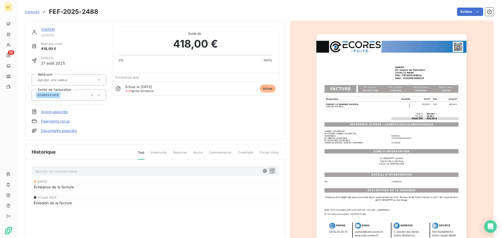
click at [63, 122] on link "Paiements reçus" at bounding box center [55, 121] width 29 height 5
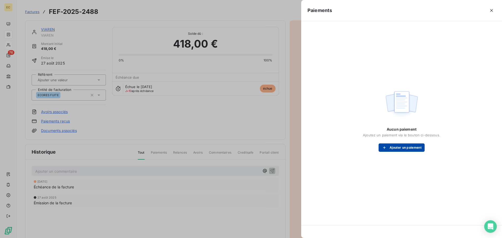
click at [392, 146] on button "Ajouter un paiement" at bounding box center [402, 148] width 46 height 8
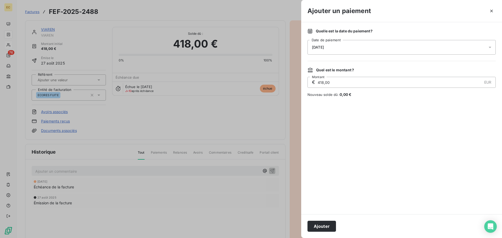
click at [349, 46] on div "[DATE]" at bounding box center [402, 47] width 188 height 15
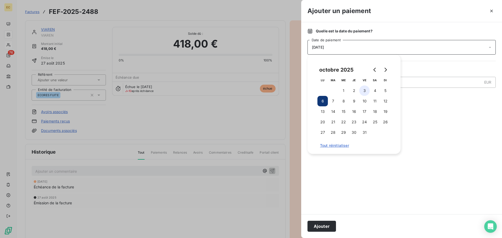
click at [364, 89] on button "3" at bounding box center [364, 91] width 10 height 10
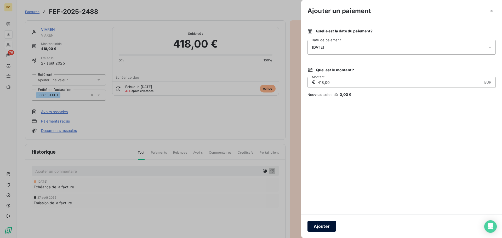
click at [320, 231] on button "Ajouter" at bounding box center [322, 226] width 29 height 11
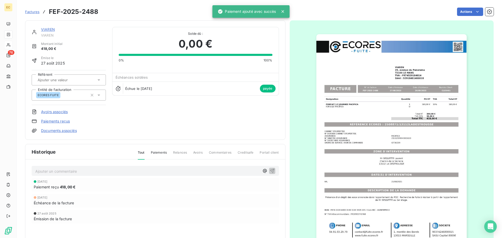
click at [33, 11] on span "Factures" at bounding box center [32, 12] width 14 height 4
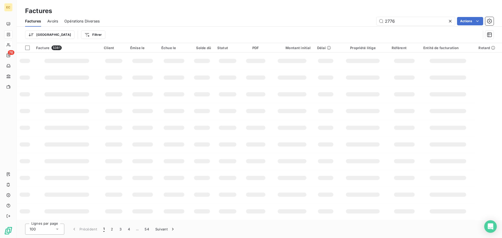
type input "2776"
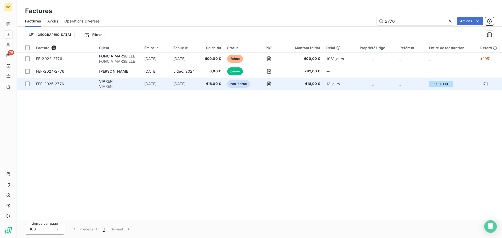
click at [84, 87] on td "FEF-2025-2776" at bounding box center [64, 84] width 63 height 13
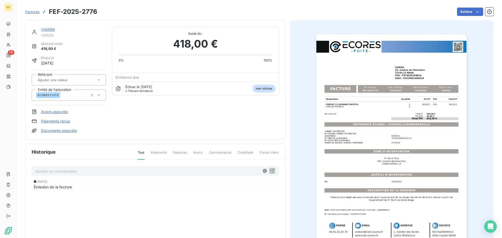
click at [57, 122] on link "Paiements reçus" at bounding box center [55, 121] width 29 height 5
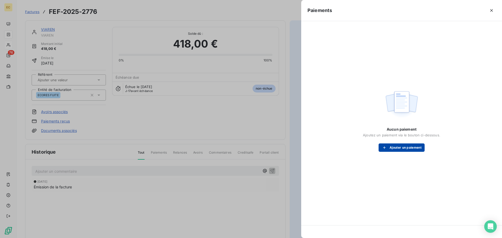
click at [388, 150] on div "button" at bounding box center [386, 147] width 8 height 5
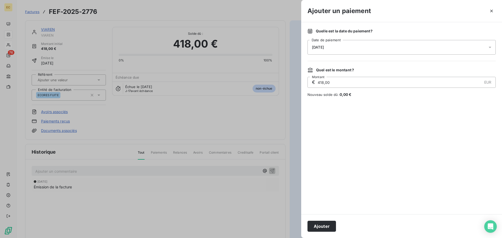
click at [336, 47] on div "[DATE]" at bounding box center [402, 47] width 188 height 15
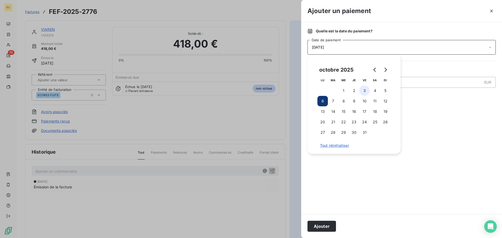
click at [364, 92] on button "3" at bounding box center [364, 91] width 10 height 10
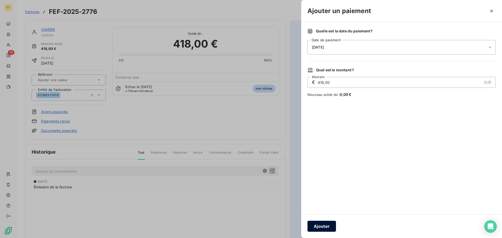
click at [327, 226] on button "Ajouter" at bounding box center [322, 226] width 29 height 11
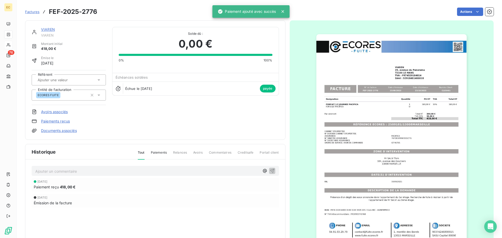
click at [34, 11] on span "Factures" at bounding box center [32, 12] width 14 height 4
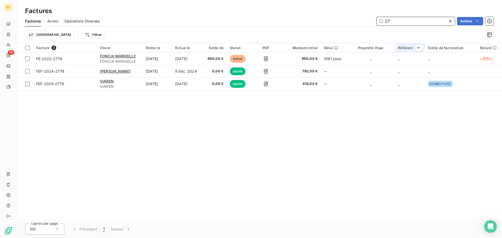
type input "2"
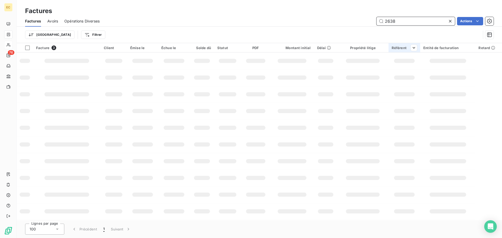
type input "2638"
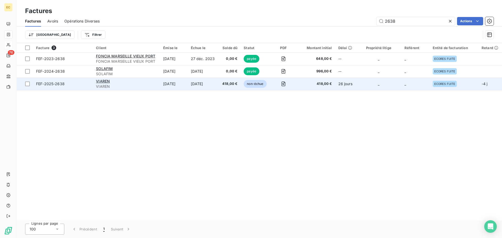
click at [91, 84] on td "FEF-2025-2638" at bounding box center [63, 84] width 60 height 13
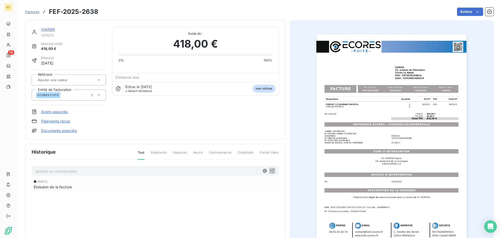
click at [62, 120] on link "Paiements reçus" at bounding box center [55, 121] width 29 height 5
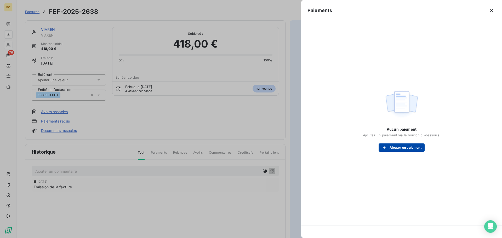
click at [399, 148] on button "Ajouter un paiement" at bounding box center [402, 148] width 46 height 8
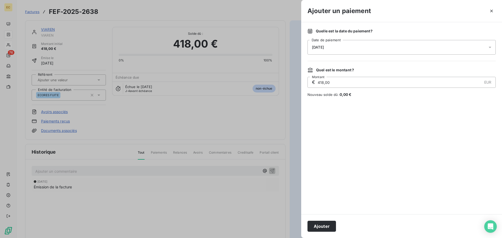
click at [342, 48] on div "[DATE]" at bounding box center [402, 47] width 188 height 15
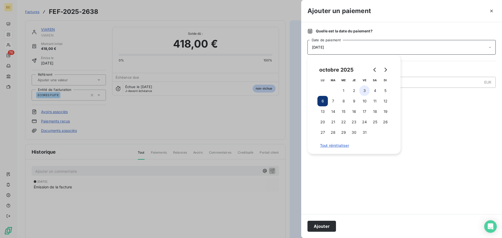
drag, startPoint x: 364, startPoint y: 87, endPoint x: 360, endPoint y: 95, distance: 9.5
click at [364, 87] on button "3" at bounding box center [364, 91] width 10 height 10
click at [321, 226] on button "Ajouter" at bounding box center [322, 226] width 29 height 11
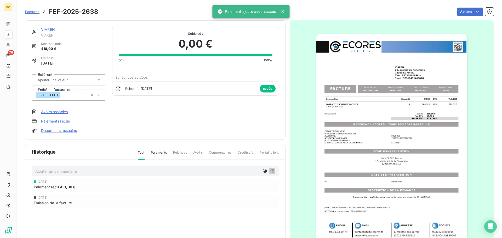
click at [32, 11] on span "Factures" at bounding box center [32, 12] width 14 height 4
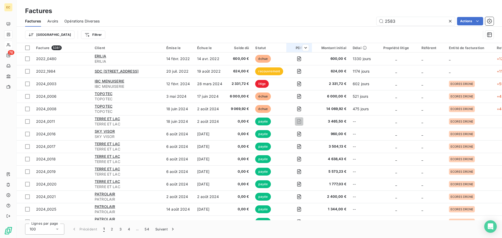
type input "2583"
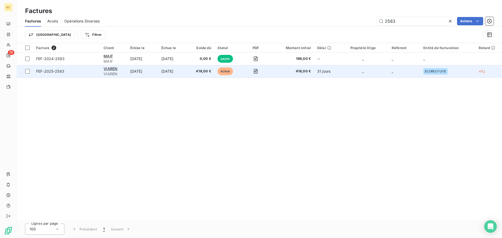
click at [81, 74] on span "FEF-2025-2583" at bounding box center [66, 71] width 61 height 5
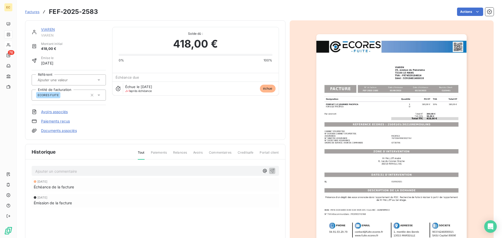
click at [56, 120] on link "Paiements reçus" at bounding box center [55, 121] width 29 height 5
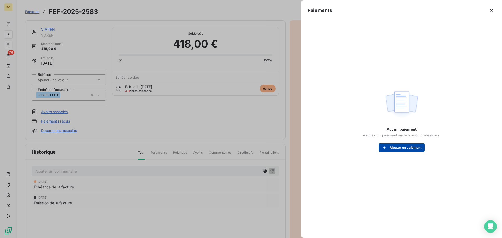
click at [409, 149] on button "Ajouter un paiement" at bounding box center [402, 148] width 46 height 8
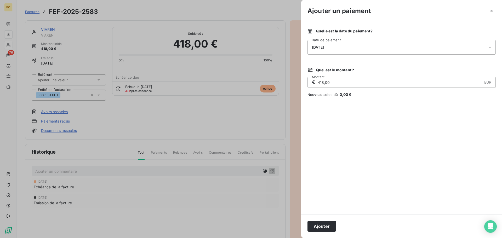
click at [352, 48] on div "[DATE]" at bounding box center [402, 47] width 188 height 15
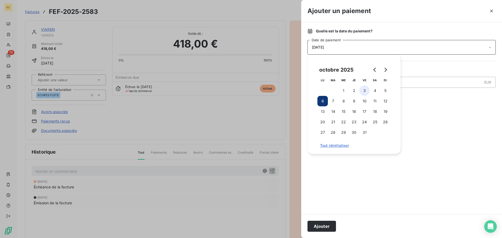
click at [363, 88] on button "3" at bounding box center [364, 91] width 10 height 10
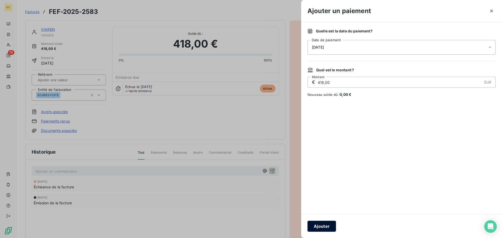
click at [327, 226] on button "Ajouter" at bounding box center [322, 226] width 29 height 11
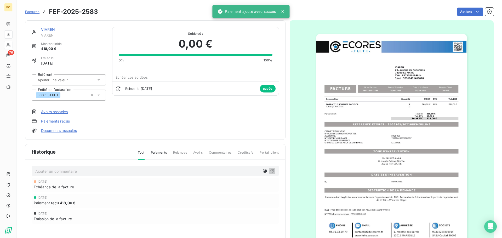
click at [32, 13] on span "Factures" at bounding box center [32, 12] width 14 height 4
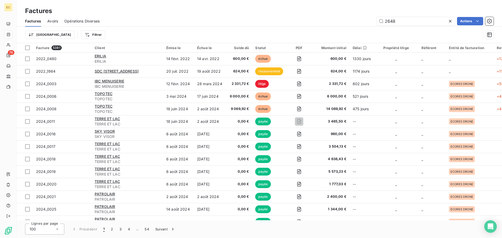
type input "2648"
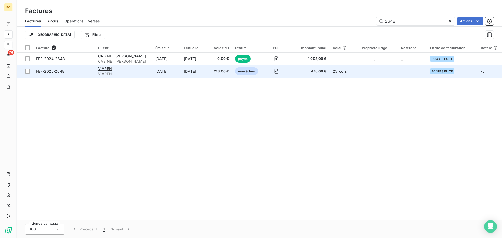
click at [80, 74] on span "FEF-2025-2648" at bounding box center [64, 71] width 56 height 5
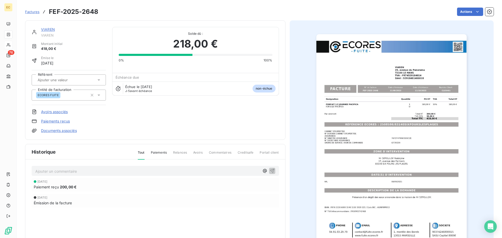
click at [67, 121] on link "Paiements reçus" at bounding box center [55, 121] width 29 height 5
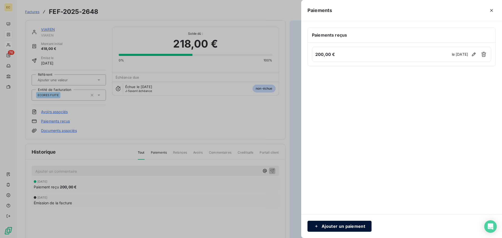
click at [345, 226] on button "Ajouter un paiement" at bounding box center [340, 226] width 64 height 11
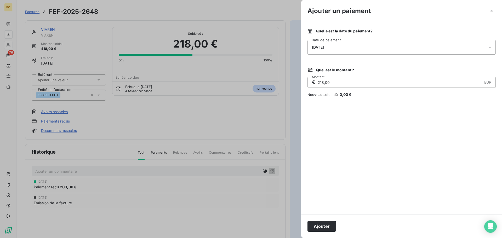
click at [332, 51] on div "[DATE]" at bounding box center [402, 47] width 188 height 15
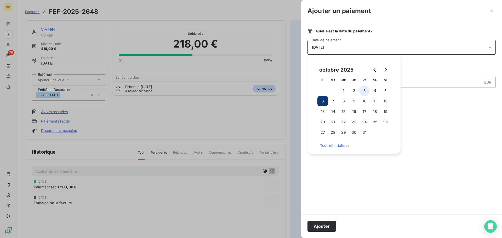
click at [367, 89] on button "3" at bounding box center [364, 91] width 10 height 10
drag, startPoint x: 318, startPoint y: 226, endPoint x: 320, endPoint y: 214, distance: 12.7
click at [319, 224] on button "Ajouter" at bounding box center [322, 226] width 29 height 11
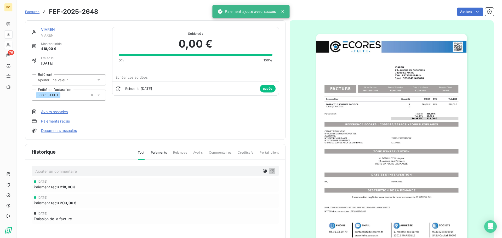
click at [34, 13] on span "Factures" at bounding box center [32, 12] width 14 height 4
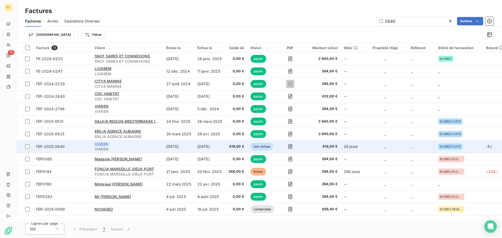
type input "2640"
click at [108, 143] on span "VIAREN" at bounding box center [102, 144] width 14 height 4
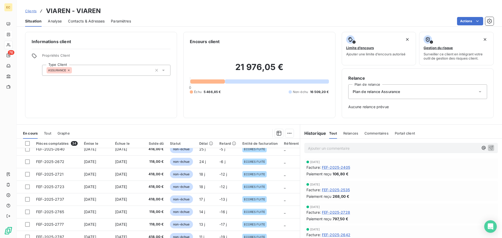
scroll to position [105, 0]
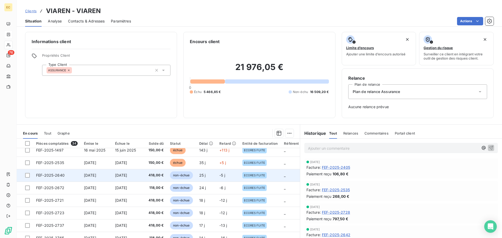
click at [65, 178] on td "FEF-2025-2640" at bounding box center [57, 175] width 48 height 13
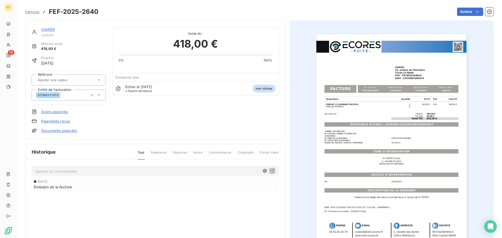
click at [59, 121] on link "Paiements reçus" at bounding box center [55, 121] width 29 height 5
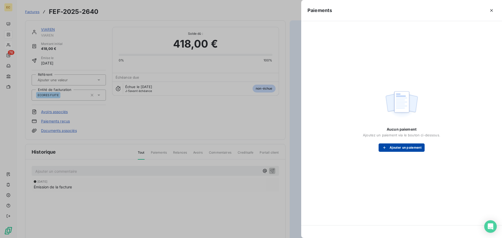
click at [395, 147] on button "Ajouter un paiement" at bounding box center [402, 148] width 46 height 8
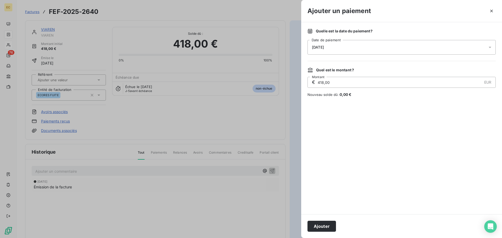
click at [348, 49] on div "[DATE]" at bounding box center [402, 47] width 188 height 15
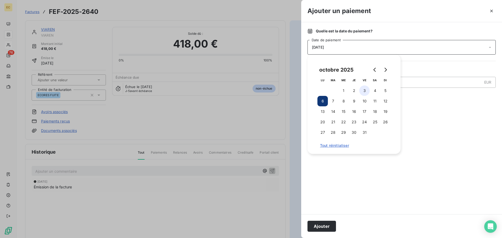
click at [364, 91] on button "3" at bounding box center [364, 91] width 10 height 10
click at [326, 224] on button "Ajouter" at bounding box center [322, 226] width 29 height 11
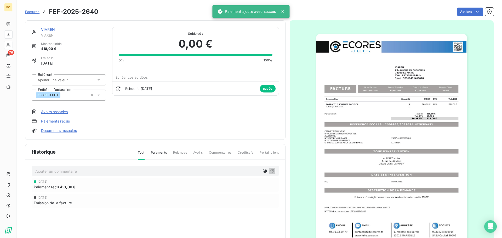
click at [33, 12] on span "Factures" at bounding box center [32, 12] width 14 height 4
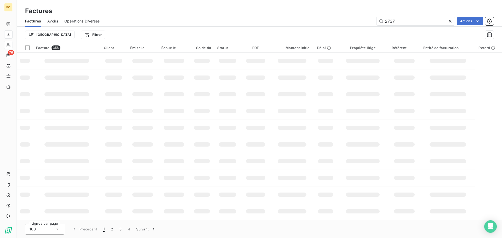
type input "2737"
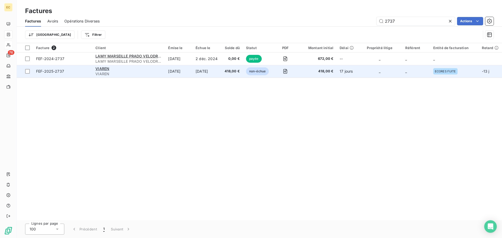
click at [63, 73] on span "FEF-2025-2737" at bounding box center [50, 71] width 28 height 4
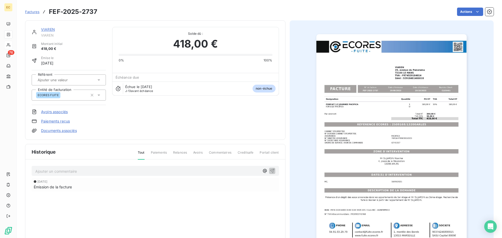
click at [60, 121] on link "Paiements reçus" at bounding box center [55, 121] width 29 height 5
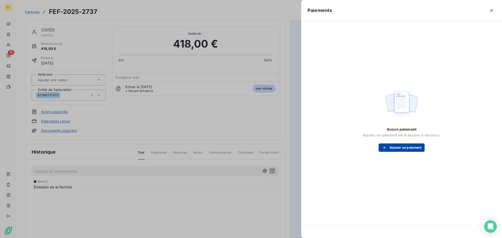
click at [402, 149] on button "Ajouter un paiement" at bounding box center [402, 148] width 46 height 8
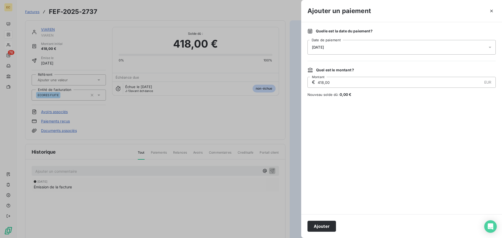
click at [357, 51] on div "[DATE]" at bounding box center [402, 47] width 188 height 15
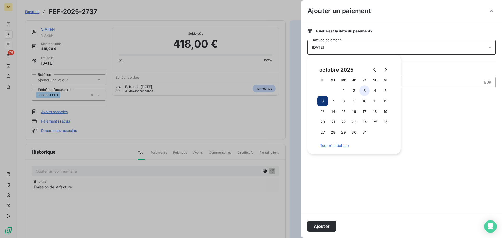
click at [364, 92] on button "3" at bounding box center [364, 91] width 10 height 10
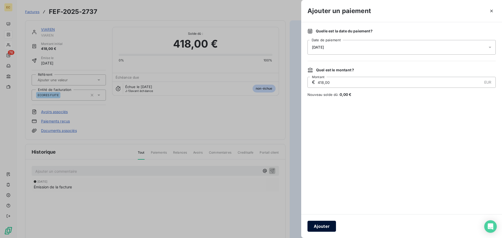
click at [326, 225] on button "Ajouter" at bounding box center [322, 226] width 29 height 11
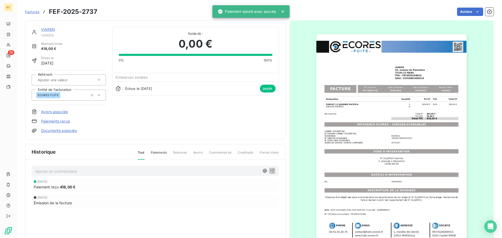
click at [32, 12] on span "Factures" at bounding box center [32, 12] width 14 height 4
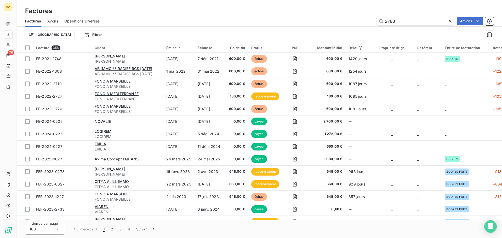
type input "2788"
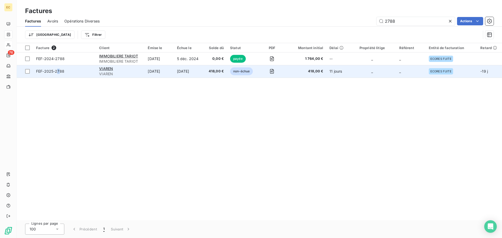
click at [59, 70] on span "FEF-2025-2788" at bounding box center [50, 71] width 28 height 4
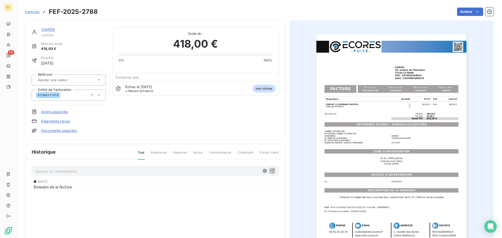
click at [66, 121] on link "Paiements reçus" at bounding box center [55, 121] width 29 height 5
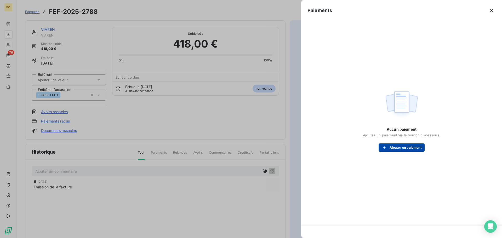
click at [387, 145] on button "Ajouter un paiement" at bounding box center [402, 148] width 46 height 8
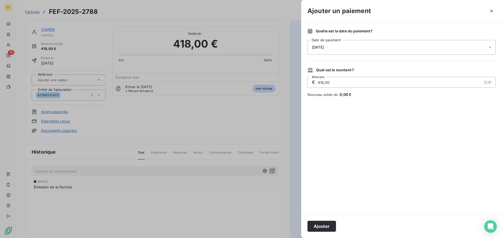
click at [357, 47] on div "[DATE]" at bounding box center [402, 47] width 188 height 15
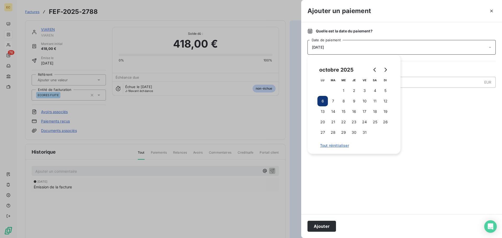
drag, startPoint x: 364, startPoint y: 90, endPoint x: 396, endPoint y: 115, distance: 40.4
click at [364, 90] on button "3" at bounding box center [364, 91] width 10 height 10
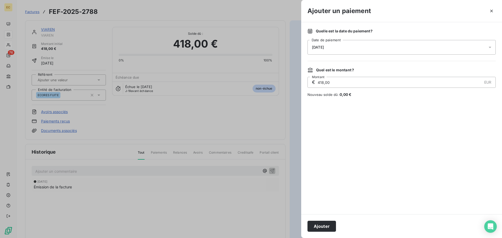
drag, startPoint x: 323, startPoint y: 224, endPoint x: 393, endPoint y: 169, distance: 89.2
click at [324, 224] on button "Ajouter" at bounding box center [322, 226] width 29 height 11
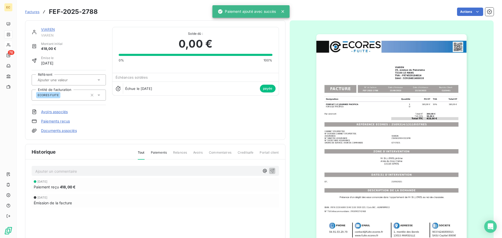
click at [31, 12] on span "Factures" at bounding box center [32, 12] width 14 height 4
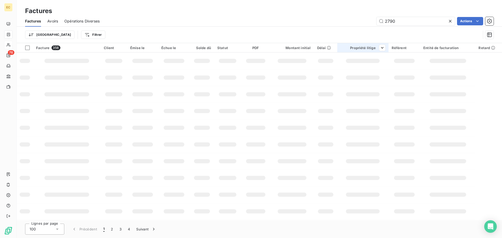
type input "2790"
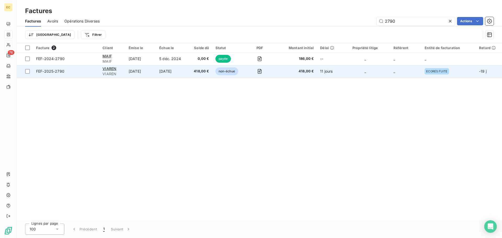
click at [58, 71] on span "FEF-2025-2790" at bounding box center [50, 71] width 28 height 4
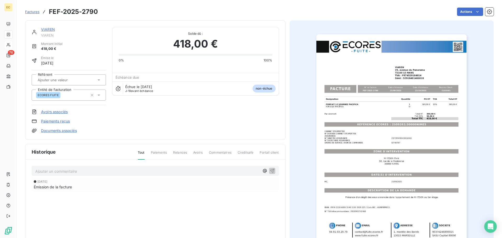
click at [59, 121] on link "Paiements reçus" at bounding box center [55, 121] width 29 height 5
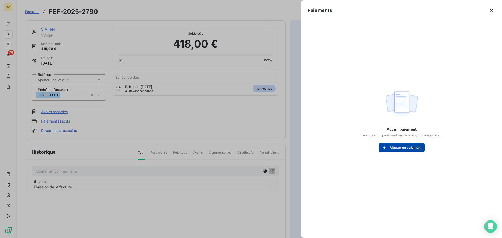
click at [400, 147] on button "Ajouter un paiement" at bounding box center [402, 148] width 46 height 8
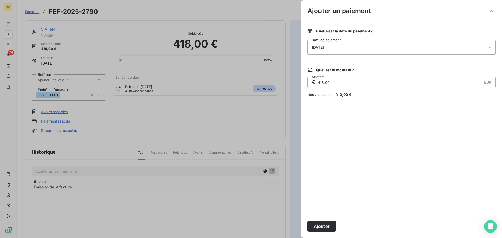
click at [350, 47] on div "[DATE]" at bounding box center [402, 47] width 188 height 15
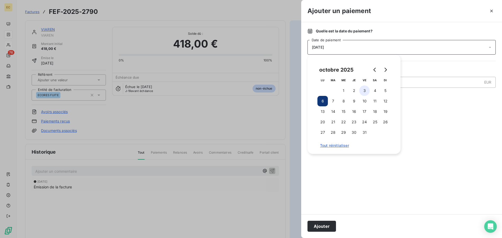
click at [363, 88] on button "3" at bounding box center [364, 91] width 10 height 10
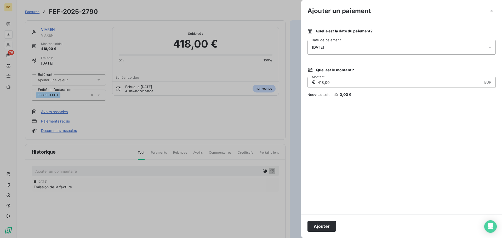
drag, startPoint x: 323, startPoint y: 227, endPoint x: 330, endPoint y: 207, distance: 21.0
click at [325, 222] on button "Ajouter" at bounding box center [322, 226] width 29 height 11
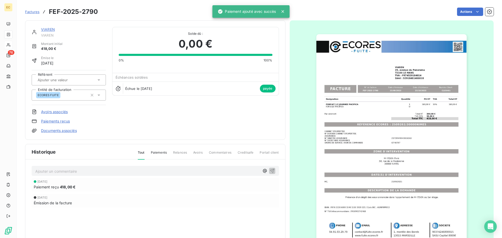
drag, startPoint x: 30, startPoint y: 11, endPoint x: 32, endPoint y: 10, distance: 2.6
click at [30, 11] on span "Factures" at bounding box center [32, 12] width 14 height 4
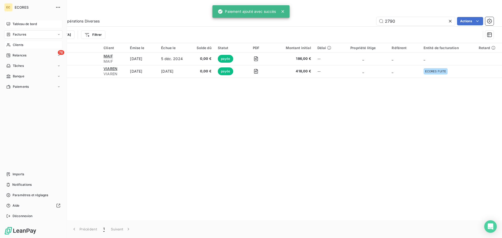
click at [19, 23] on span "Tableau de bord" at bounding box center [25, 24] width 24 height 5
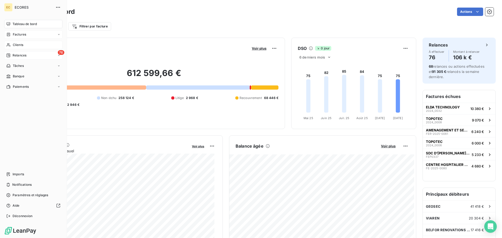
click at [15, 55] on span "Relances" at bounding box center [20, 55] width 14 height 5
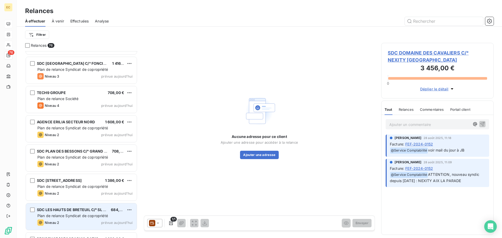
scroll to position [1909, 0]
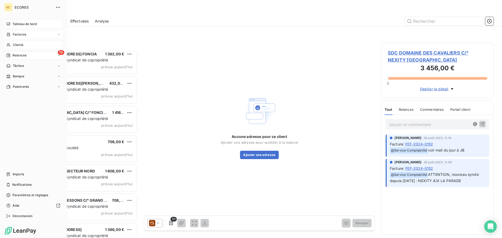
click at [18, 35] on span "Factures" at bounding box center [19, 34] width 13 height 5
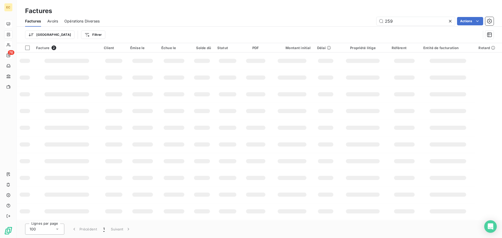
type input "2594"
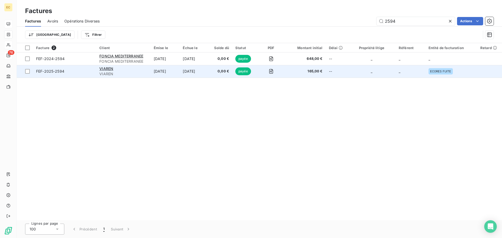
click at [73, 73] on span "FEF-2025-2594" at bounding box center [64, 71] width 57 height 5
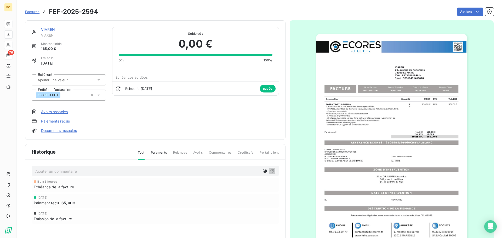
click at [56, 121] on link "Paiements reçus" at bounding box center [55, 121] width 29 height 5
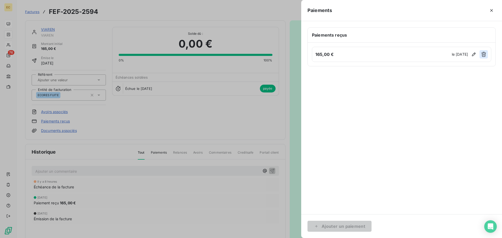
click at [484, 53] on icon "button" at bounding box center [483, 54] width 5 height 5
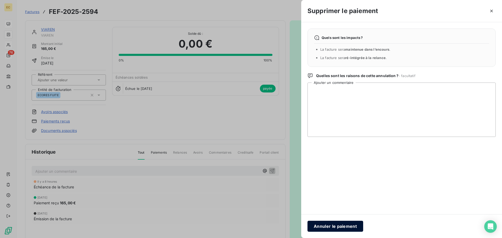
click at [329, 229] on button "Annuler le paiement" at bounding box center [336, 226] width 56 height 11
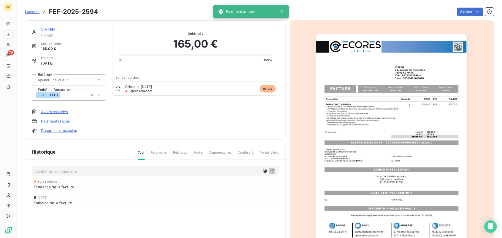
click at [33, 11] on span "Factures" at bounding box center [32, 12] width 14 height 4
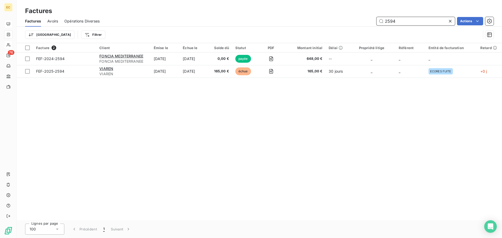
click at [398, 20] on input "2594" at bounding box center [416, 21] width 78 height 8
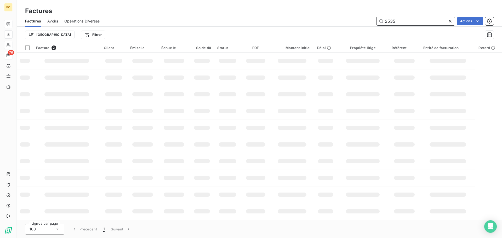
type input "2535"
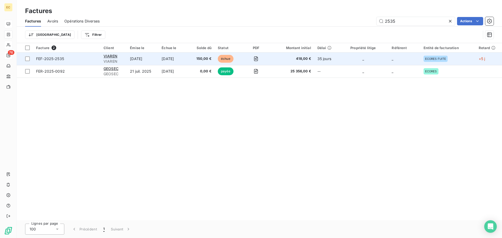
click at [74, 59] on span "FEF-2025-2535" at bounding box center [66, 58] width 61 height 5
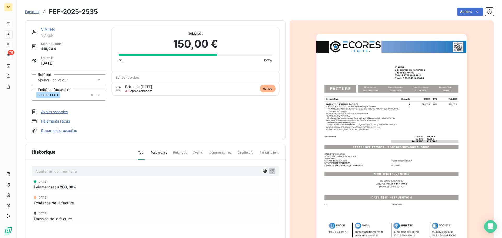
click at [351, 135] on img "button" at bounding box center [392, 140] width 150 height 213
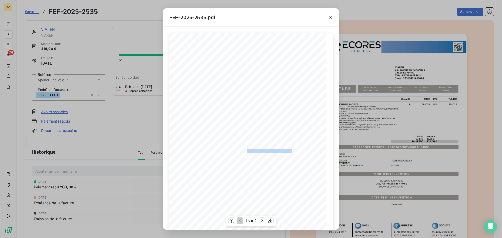
drag, startPoint x: 290, startPoint y: 151, endPoint x: 244, endPoint y: 152, distance: 45.5
click at [244, 152] on span "RÉFÉRENCE ECORES : 2508902/30240GRAUDUROI" at bounding box center [252, 150] width 82 height 3
copy span "2508902/30240GRAUDUROI"
click at [331, 18] on icon "button" at bounding box center [331, 17] width 3 height 3
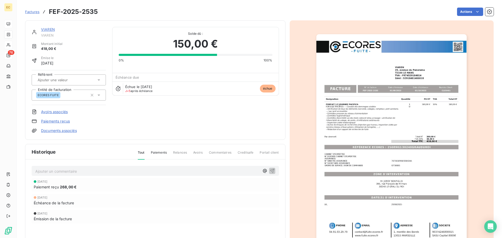
click at [47, 30] on link "VIAREN" at bounding box center [48, 29] width 14 height 4
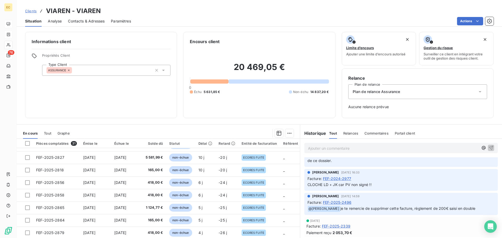
scroll to position [17, 0]
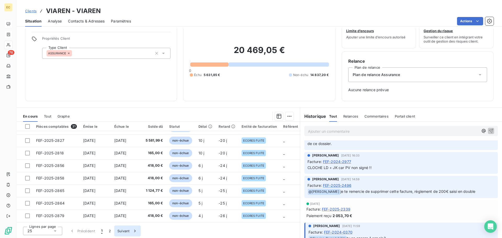
click at [124, 231] on button "Suivant" at bounding box center [127, 231] width 26 height 11
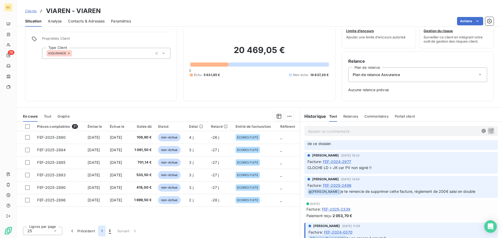
click at [99, 231] on button "1" at bounding box center [102, 231] width 8 height 11
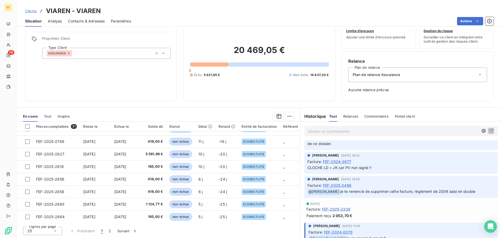
scroll to position [225, 0]
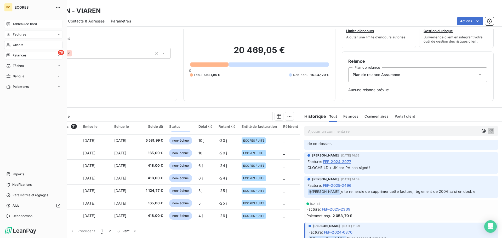
click at [19, 56] on span "Relances" at bounding box center [20, 55] width 14 height 5
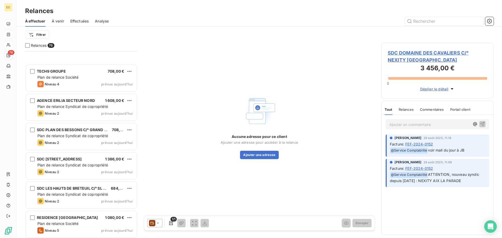
scroll to position [2040, 0]
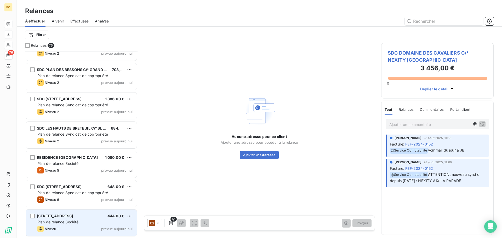
click at [72, 220] on div "Plan de relance Société" at bounding box center [84, 222] width 95 height 5
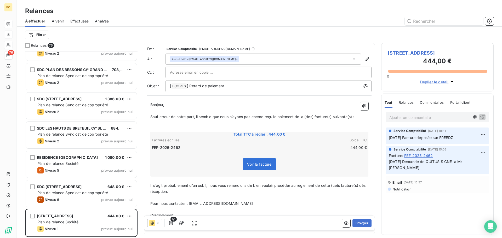
click at [412, 53] on span "[STREET_ADDRESS]" at bounding box center [437, 52] width 99 height 7
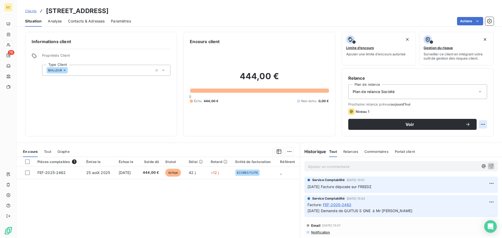
click at [478, 126] on html "EC 76 Clients [STREET_ADDRESS] Contacts & Adresses Paramètres Actions Informati…" at bounding box center [251, 119] width 502 height 238
click at [448, 139] on div "Replanifier cette action" at bounding box center [457, 136] width 47 height 8
select select "9"
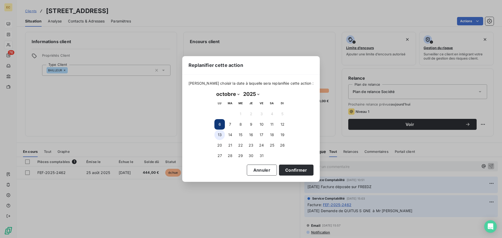
click at [219, 136] on button "13" at bounding box center [219, 135] width 10 height 10
click at [285, 171] on button "Confirmer" at bounding box center [296, 170] width 35 height 11
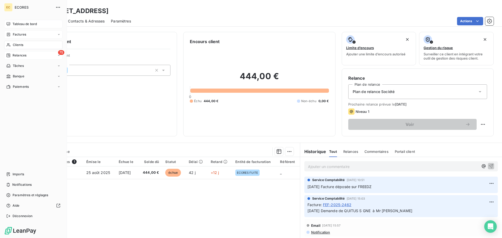
click at [21, 57] on span "Relances" at bounding box center [20, 55] width 14 height 5
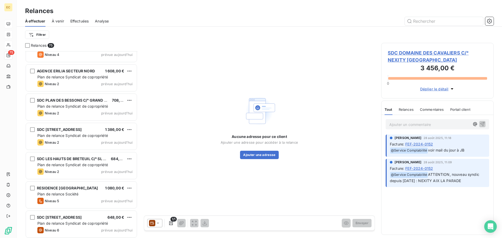
scroll to position [2010, 0]
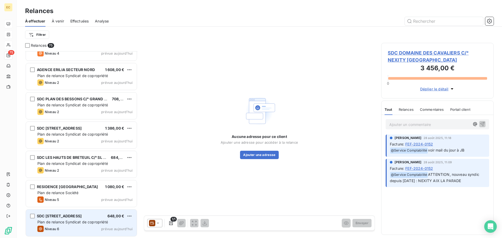
click at [78, 221] on span "Plan de relance Syndicat de copropriété" at bounding box center [72, 222] width 71 height 4
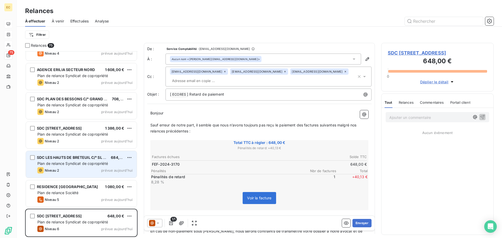
click at [70, 164] on span "Plan de relance Syndicat de copropriété" at bounding box center [72, 163] width 71 height 4
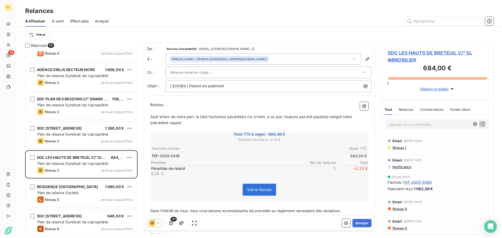
click at [407, 51] on span "SDC LES HAUTS DE BRETEUIL C/° SL IMMOBILIER" at bounding box center [437, 56] width 99 height 14
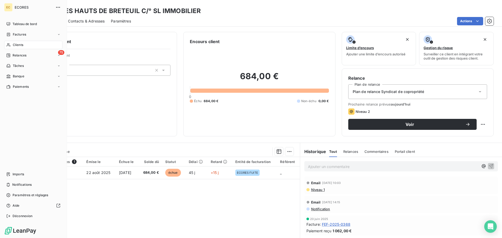
click at [17, 44] on div "Clients" at bounding box center [33, 45] width 58 height 8
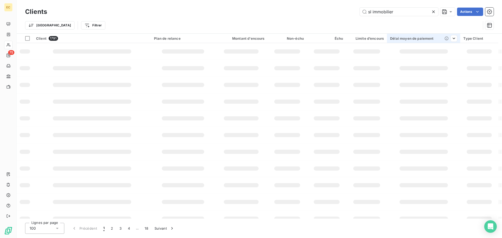
type input "sl immobilier"
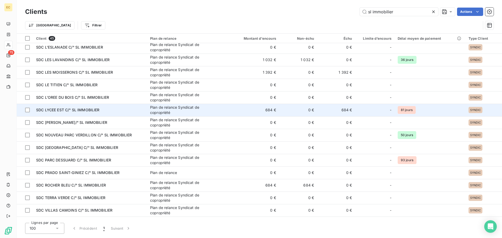
scroll to position [389, 0]
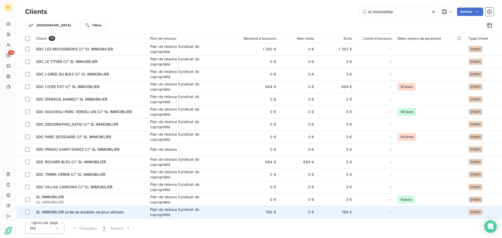
click at [106, 212] on span "SL IMMOBILIER (créé en doublon ne plus utiliser)" at bounding box center [80, 212] width 88 height 4
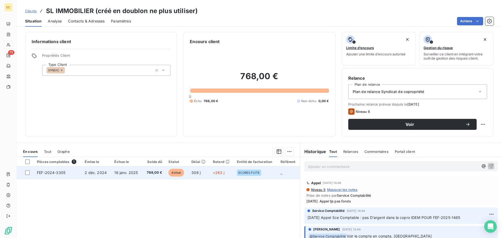
click at [66, 175] on td "FEF-2024-3305" at bounding box center [58, 173] width 48 height 13
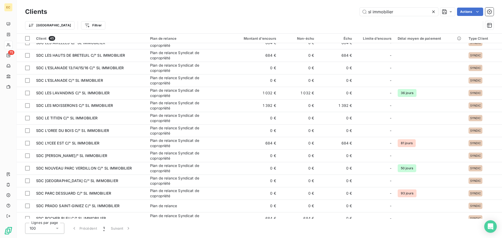
scroll to position [340, 0]
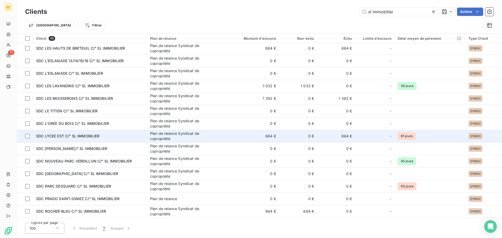
click at [102, 136] on div "SDC LYCEE EST C/° SL IMMOBILIER" at bounding box center [90, 136] width 108 height 5
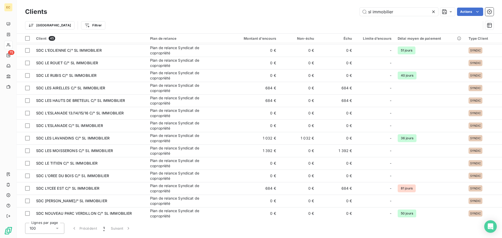
scroll to position [389, 0]
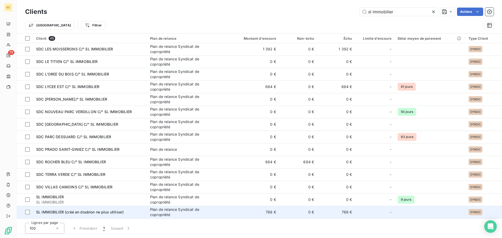
click at [106, 214] on div "SL IMMOBILIER (créé en doublon ne plus utiliser)" at bounding box center [90, 212] width 108 height 5
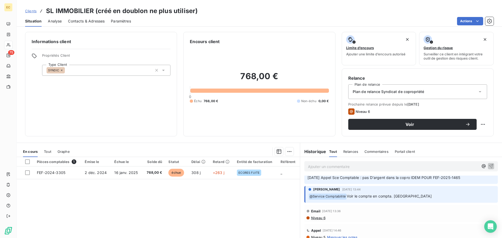
scroll to position [52, 0]
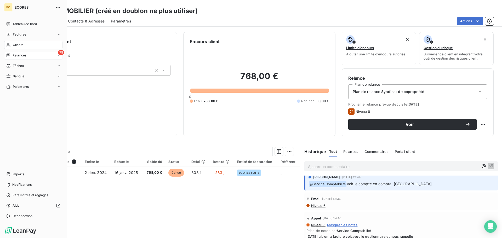
click at [15, 55] on span "Relances" at bounding box center [20, 55] width 14 height 5
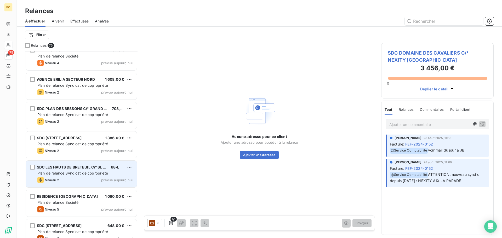
scroll to position [2010, 0]
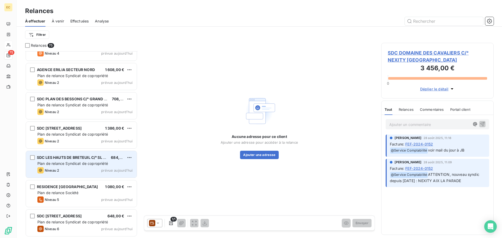
click at [82, 167] on div "Niveau 2 prévue aujourd’hui" at bounding box center [84, 170] width 95 height 6
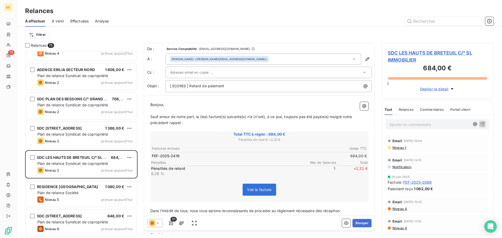
click at [186, 71] on input "text" at bounding box center [198, 73] width 56 height 8
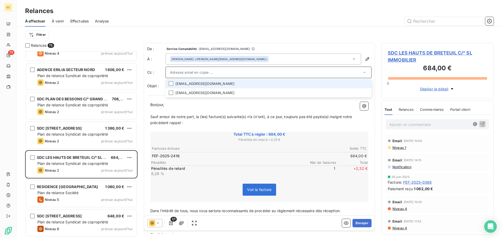
paste input "comptabilite@slimmobilier.fr"
type input "comptabilite@slimmobilier.fr"
click at [234, 99] on div "Bonjour, ﻿ Sauf erreur de notre part, la (les) facture(s) suivante(s) n’a (n'on…" at bounding box center [259, 178] width 224 height 158
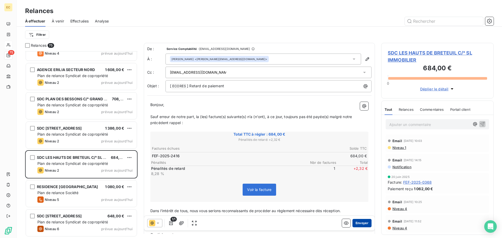
click at [354, 227] on button "Envoyer" at bounding box center [362, 223] width 19 height 8
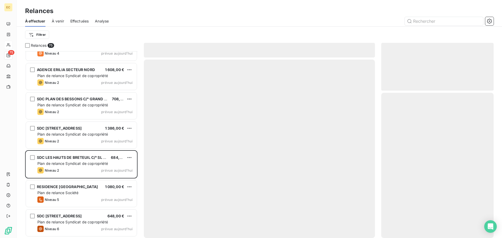
scroll to position [1981, 0]
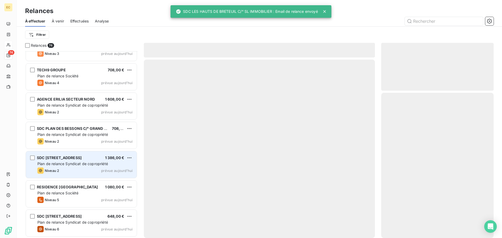
click at [72, 165] on span "Plan de relance Syndicat de copropriété" at bounding box center [72, 164] width 71 height 4
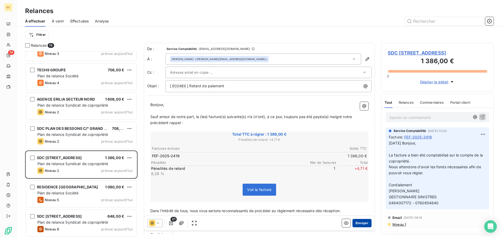
click at [358, 223] on button "Envoyer" at bounding box center [362, 223] width 19 height 8
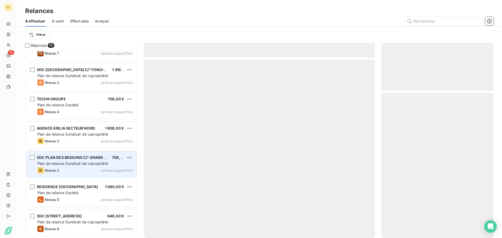
scroll to position [1952, 0]
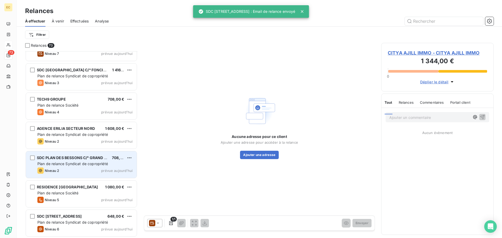
click at [65, 163] on span "Plan de relance Syndicat de copropriété" at bounding box center [72, 164] width 71 height 4
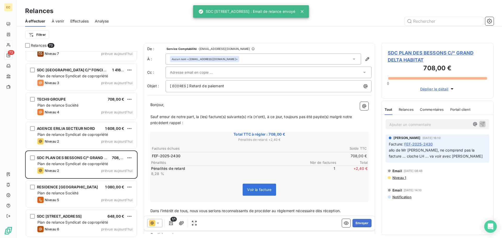
click at [402, 59] on span "SDC PLAN DES BESSONS C/° GRAND DELTA HABITAT" at bounding box center [437, 56] width 99 height 14
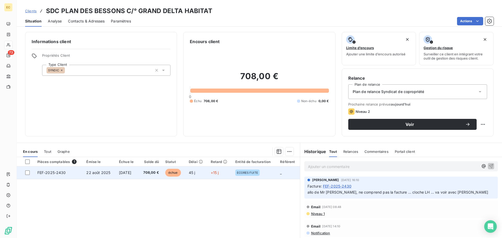
click at [62, 173] on span "FEF-2025-2430" at bounding box center [51, 173] width 29 height 4
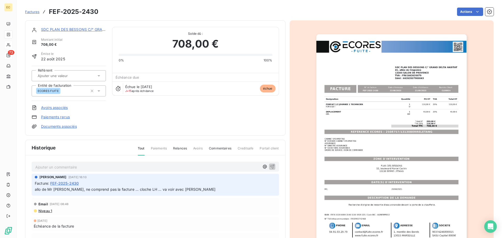
click at [361, 133] on img "button" at bounding box center [392, 140] width 150 height 213
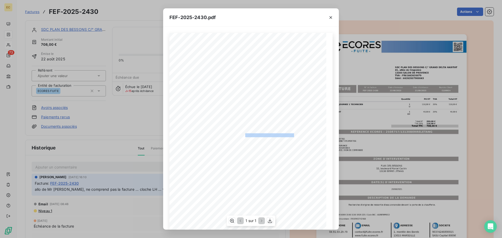
drag, startPoint x: 291, startPoint y: 134, endPoint x: 243, endPoint y: 135, distance: 48.1
click at [243, 135] on span "RÉFÉRENCE ECORES : 2508757/13130BERRELETANG" at bounding box center [252, 134] width 86 height 3
copy span "2508757/13130BERRELETANG"
click at [332, 16] on icon "button" at bounding box center [330, 17] width 5 height 5
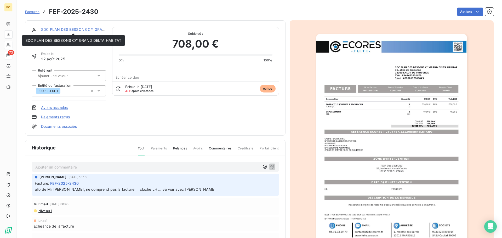
click at [72, 29] on link "SDC PLAN DES BESSONS C/° GRAND DELTA HABITAT" at bounding box center [89, 29] width 96 height 4
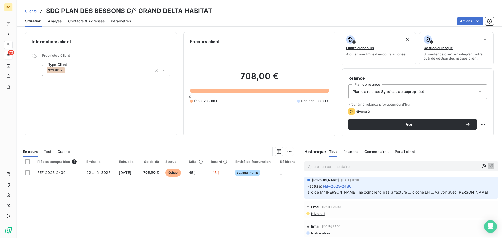
click at [315, 214] on span "Niveau 1" at bounding box center [318, 214] width 14 height 4
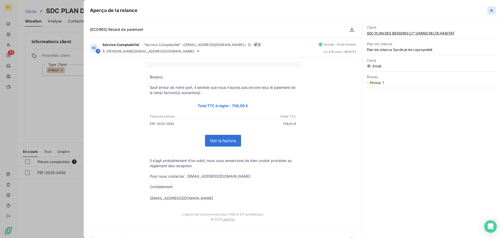
click at [492, 10] on icon "button" at bounding box center [491, 10] width 5 height 5
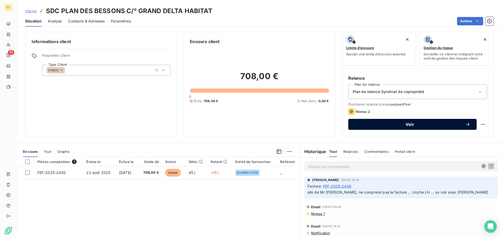
click at [385, 127] on div "Voir" at bounding box center [413, 124] width 116 height 5
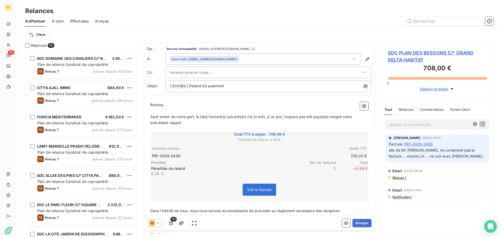
scroll to position [183, 109]
click at [204, 73] on input "text" at bounding box center [198, 73] width 56 height 8
click at [177, 71] on input "text" at bounding box center [198, 73] width 56 height 8
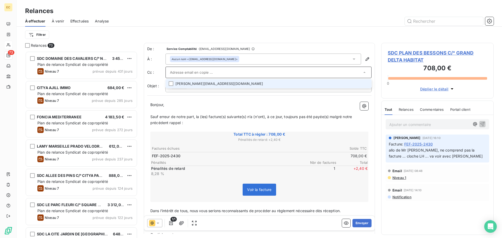
paste input "alexandre.cara@granddelta.fr"
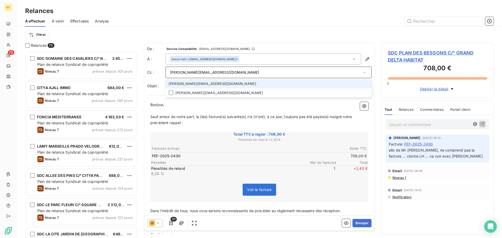
type input "alexandre.cara@granddelta.fr"
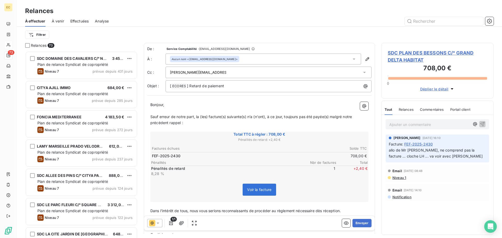
click at [208, 108] on p "﻿" at bounding box center [259, 111] width 218 height 6
click at [357, 224] on button "Envoyer" at bounding box center [362, 223] width 19 height 8
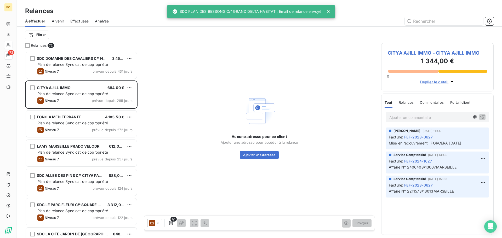
click at [79, 20] on span "Effectuées" at bounding box center [79, 21] width 19 height 5
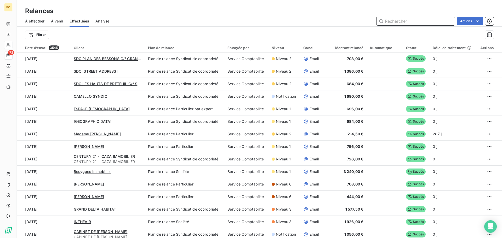
click at [37, 21] on span "À effectuer" at bounding box center [35, 21] width 20 height 5
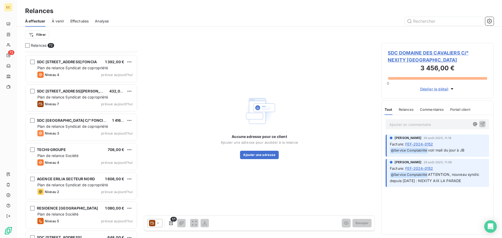
scroll to position [1923, 0]
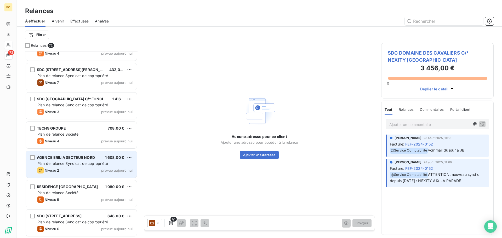
click at [84, 168] on div "Niveau 2 prévue aujourd’hui" at bounding box center [84, 170] width 95 height 6
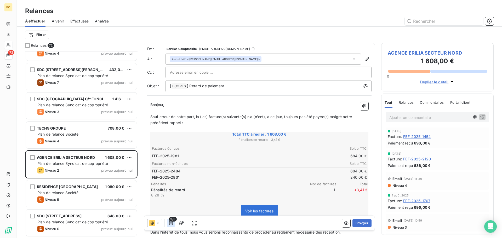
click at [170, 224] on icon "button" at bounding box center [170, 223] width 5 height 5
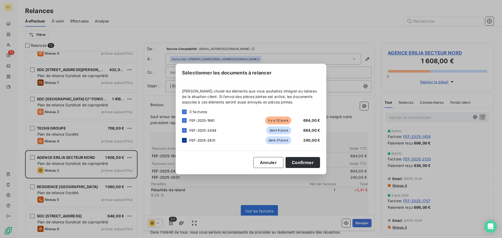
click at [184, 141] on icon at bounding box center [185, 140] width 2 height 1
click at [185, 129] on icon at bounding box center [184, 130] width 3 height 3
click at [306, 162] on button "Confirmer" at bounding box center [303, 162] width 35 height 11
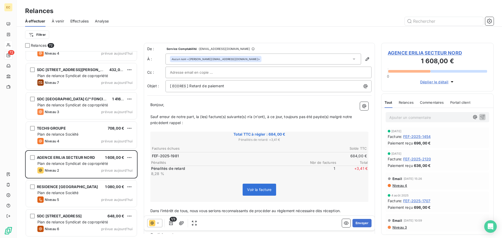
click at [405, 52] on span "AGENCE ERILIA SECTEUR NORD" at bounding box center [437, 52] width 99 height 7
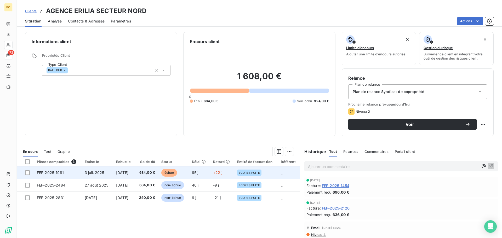
click at [56, 175] on span "FEF-2025-1981" at bounding box center [50, 173] width 27 height 4
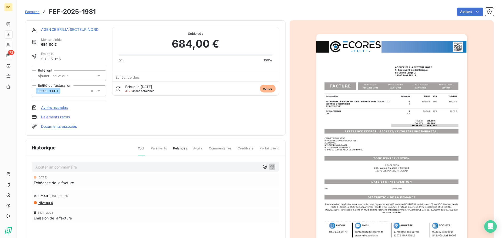
click at [394, 131] on img "button" at bounding box center [392, 140] width 150 height 213
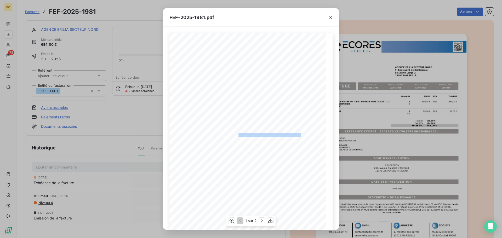
drag, startPoint x: 297, startPoint y: 135, endPoint x: 236, endPoint y: 135, distance: 61.7
click at [236, 135] on span "RÉFÉRENCE ECORES : 2504552/13170LESPENNESMIRABEAU" at bounding box center [251, 134] width 99 height 3
copy span "2504552/13170LESPENNESMIRABEAU"
click at [332, 17] on icon "button" at bounding box center [330, 17] width 5 height 5
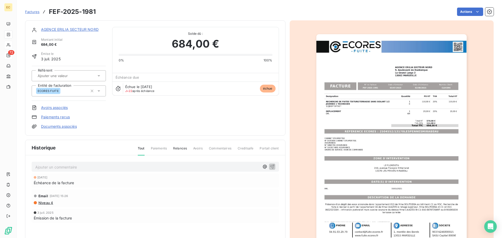
click at [60, 28] on link "AGENCE ERILIA SECTEUR NORD" at bounding box center [70, 29] width 58 height 4
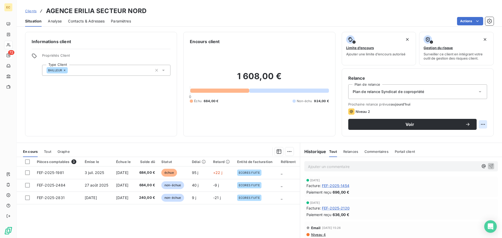
click at [479, 124] on html "EC 72 Clients AGENCE ERILIA SECTEUR NORD Situation Analyse Contacts & Adresses …" at bounding box center [251, 119] width 502 height 238
click at [452, 137] on div "Replanifier cette action" at bounding box center [457, 136] width 47 height 8
select select "9"
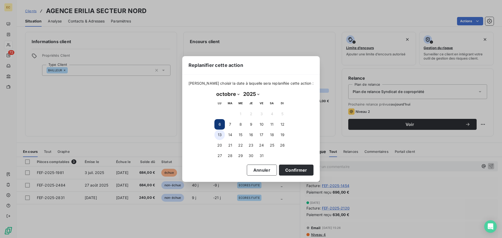
click at [218, 136] on button "13" at bounding box center [219, 135] width 10 height 10
click at [280, 168] on button "Confirmer" at bounding box center [296, 170] width 35 height 11
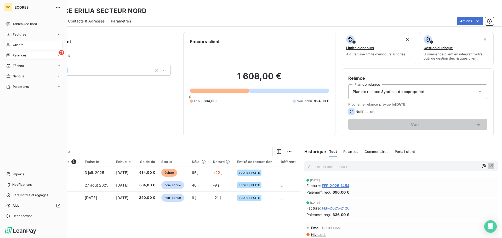
click at [17, 55] on span "Relances" at bounding box center [20, 55] width 14 height 5
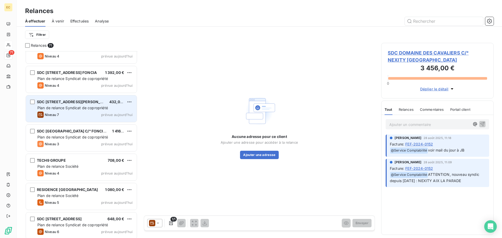
scroll to position [1893, 0]
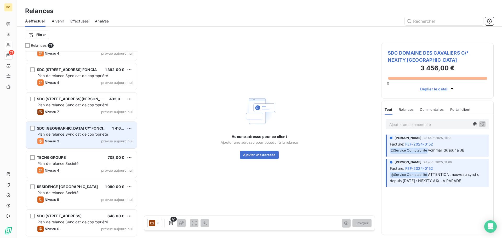
click at [82, 138] on div "Niveau 3 prévue aujourd’hui" at bounding box center [84, 141] width 95 height 6
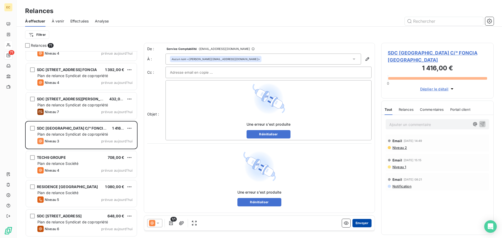
click at [360, 223] on button "Envoyer" at bounding box center [362, 223] width 19 height 8
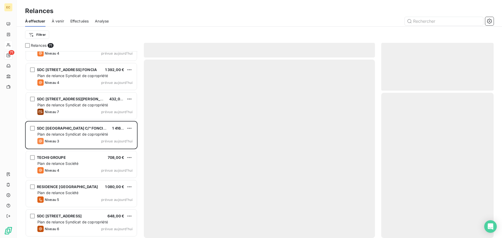
scroll to position [1864, 0]
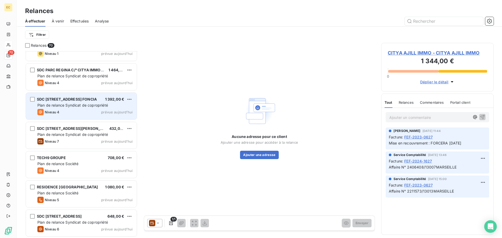
click at [73, 104] on span "Plan de relance Syndicat de copropriété" at bounding box center [72, 105] width 71 height 4
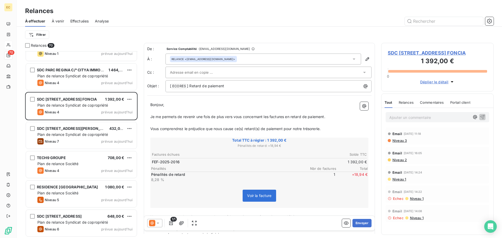
click at [194, 71] on input "text" at bounding box center [198, 73] width 56 height 8
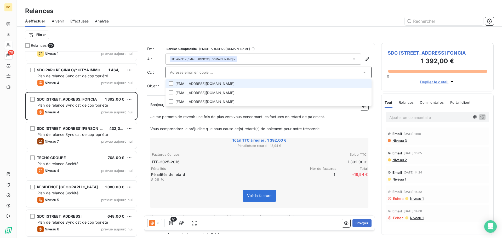
paste input "hugo.aimmeur@foncia.com"
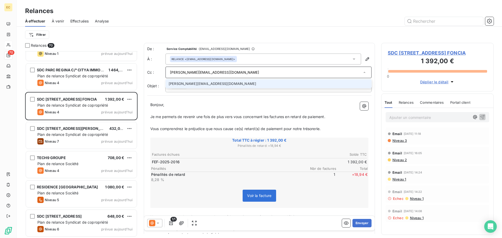
type input "hugo.aimmeur@foncia.com"
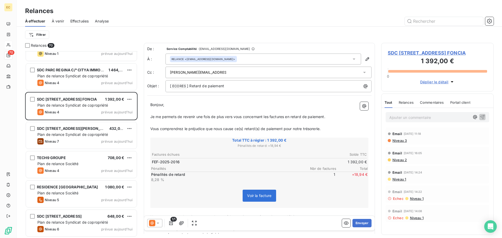
click at [205, 102] on p "Bonjour," at bounding box center [259, 105] width 218 height 6
click at [358, 223] on button "Envoyer" at bounding box center [362, 223] width 19 height 8
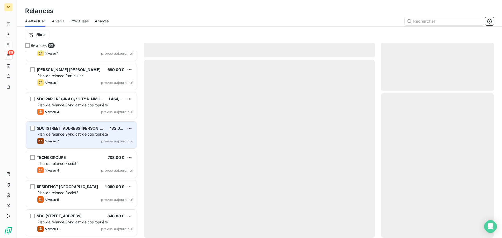
scroll to position [1834, 0]
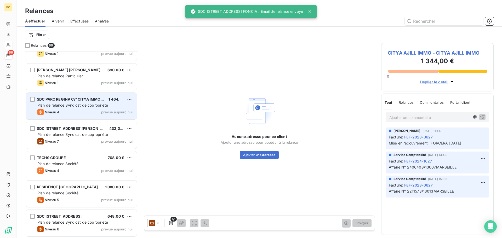
click at [72, 105] on span "Plan de relance Syndicat de copropriété" at bounding box center [72, 105] width 71 height 4
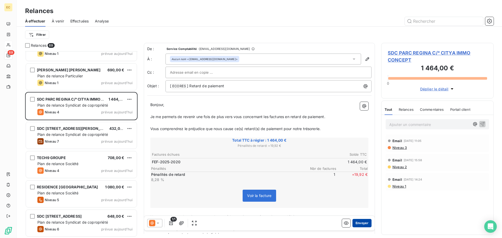
click at [359, 222] on button "Envoyer" at bounding box center [362, 223] width 19 height 8
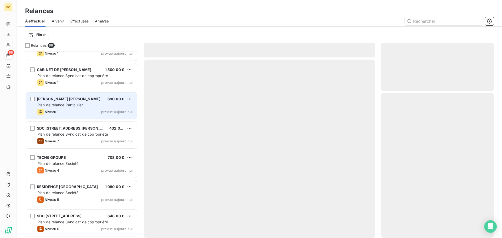
scroll to position [1805, 0]
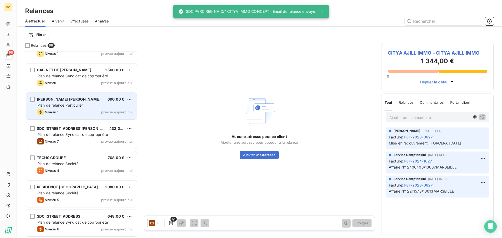
click at [75, 106] on span "Plan de relance Particulier" at bounding box center [60, 105] width 46 height 4
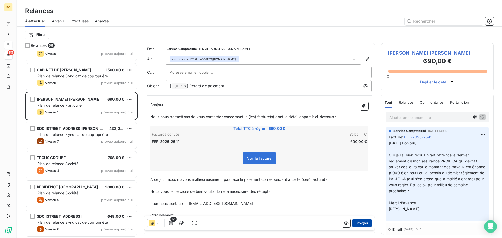
click at [359, 226] on button "Envoyer" at bounding box center [362, 223] width 19 height 8
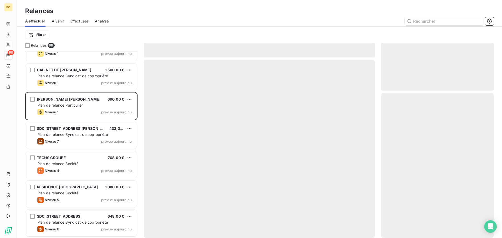
scroll to position [1776, 0]
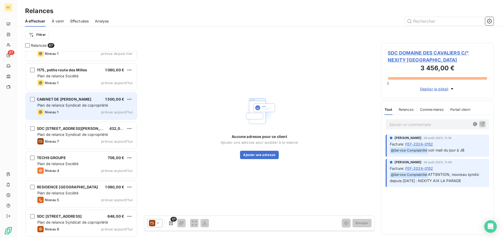
click at [94, 106] on span "Plan de relance Syndicat de copropriété" at bounding box center [72, 105] width 71 height 4
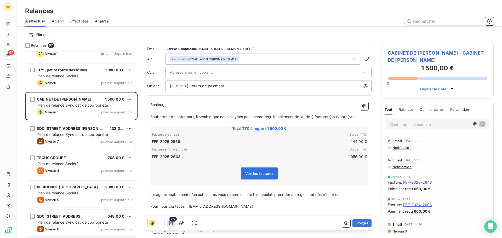
click at [170, 223] on icon "button" at bounding box center [170, 223] width 5 height 5
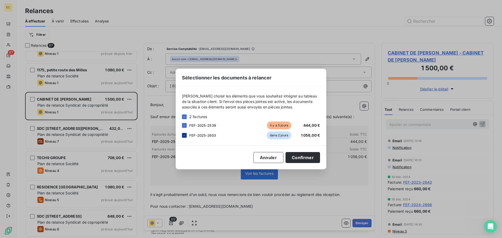
click at [183, 135] on icon at bounding box center [184, 135] width 3 height 3
click at [300, 159] on button "Confirmer" at bounding box center [303, 157] width 35 height 11
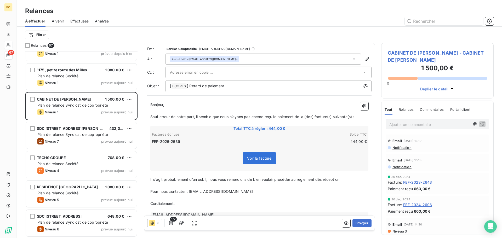
click at [196, 72] on input "text" at bounding box center [198, 73] width 56 height 8
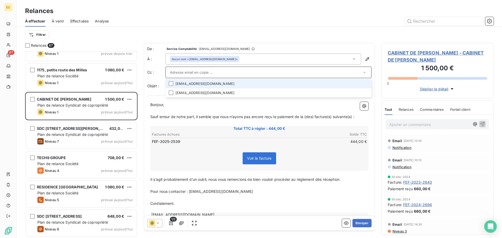
paste input "comptasyndic@cabinetdepierrefeu.fr"
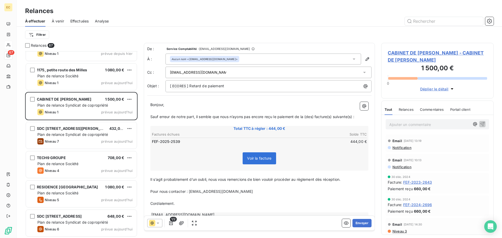
click at [263, 105] on p "Bonjour," at bounding box center [259, 105] width 218 height 6
click at [222, 72] on div "comptasyndic@cabinetdepierrefeu.fr" at bounding box center [266, 73] width 192 height 8
type input "comptasyndic@cabinetdepierrefeu.fr"
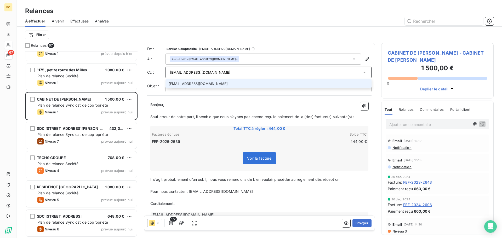
click at [223, 84] on li "comptasyndic@cabinetdepierrefeu.fr" at bounding box center [269, 83] width 206 height 9
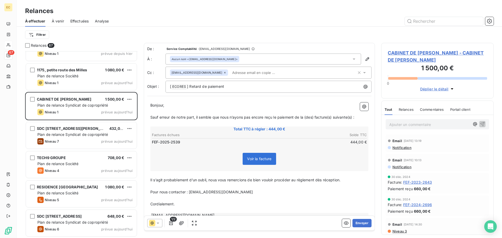
click at [306, 118] on span "Sauf erreur de notre part, il semble que nous n’ayons pas encore reçu le paieme…" at bounding box center [252, 117] width 204 height 4
click at [355, 225] on button "Envoyer" at bounding box center [362, 223] width 19 height 8
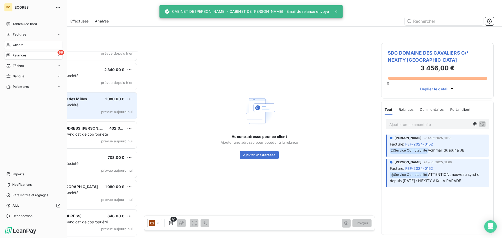
scroll to position [1747, 0]
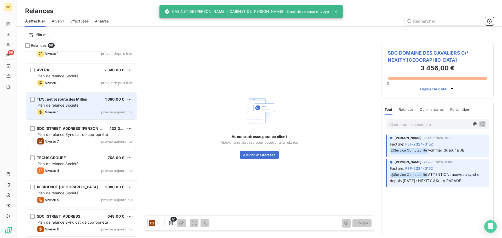
click at [66, 103] on div "1175, petite route des Milles 1 080,00 € Plan de relance Société Niveau 1 prévu…" at bounding box center [81, 106] width 111 height 27
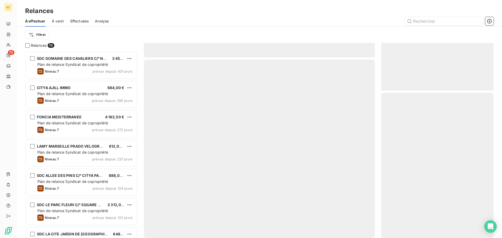
scroll to position [183, 109]
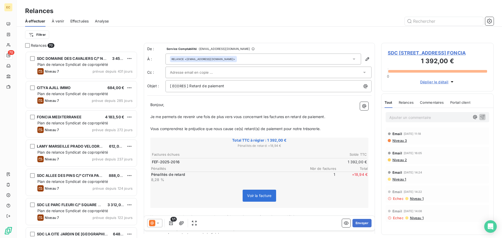
click at [408, 54] on span "SDC [STREET_ADDRESS] FONCIA" at bounding box center [437, 52] width 99 height 7
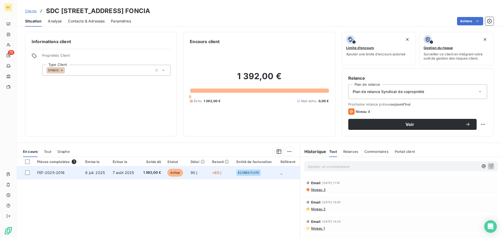
click at [63, 176] on td "FEF-2025-2016" at bounding box center [58, 173] width 48 height 13
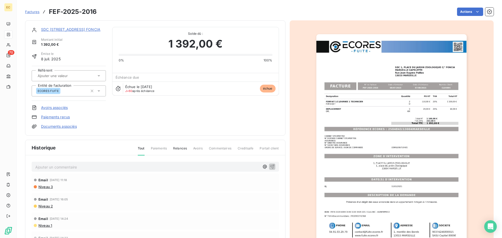
click at [399, 128] on img "button" at bounding box center [392, 140] width 150 height 213
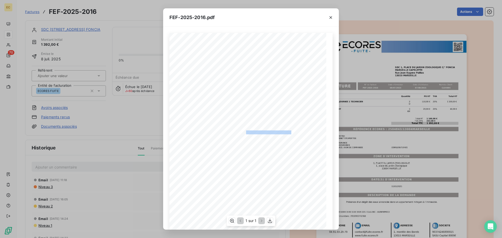
drag, startPoint x: 289, startPoint y: 132, endPoint x: 244, endPoint y: 132, distance: 44.7
click at [244, 132] on span "RÉFÉRENCE ECORES : 2504843/13004MARSEILLE" at bounding box center [251, 132] width 80 height 3
copy span ": 2504843/13004MARSEILLE"
click at [330, 17] on icon "button" at bounding box center [331, 17] width 3 height 3
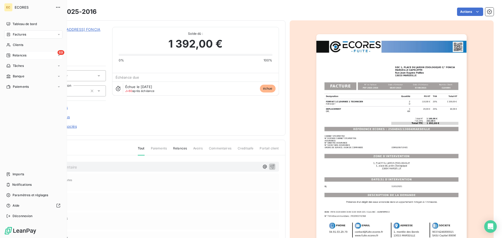
click at [17, 55] on span "Relances" at bounding box center [20, 55] width 14 height 5
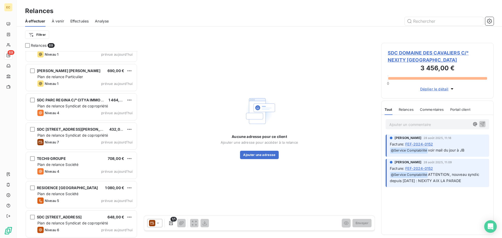
scroll to position [1835, 0]
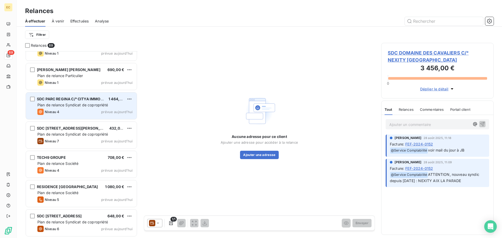
click at [77, 103] on div "Plan de relance Syndicat de copropriété" at bounding box center [84, 105] width 95 height 5
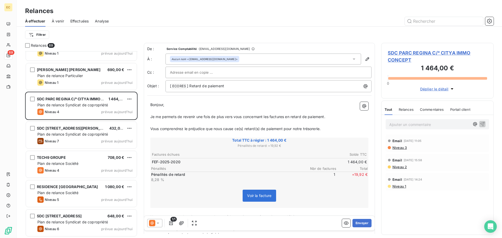
click at [402, 51] on span "SDC PARC REGINA C/° CITYA IMMO CONCEPT" at bounding box center [437, 56] width 99 height 14
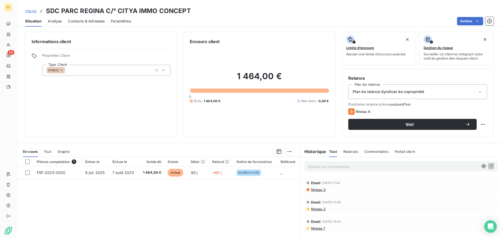
click at [67, 139] on div "Informations client Propriétés Client Type Client SYNDIC Encours client 1 464,0…" at bounding box center [259, 134] width 485 height 210
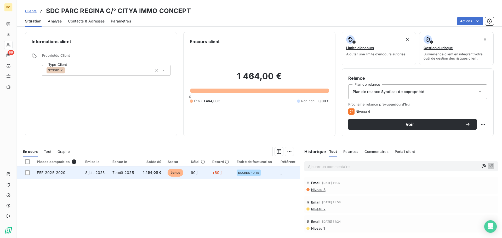
click at [59, 176] on td "FEF-2025-2020" at bounding box center [58, 173] width 48 height 13
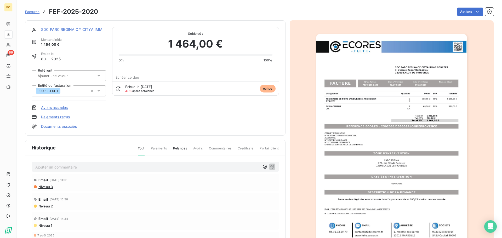
click at [375, 128] on img "button" at bounding box center [392, 140] width 150 height 213
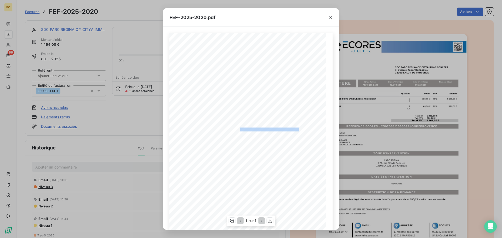
drag, startPoint x: 296, startPoint y: 129, endPoint x: 238, endPoint y: 129, distance: 58.9
click at [238, 129] on span "RÉFÉRENCE ECORES : 2502531/13300SALONDEPROVENCE" at bounding box center [251, 129] width 95 height 3
copy span "2502531/13300SALONDEPROVENCE"
click at [330, 17] on icon "button" at bounding box center [330, 17] width 5 height 5
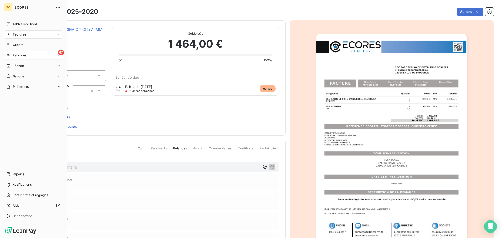
click at [20, 55] on span "Relances" at bounding box center [20, 55] width 14 height 5
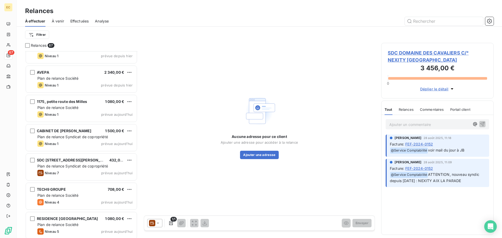
scroll to position [1753, 0]
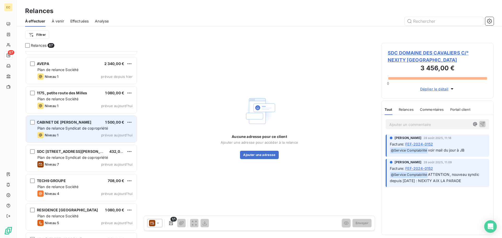
click at [93, 124] on div "CABINET DE PIERREFEU 1 500,00 €" at bounding box center [84, 122] width 95 height 5
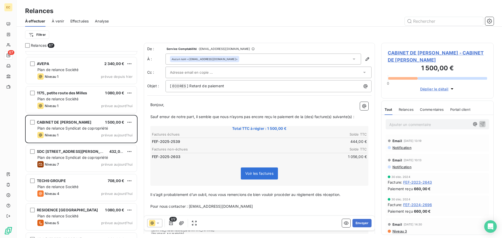
click at [418, 53] on span "CABINET DE PIERREFEU - CABINET DE PIERREFEU" at bounding box center [437, 56] width 99 height 14
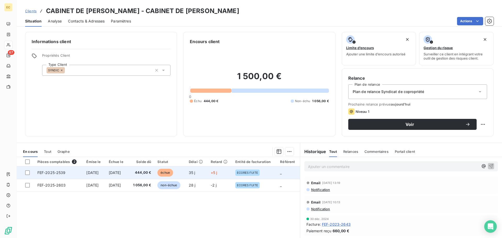
click at [70, 175] on td "FEF-2025-2539" at bounding box center [58, 173] width 49 height 13
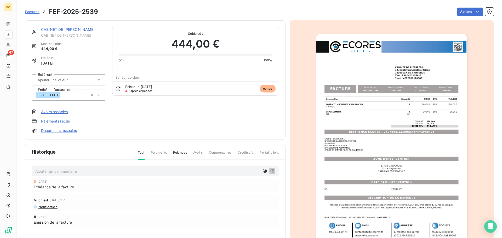
click at [380, 131] on img "button" at bounding box center [392, 140] width 150 height 213
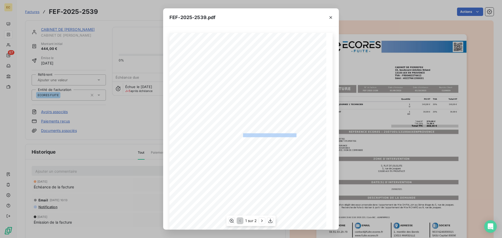
drag, startPoint x: 293, startPoint y: 134, endPoint x: 240, endPoint y: 134, distance: 53.1
click at [240, 134] on span "RÉFÉRENCE ECORES : 2507565/13100AIXENPROVENCE" at bounding box center [252, 134] width 90 height 3
copy span "2507565/13100AIXENPROVENCE"
click at [330, 18] on icon "button" at bounding box center [331, 17] width 3 height 3
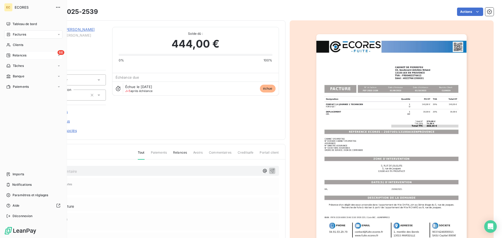
click at [20, 56] on span "Relances" at bounding box center [20, 55] width 14 height 5
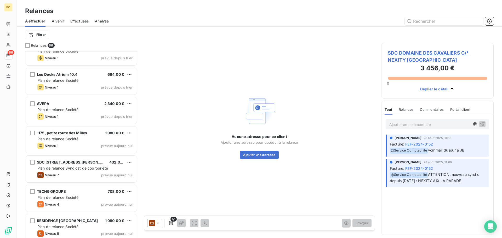
scroll to position [1747, 0]
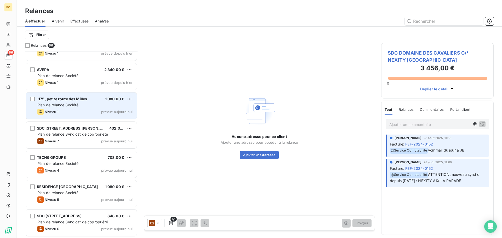
click at [70, 105] on span "Plan de relance Société" at bounding box center [57, 105] width 41 height 4
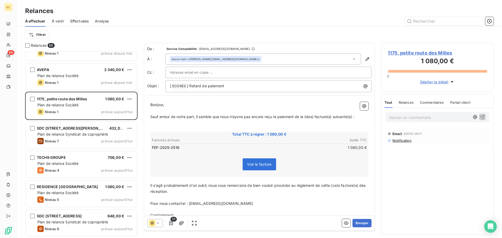
click at [392, 53] on span "1175, petite route des Milles" at bounding box center [437, 52] width 99 height 7
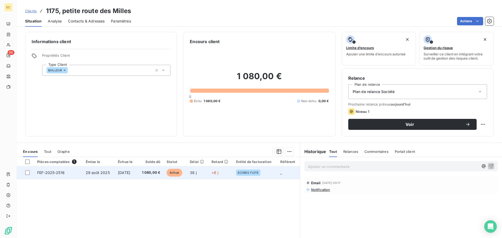
click at [62, 176] on td "FEF-2025-2516" at bounding box center [58, 173] width 49 height 13
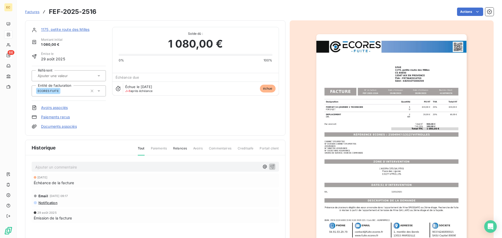
click at [400, 135] on img "button" at bounding box center [392, 140] width 150 height 213
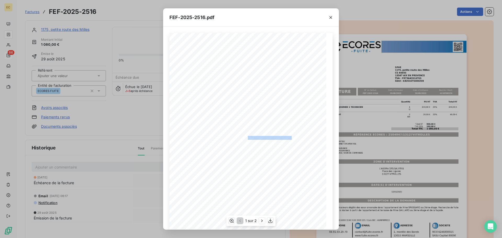
drag, startPoint x: 289, startPoint y: 137, endPoint x: 245, endPoint y: 138, distance: 43.4
click at [245, 138] on span "RÉFÉRENCE ECORES : 2504947/13127VITROLLES" at bounding box center [251, 137] width 81 height 3
copy span "2504947/13127VITROLLES"
